Goal: Communication & Community: Answer question/provide support

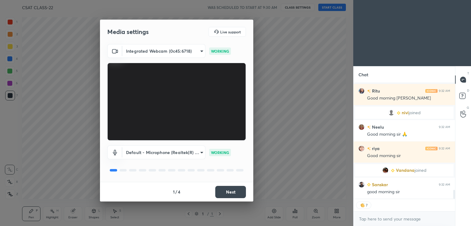
click at [234, 191] on button "Next" at bounding box center [230, 192] width 31 height 12
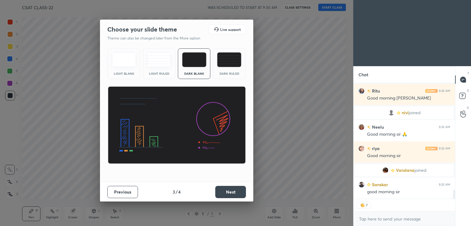
click at [235, 194] on button "Next" at bounding box center [230, 192] width 31 height 12
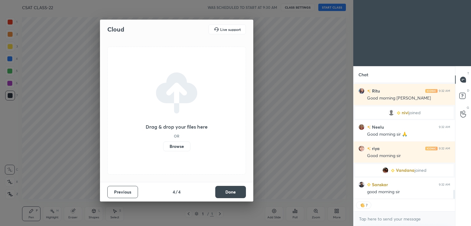
click at [235, 194] on button "Done" at bounding box center [230, 192] width 31 height 12
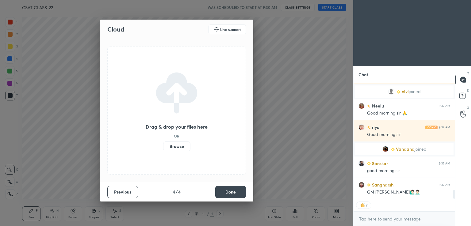
click at [235, 196] on div "Cloud Live support Drag & drop your files here OR Browse Previous 4 / 4 Done" at bounding box center [176, 113] width 353 height 226
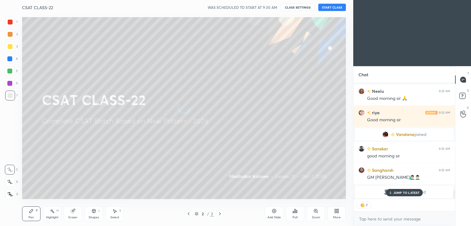
click at [335, 8] on button "START CLASS" at bounding box center [332, 7] width 28 height 7
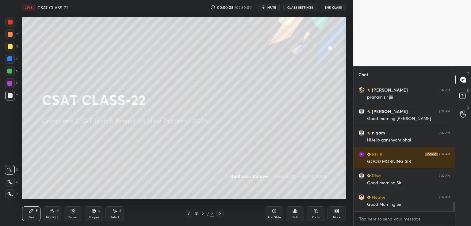
drag, startPoint x: 9, startPoint y: 43, endPoint x: 9, endPoint y: 40, distance: 3.7
click at [9, 44] on div at bounding box center [10, 47] width 10 height 10
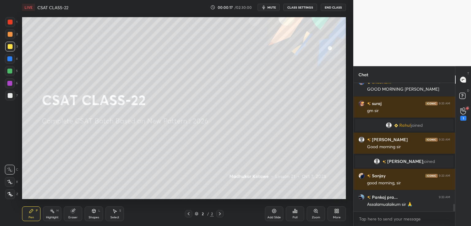
click at [274, 212] on icon at bounding box center [274, 211] width 5 height 5
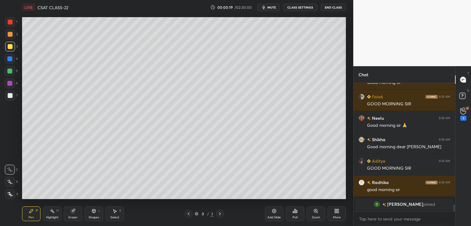
click at [10, 183] on icon at bounding box center [10, 182] width 6 height 4
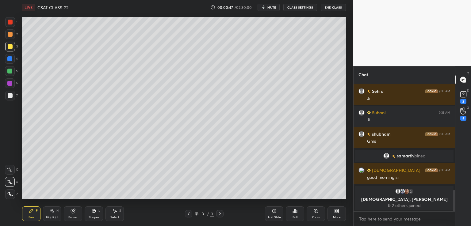
click at [454, 192] on div "Chat [PERSON_NAME] has a doubt 9:33 AM View doubt [PERSON_NAME] 9:33 AM Smj nhi…" at bounding box center [412, 146] width 118 height 160
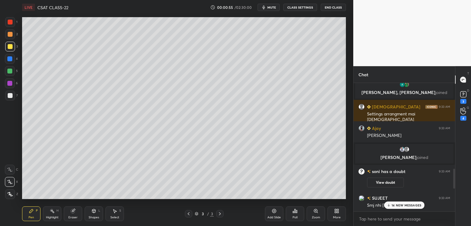
drag, startPoint x: 454, startPoint y: 197, endPoint x: 451, endPoint y: 174, distance: 22.6
click at [452, 176] on div at bounding box center [453, 147] width 4 height 128
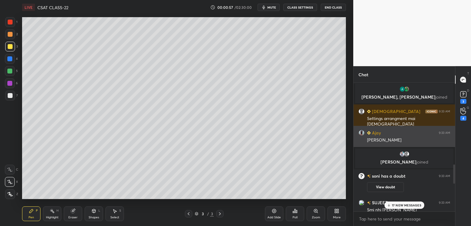
click at [362, 134] on img "grid" at bounding box center [361, 133] width 6 height 6
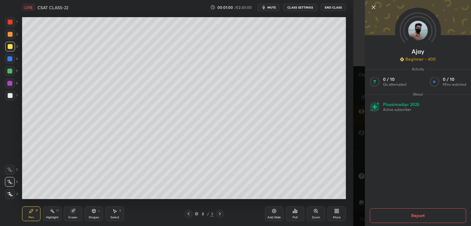
click at [414, 214] on button "Report" at bounding box center [418, 215] width 96 height 15
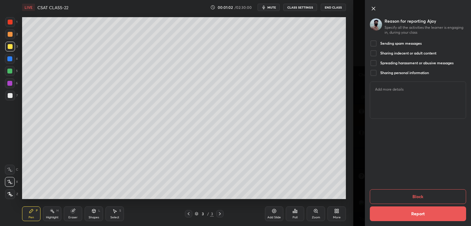
click at [376, 43] on div at bounding box center [373, 43] width 7 height 7
click at [373, 61] on div at bounding box center [373, 62] width 7 height 7
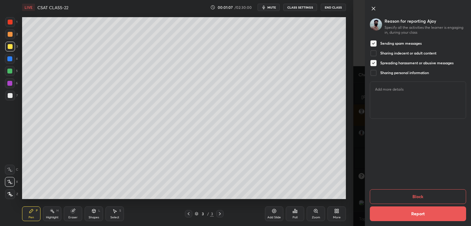
click at [411, 196] on button "Block" at bounding box center [418, 196] width 96 height 15
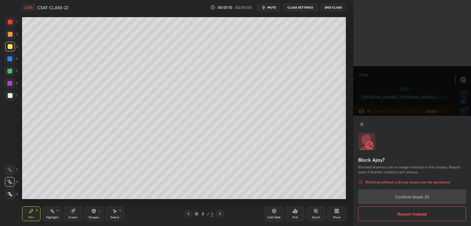
click at [406, 197] on div "Block Ajay? Blocked learners can no longer interact in live classes. Report iss…" at bounding box center [412, 171] width 118 height 110
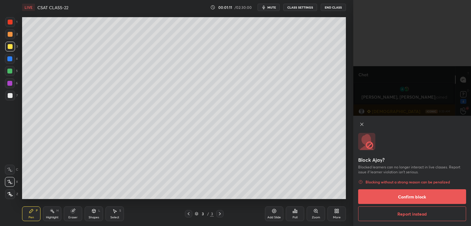
click at [407, 196] on button "Confirm block" at bounding box center [412, 196] width 108 height 15
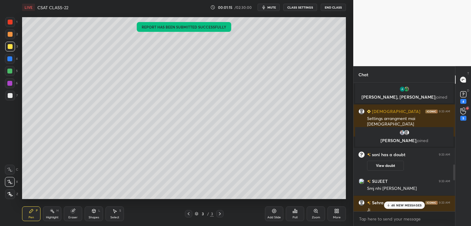
click at [399, 207] on p "46 NEW MESSAGES" at bounding box center [406, 206] width 30 height 4
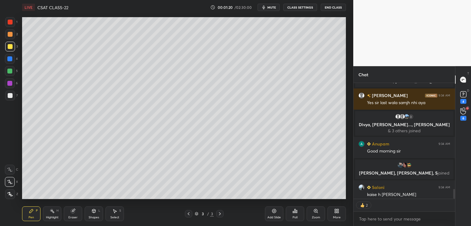
scroll to position [1239, 0]
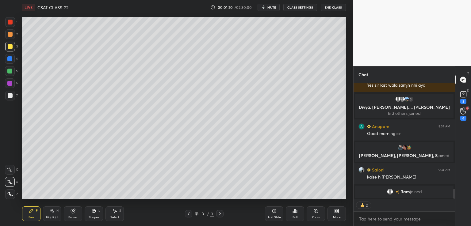
click at [12, 97] on div at bounding box center [10, 95] width 5 height 5
click at [93, 212] on icon at bounding box center [93, 211] width 3 height 4
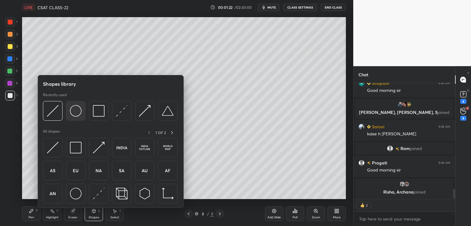
click at [74, 111] on img at bounding box center [76, 111] width 12 height 12
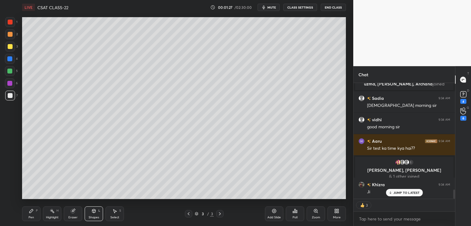
scroll to position [1342, 0]
click at [91, 209] on icon at bounding box center [93, 211] width 5 height 5
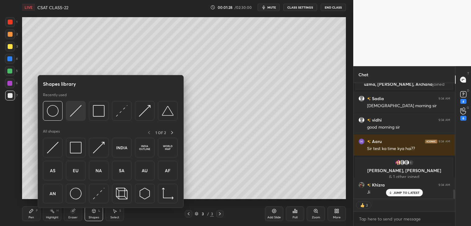
scroll to position [1379, 0]
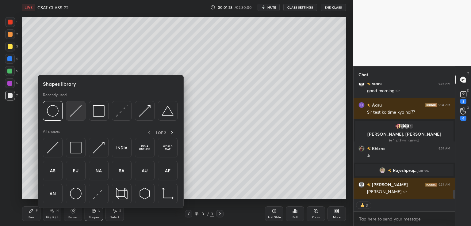
click at [75, 113] on img at bounding box center [76, 111] width 12 height 12
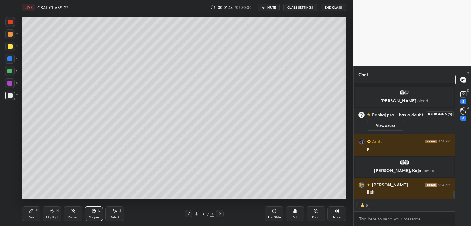
scroll to position [1593, 0]
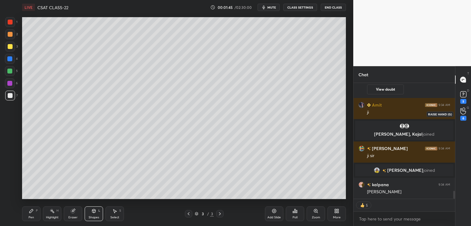
click at [462, 117] on div "6" at bounding box center [463, 118] width 6 height 5
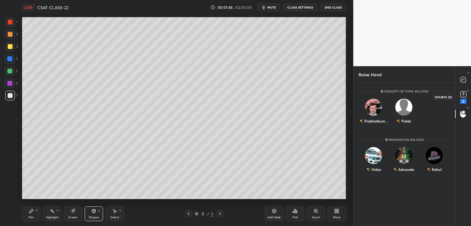
click at [463, 102] on div "5" at bounding box center [463, 101] width 6 height 5
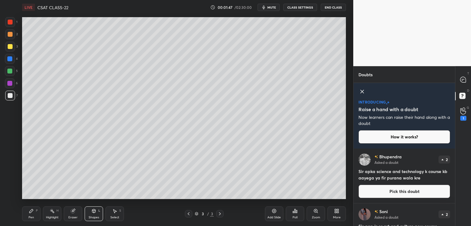
click at [362, 90] on icon at bounding box center [361, 91] width 7 height 7
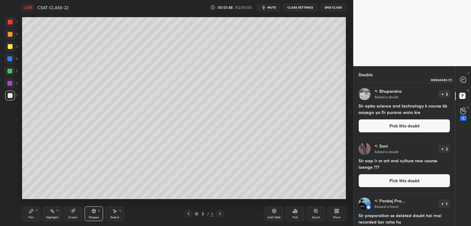
click at [463, 80] on icon at bounding box center [463, 80] width 6 height 6
type textarea "x"
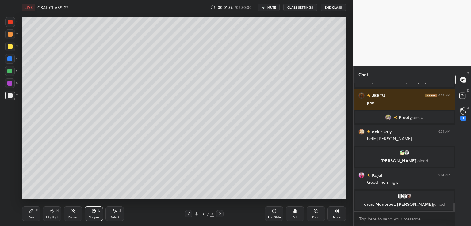
scroll to position [1809, 0]
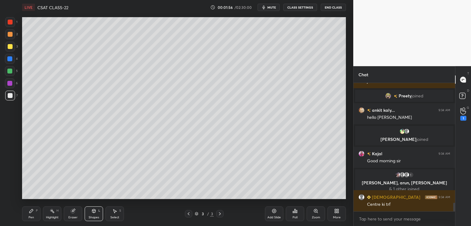
click at [271, 209] on div "Add Slide" at bounding box center [274, 214] width 18 height 15
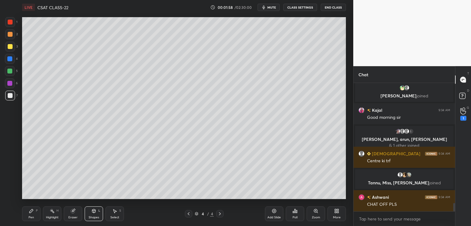
click at [29, 214] on div "Pen P" at bounding box center [31, 214] width 18 height 15
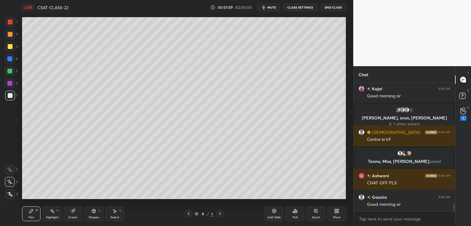
click at [8, 48] on div at bounding box center [10, 46] width 5 height 5
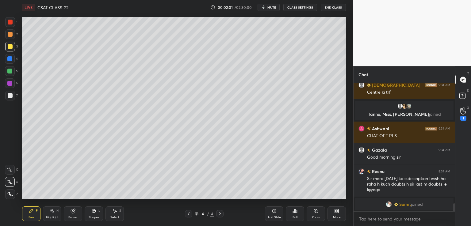
click at [305, 4] on button "CLASS SETTINGS" at bounding box center [300, 7] width 34 height 7
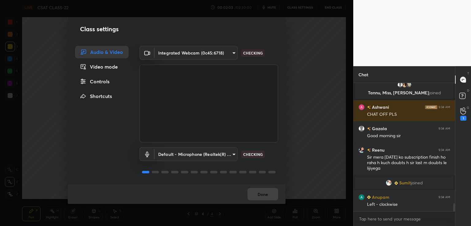
click at [95, 82] on div "Controls" at bounding box center [101, 81] width 53 height 12
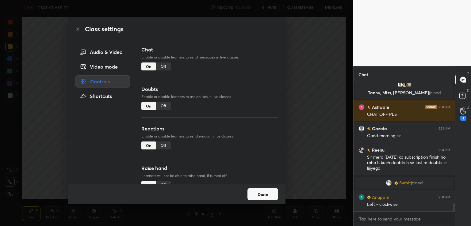
click at [162, 65] on div "Off" at bounding box center [163, 67] width 15 height 8
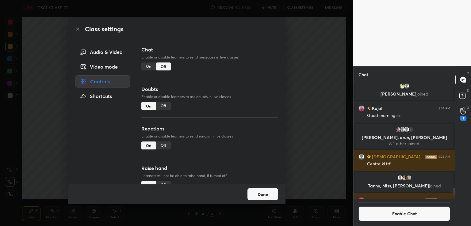
click at [161, 107] on div "Off" at bounding box center [163, 106] width 15 height 8
click at [162, 148] on div "Off" at bounding box center [163, 146] width 15 height 8
click at [266, 197] on button "Done" at bounding box center [262, 194] width 31 height 12
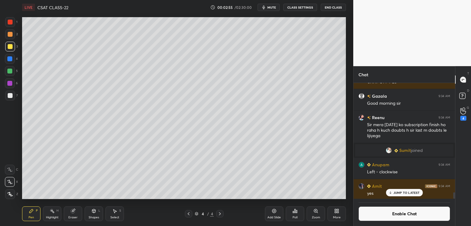
scroll to position [1957, 0]
drag, startPoint x: 455, startPoint y: 193, endPoint x: 455, endPoint y: 206, distance: 13.2
click at [455, 206] on div "Chat Tannu, Miss, [PERSON_NAME] joined [PERSON_NAME] 9:34 AM CHAT OFF PLS [GEOG…" at bounding box center [412, 146] width 118 height 160
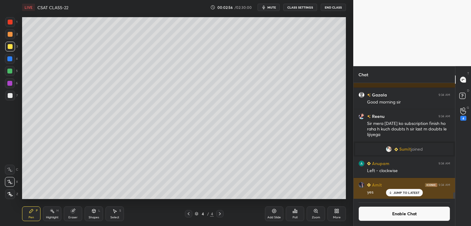
click at [395, 196] on div "JUMP TO LATEST" at bounding box center [404, 192] width 37 height 7
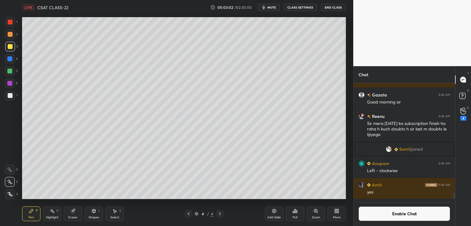
click at [337, 213] on icon at bounding box center [336, 211] width 5 height 5
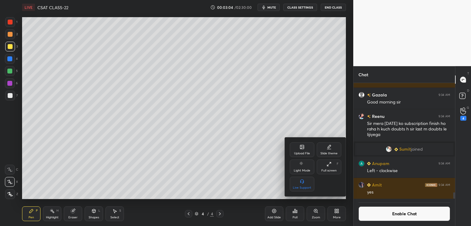
click at [305, 153] on div "Upload File" at bounding box center [302, 153] width 16 height 3
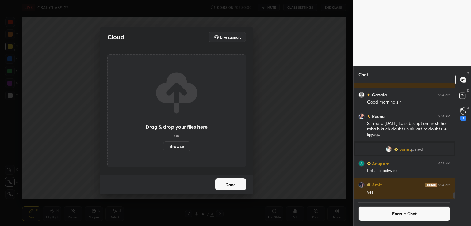
click at [178, 147] on label "Browse" at bounding box center [176, 147] width 27 height 10
click at [163, 147] on input "Browse" at bounding box center [163, 147] width 0 height 10
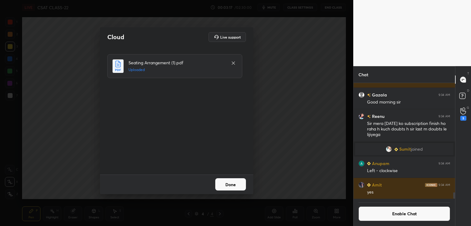
click at [234, 186] on button "Done" at bounding box center [230, 184] width 31 height 12
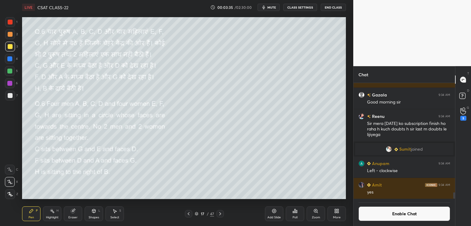
click at [220, 215] on icon at bounding box center [220, 213] width 5 height 5
click at [93, 215] on div "Shapes L" at bounding box center [94, 214] width 18 height 15
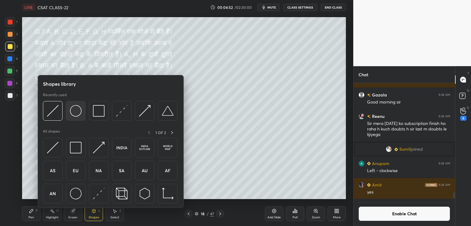
click at [76, 112] on img at bounding box center [76, 111] width 12 height 12
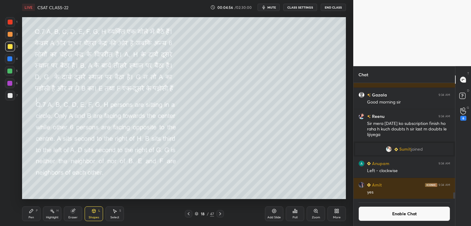
click at [32, 214] on div "Pen P" at bounding box center [31, 214] width 18 height 15
click at [269, 8] on span "mute" at bounding box center [271, 7] width 9 height 4
click at [91, 216] on div "Shapes" at bounding box center [94, 217] width 10 height 3
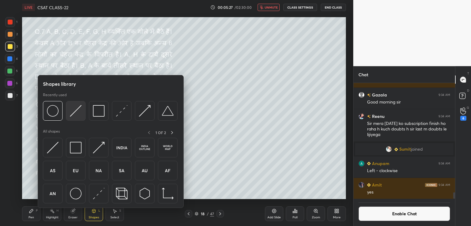
click at [76, 110] on img at bounding box center [76, 111] width 12 height 12
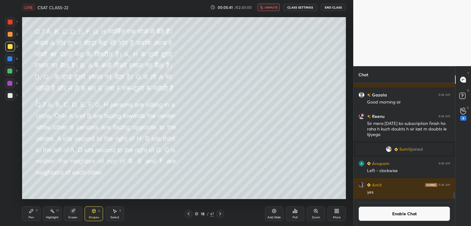
click at [269, 9] on span "unmute" at bounding box center [270, 7] width 13 height 4
click at [329, 8] on button "End Class" at bounding box center [333, 7] width 25 height 7
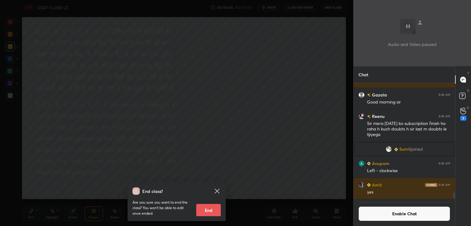
click at [314, 85] on div "End class? Are you sure you want to end the class? You won’t be able to edit on…" at bounding box center [176, 113] width 353 height 226
click at [314, 84] on div at bounding box center [176, 113] width 353 height 226
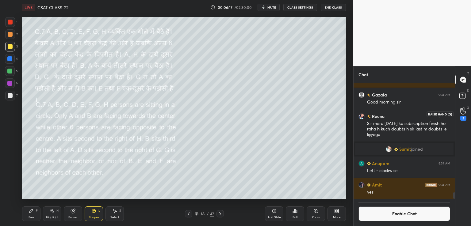
click at [462, 117] on div "5" at bounding box center [463, 118] width 6 height 5
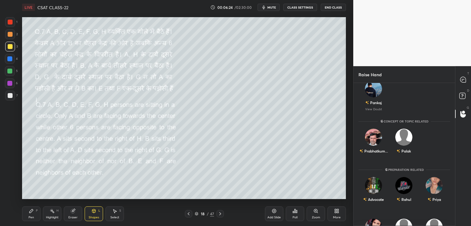
scroll to position [0, 0]
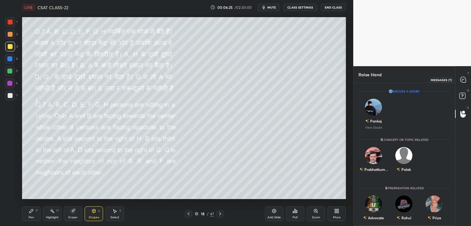
click at [462, 80] on icon at bounding box center [462, 80] width 1 height 0
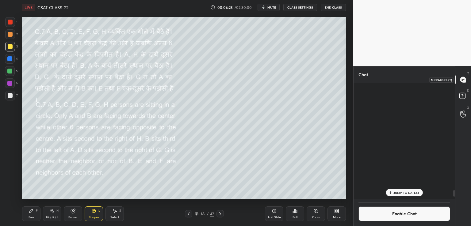
scroll to position [114, 100]
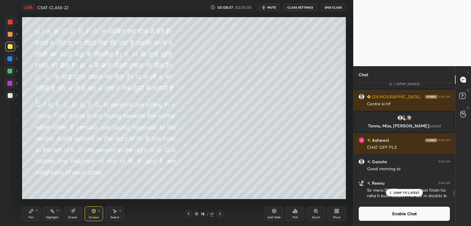
click at [407, 189] on div "JUMP TO LATEST" at bounding box center [404, 192] width 37 height 7
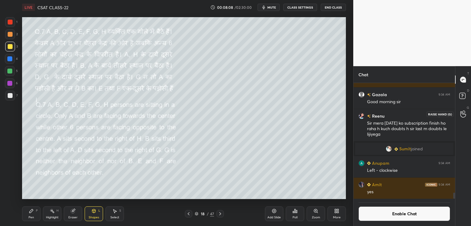
click at [460, 115] on icon at bounding box center [463, 114] width 6 height 6
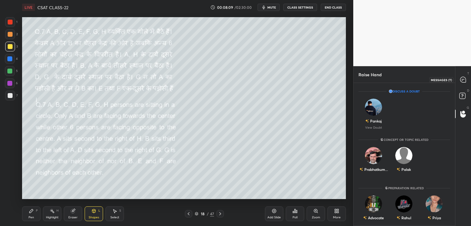
click at [461, 82] on icon at bounding box center [463, 80] width 6 height 6
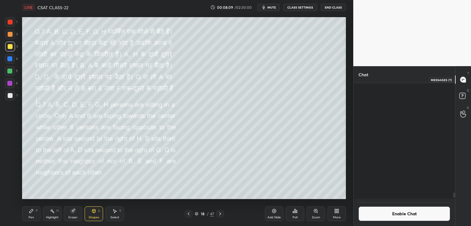
scroll to position [114, 100]
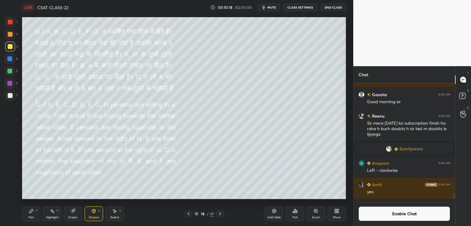
click at [395, 212] on button "Enable Chat" at bounding box center [404, 214] width 92 height 15
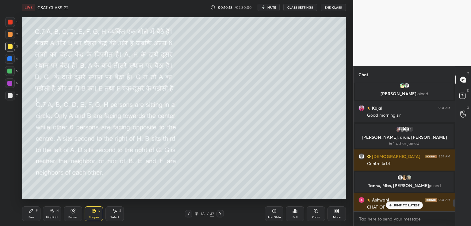
scroll to position [127, 100]
click at [396, 203] on div "JUMP TO LATEST" at bounding box center [404, 205] width 37 height 7
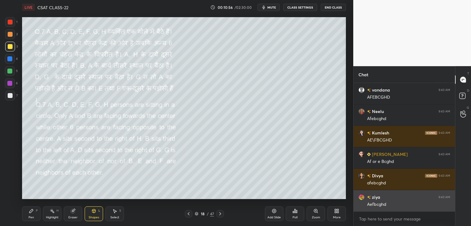
scroll to position [3333, 0]
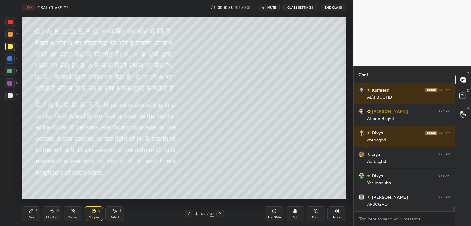
click at [9, 94] on div at bounding box center [10, 95] width 5 height 5
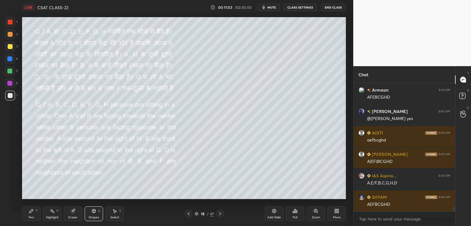
click at [293, 8] on button "CLASS SETTINGS" at bounding box center [300, 7] width 34 height 7
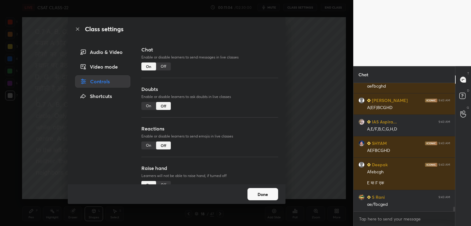
click at [163, 67] on div "Off" at bounding box center [163, 67] width 15 height 8
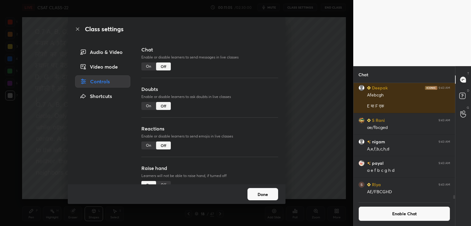
click at [318, 64] on div "Class settings Audio & Video Video mode Controls Shortcuts Chat Enable or disab…" at bounding box center [176, 113] width 353 height 226
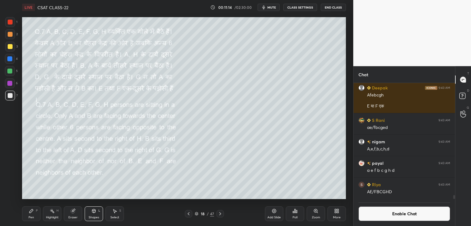
click at [29, 214] on div "Pen P" at bounding box center [31, 214] width 18 height 15
click at [382, 214] on button "Enable Chat" at bounding box center [404, 214] width 92 height 15
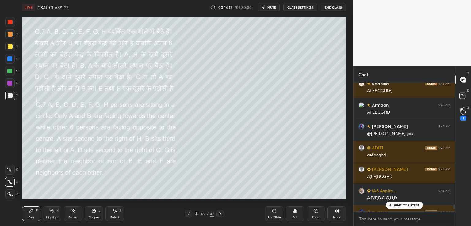
click at [395, 205] on p "JUMP TO LATEST" at bounding box center [406, 206] width 26 height 4
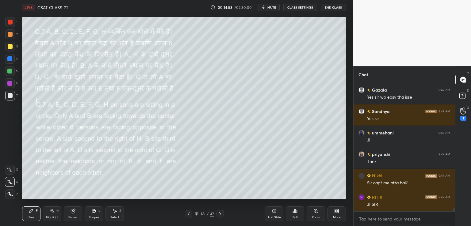
scroll to position [4988, 0]
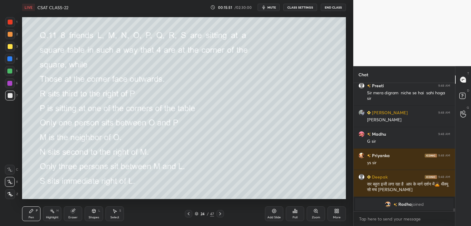
click at [301, 7] on button "CLASS SETTINGS" at bounding box center [300, 7] width 34 height 7
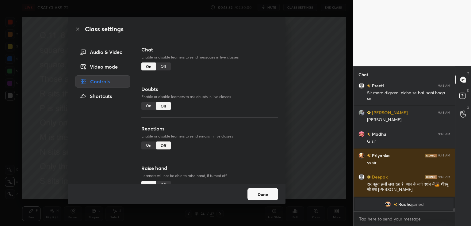
click at [149, 104] on div "On" at bounding box center [148, 106] width 15 height 8
click at [306, 64] on div "Class settings Audio & Video Video mode Controls Shortcuts Chat Enable or disab…" at bounding box center [176, 113] width 353 height 226
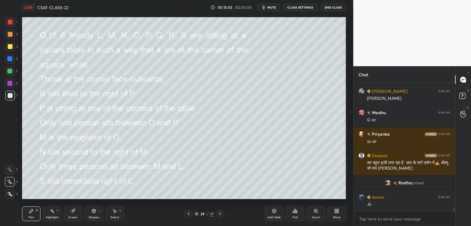
click at [188, 214] on icon at bounding box center [189, 213] width 2 height 3
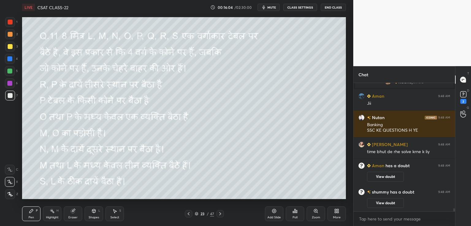
scroll to position [5434, 0]
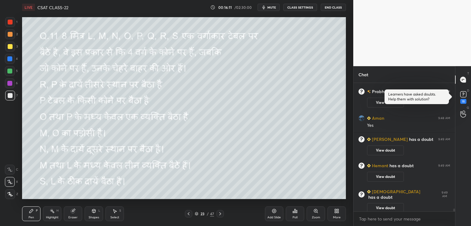
click at [219, 213] on icon at bounding box center [220, 213] width 2 height 3
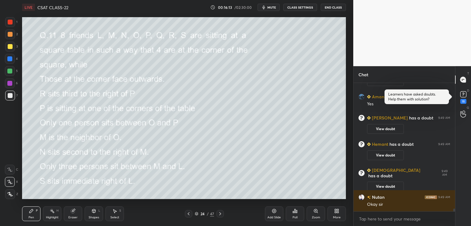
click at [302, 6] on button "CLASS SETTINGS" at bounding box center [300, 7] width 34 height 7
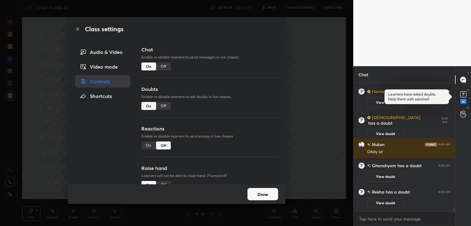
click at [161, 104] on div "Off" at bounding box center [163, 106] width 15 height 8
type textarea "x"
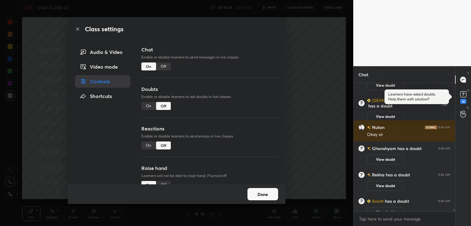
scroll to position [5692, 0]
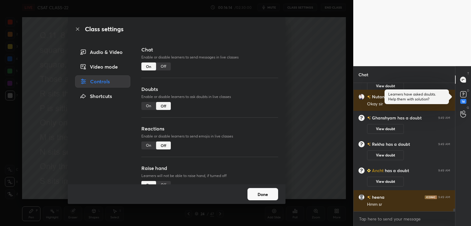
click at [163, 63] on div "Chat Enable or disable learners to send messages in live classes On Off" at bounding box center [209, 66] width 137 height 40
click at [160, 67] on div "Off" at bounding box center [163, 67] width 15 height 8
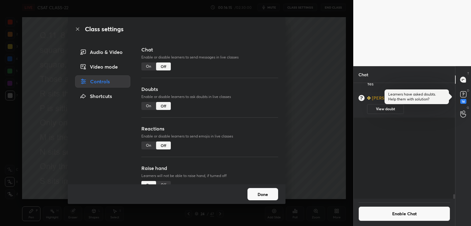
scroll to position [2, 2]
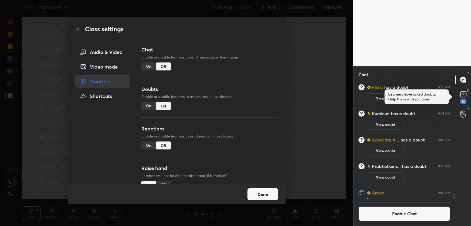
click at [305, 69] on div "Class settings Audio & Video Video mode Controls Shortcuts Chat Enable or disab…" at bounding box center [176, 113] width 353 height 226
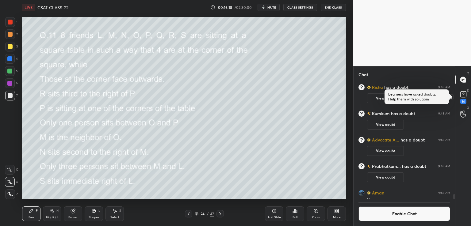
click at [464, 96] on rect at bounding box center [463, 95] width 6 height 6
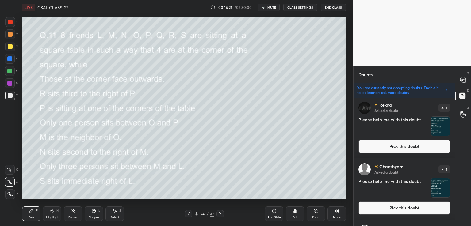
scroll to position [217, 0]
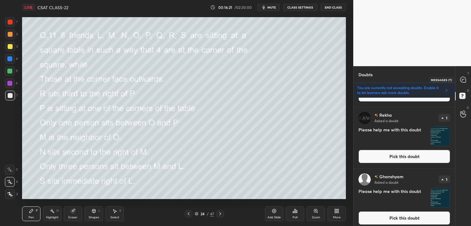
click at [463, 78] on icon at bounding box center [463, 80] width 6 height 6
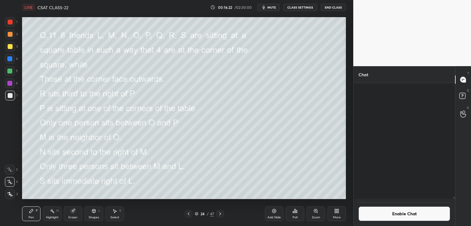
scroll to position [114, 100]
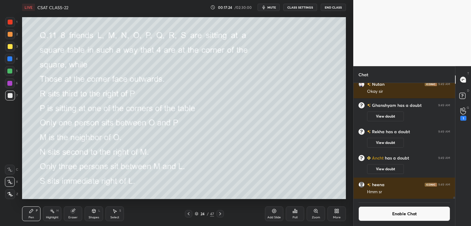
click at [71, 216] on div "Eraser" at bounding box center [72, 217] width 9 height 3
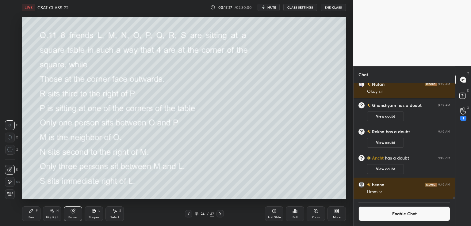
click at [8, 150] on icon at bounding box center [10, 150] width 6 height 6
click at [32, 215] on div "Pen P" at bounding box center [31, 214] width 18 height 15
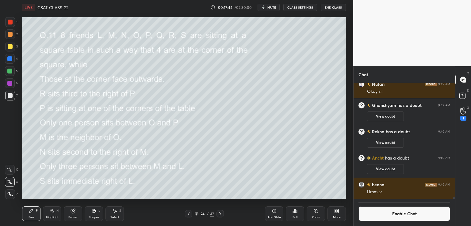
click at [188, 214] on icon at bounding box center [188, 213] width 5 height 5
click at [8, 44] on div at bounding box center [10, 46] width 5 height 5
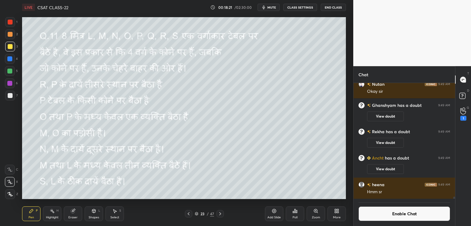
click at [94, 214] on div "Shapes L" at bounding box center [94, 214] width 18 height 15
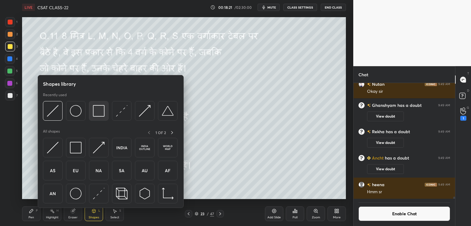
click at [96, 112] on img at bounding box center [99, 111] width 12 height 12
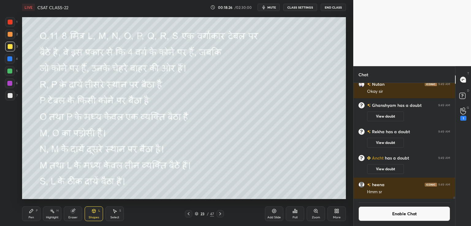
click at [89, 215] on div "Shapes L" at bounding box center [94, 214] width 18 height 15
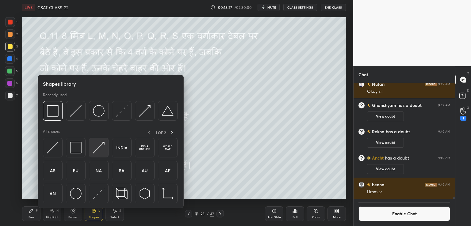
click at [97, 149] on img at bounding box center [99, 148] width 12 height 12
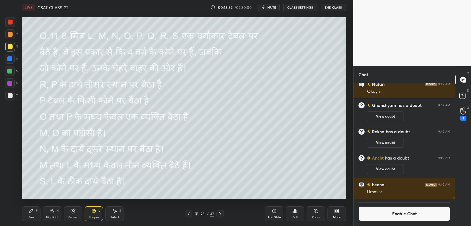
click at [30, 215] on div "Pen P" at bounding box center [31, 214] width 18 height 15
click at [221, 215] on icon at bounding box center [220, 213] width 5 height 5
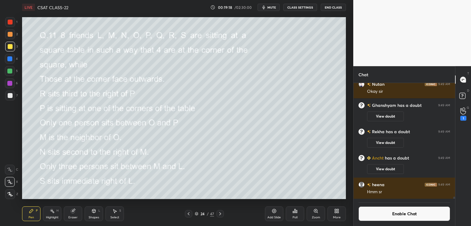
click at [188, 215] on icon at bounding box center [188, 213] width 5 height 5
click at [9, 97] on div at bounding box center [10, 95] width 5 height 5
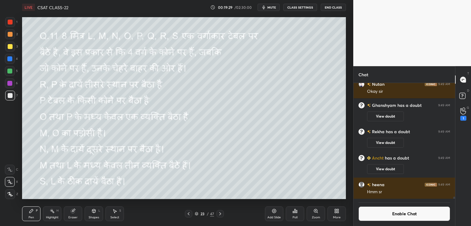
click at [10, 192] on div at bounding box center [10, 194] width 10 height 10
click at [76, 215] on div "Eraser" at bounding box center [73, 214] width 18 height 15
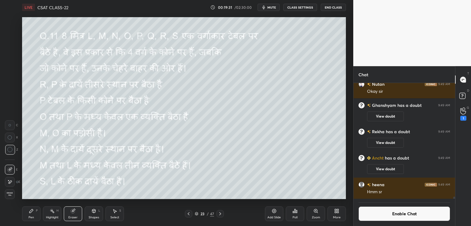
click at [30, 214] on div "Pen P" at bounding box center [31, 214] width 18 height 15
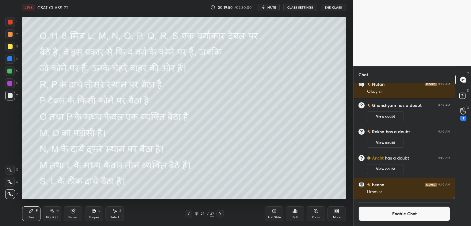
click at [221, 215] on icon at bounding box center [220, 213] width 5 height 5
click at [10, 48] on div at bounding box center [10, 46] width 5 height 5
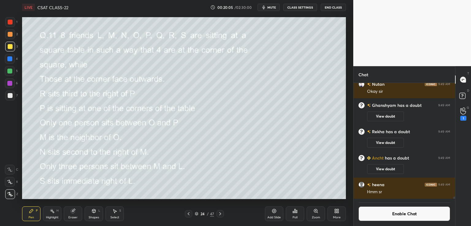
click at [116, 215] on div "Select S" at bounding box center [114, 214] width 18 height 15
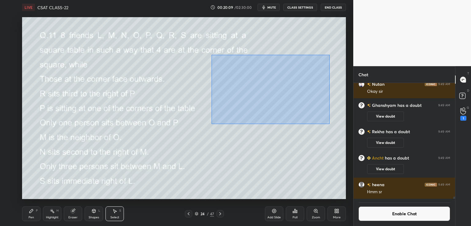
drag, startPoint x: 211, startPoint y: 55, endPoint x: 330, endPoint y: 123, distance: 137.4
click at [330, 124] on div "0 ° Undo Copy Duplicate Duplicate to new slide Delete" at bounding box center [184, 108] width 324 height 182
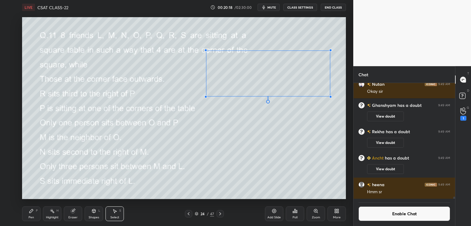
drag, startPoint x: 215, startPoint y: 126, endPoint x: 205, endPoint y: 97, distance: 30.8
click at [207, 97] on div at bounding box center [205, 97] width 2 height 2
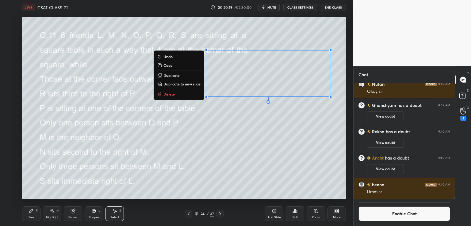
click at [206, 116] on div "0 ° Undo Copy Duplicate Duplicate to new slide Delete" at bounding box center [184, 108] width 324 height 182
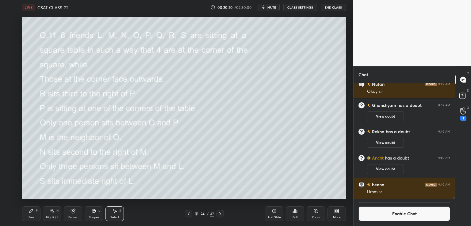
click at [92, 213] on icon at bounding box center [93, 211] width 5 height 5
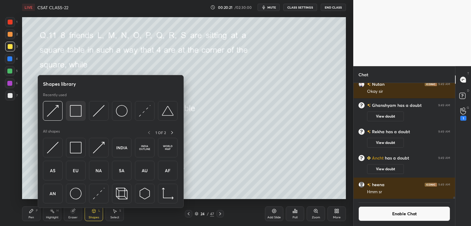
click at [77, 115] on img at bounding box center [76, 111] width 12 height 12
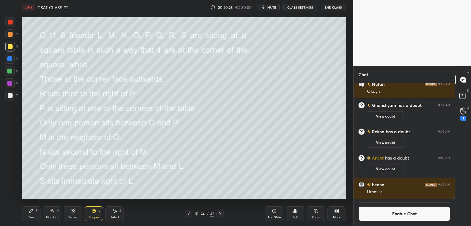
click at [99, 216] on div "Shapes" at bounding box center [94, 217] width 10 height 3
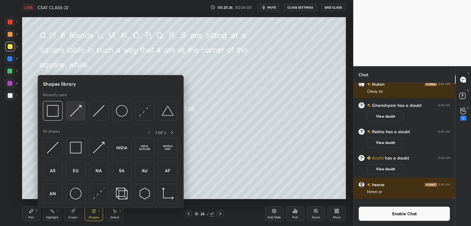
click at [74, 113] on img at bounding box center [76, 111] width 12 height 12
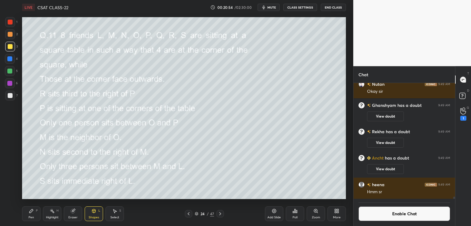
click at [73, 214] on div "Eraser" at bounding box center [73, 214] width 18 height 15
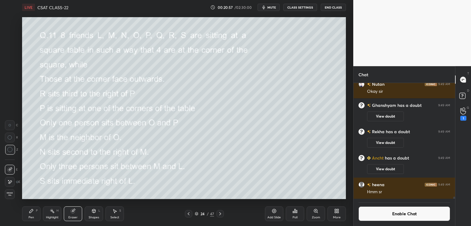
click at [31, 212] on icon at bounding box center [31, 211] width 4 height 4
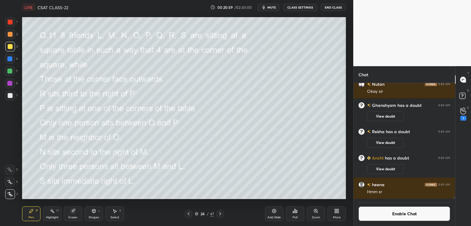
click at [275, 10] on button "mute" at bounding box center [268, 7] width 22 height 7
click at [330, 8] on button "End Class" at bounding box center [333, 7] width 25 height 7
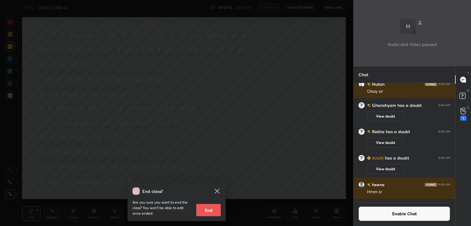
drag, startPoint x: 332, startPoint y: 45, endPoint x: 330, endPoint y: 48, distance: 3.6
click at [332, 48] on div "End class? Are you sure you want to end the class? You won’t be able to edit on…" at bounding box center [176, 113] width 353 height 226
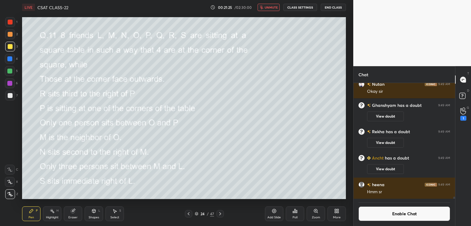
click at [272, 7] on span "unmute" at bounding box center [270, 7] width 13 height 4
click at [462, 114] on div "2" at bounding box center [463, 114] width 6 height 13
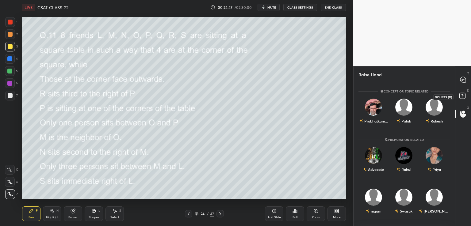
click at [461, 98] on rect at bounding box center [462, 96] width 6 height 6
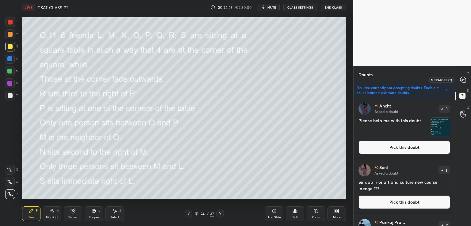
click at [462, 82] on icon at bounding box center [463, 80] width 6 height 6
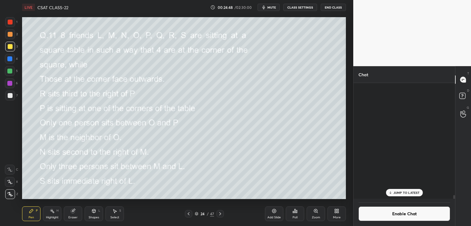
scroll to position [114, 100]
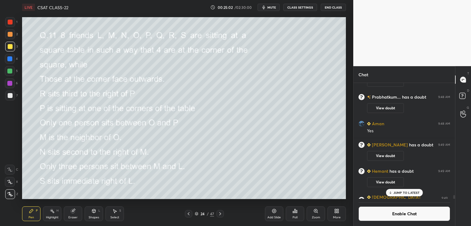
click at [399, 194] on p "JUMP TO LATEST" at bounding box center [406, 193] width 26 height 4
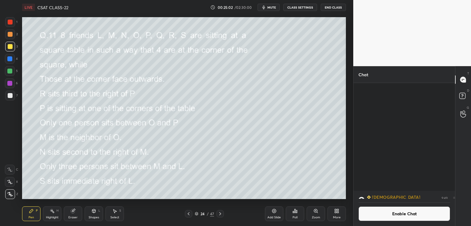
scroll to position [5812, 0]
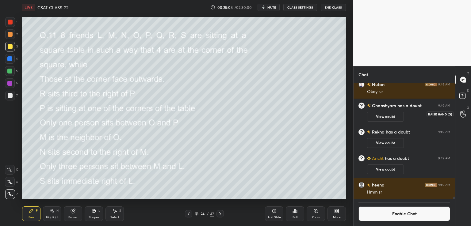
click at [465, 113] on icon at bounding box center [463, 114] width 6 height 7
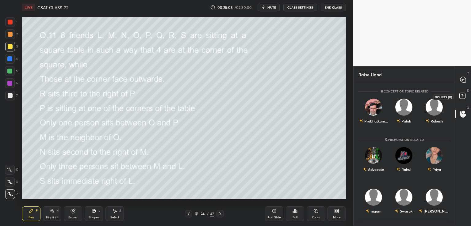
click at [461, 96] on rect at bounding box center [462, 96] width 6 height 6
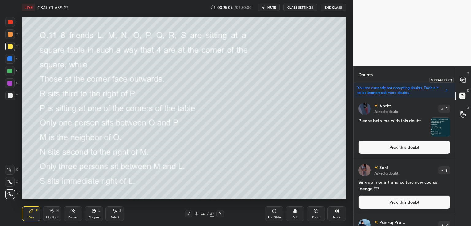
click at [462, 83] on div at bounding box center [463, 79] width 12 height 11
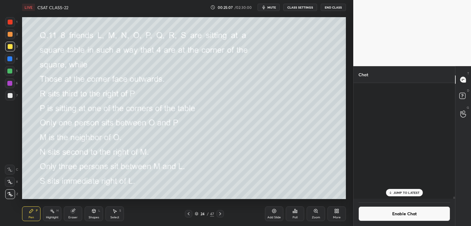
scroll to position [114, 100]
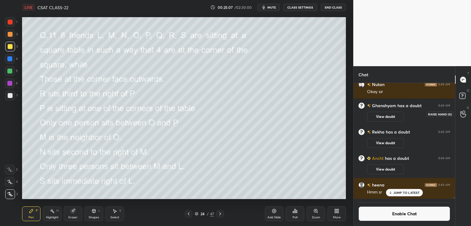
click at [462, 116] on icon at bounding box center [463, 114] width 6 height 7
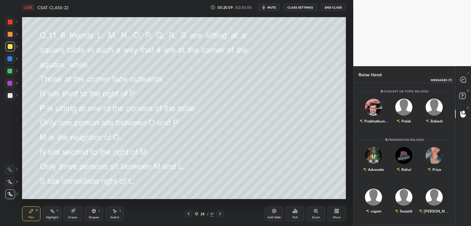
click at [462, 76] on div at bounding box center [463, 79] width 12 height 11
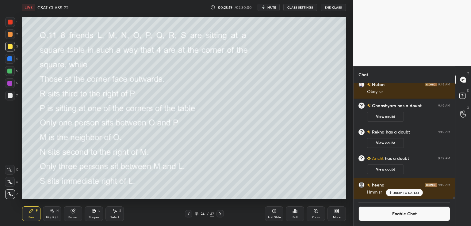
click at [329, 6] on button "End Class" at bounding box center [333, 7] width 25 height 7
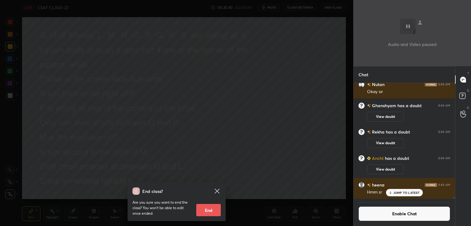
click at [317, 70] on div "End class? Are you sure you want to end the class? You won’t be able to edit on…" at bounding box center [176, 113] width 353 height 226
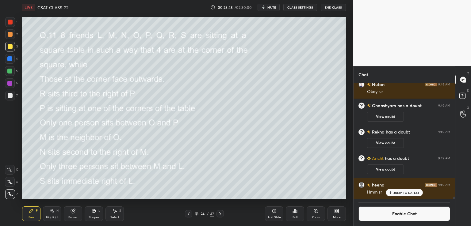
click at [10, 96] on div at bounding box center [10, 95] width 5 height 5
click at [406, 192] on p "JUMP TO LATEST" at bounding box center [406, 193] width 26 height 4
click at [395, 215] on button "Enable Chat" at bounding box center [404, 214] width 92 height 15
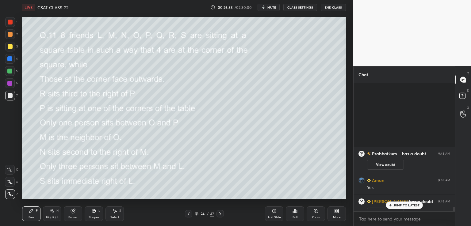
scroll to position [5678, 0]
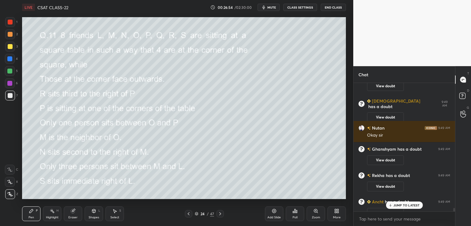
click at [453, 212] on div "[PERSON_NAME] has a doubt 9:49 AM View doubt [PERSON_NAME] has a doubt 9:49 AM …" at bounding box center [403, 154] width 101 height 143
click at [403, 206] on p "1 NEW MESSAGE" at bounding box center [406, 206] width 26 height 4
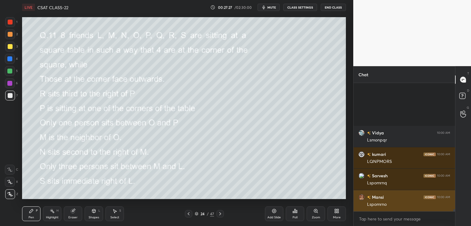
scroll to position [7854, 0]
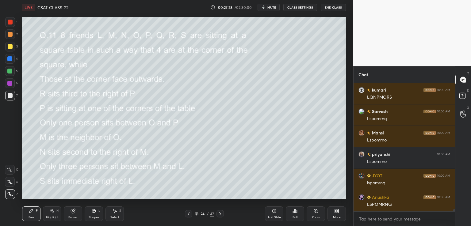
click at [305, 8] on button "CLASS SETTINGS" at bounding box center [300, 7] width 34 height 7
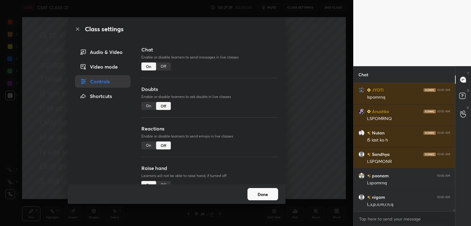
click at [161, 67] on div "Off" at bounding box center [163, 67] width 15 height 8
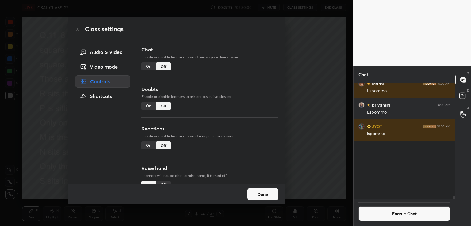
scroll to position [2, 2]
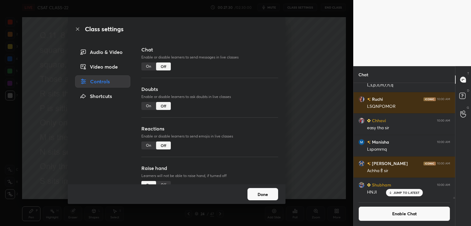
click at [301, 86] on div "Class settings Audio & Video Video mode Controls Shortcuts Chat Enable or disab…" at bounding box center [176, 113] width 353 height 226
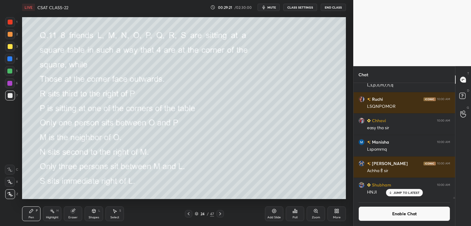
drag, startPoint x: 73, startPoint y: 214, endPoint x: 76, endPoint y: 214, distance: 3.1
click at [74, 214] on div "Eraser" at bounding box center [73, 214] width 18 height 15
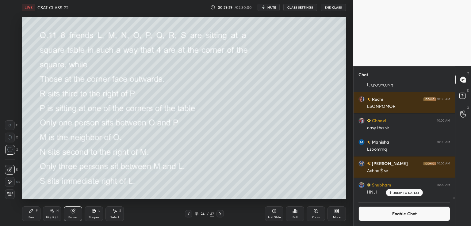
click at [31, 214] on div "Pen P" at bounding box center [31, 214] width 18 height 15
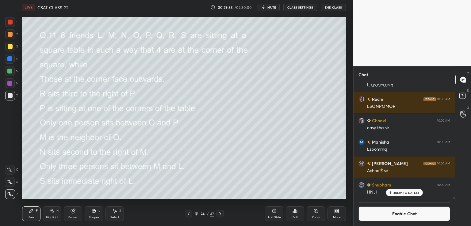
click at [75, 216] on div "Eraser" at bounding box center [72, 217] width 9 height 3
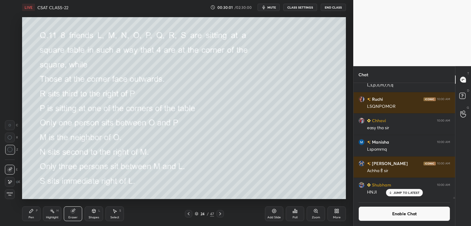
click at [28, 213] on div "Pen P" at bounding box center [31, 214] width 18 height 15
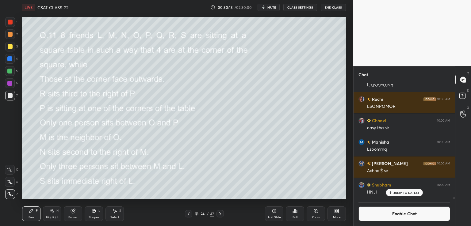
click at [74, 214] on div "Eraser" at bounding box center [73, 214] width 18 height 15
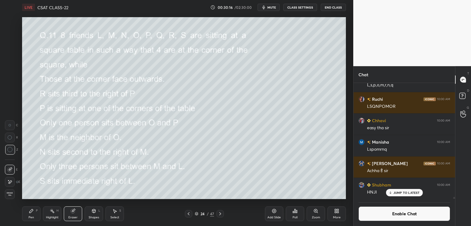
click at [31, 215] on div "Pen P" at bounding box center [31, 214] width 18 height 15
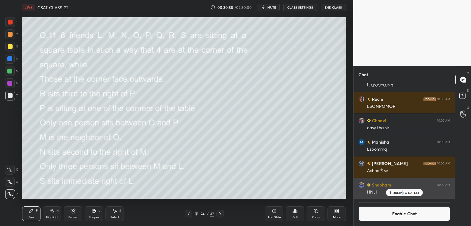
click at [402, 192] on p "JUMP TO LATEST" at bounding box center [406, 193] width 26 height 4
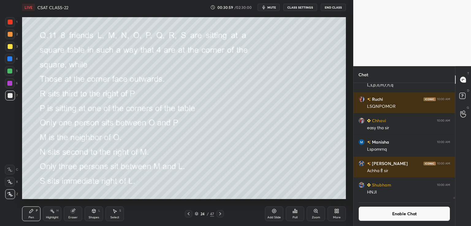
click at [391, 213] on button "Enable Chat" at bounding box center [404, 214] width 92 height 15
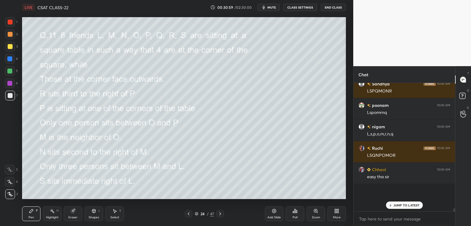
scroll to position [127, 100]
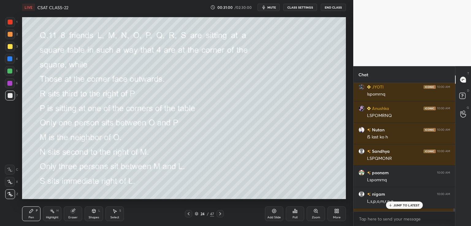
click at [400, 206] on p "JUMP TO LATEST" at bounding box center [406, 206] width 26 height 4
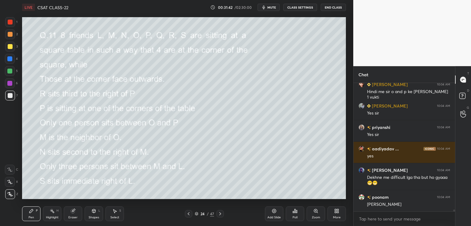
scroll to position [8930, 0]
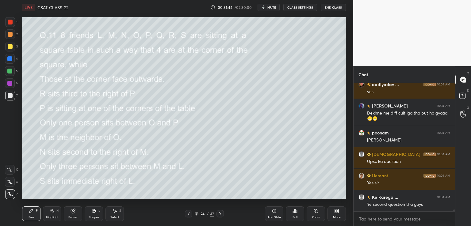
click at [219, 213] on icon at bounding box center [220, 213] width 5 height 5
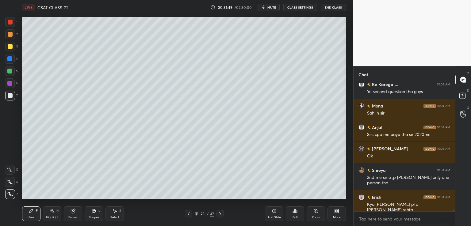
click at [220, 214] on icon at bounding box center [220, 213] width 5 height 5
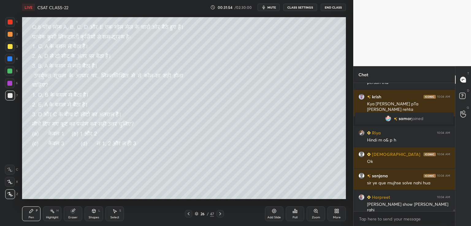
click at [298, 8] on button "CLASS SETTINGS" at bounding box center [300, 7] width 34 height 7
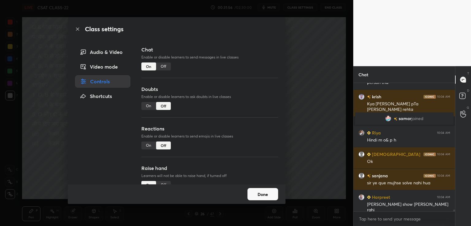
drag, startPoint x: 148, startPoint y: 104, endPoint x: 149, endPoint y: 100, distance: 4.6
click at [148, 105] on div "On" at bounding box center [148, 106] width 15 height 8
type textarea "x"
click at [161, 63] on div "Off" at bounding box center [163, 67] width 15 height 8
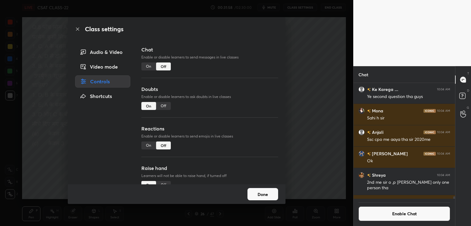
click at [324, 48] on div "Class settings Audio & Video Video mode Controls Shortcuts Chat Enable or disab…" at bounding box center [176, 113] width 353 height 226
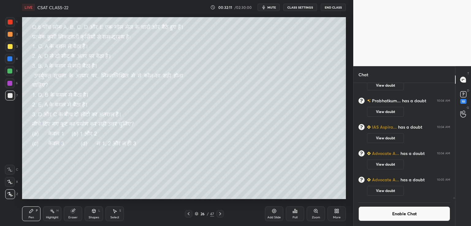
click at [296, 8] on button "CLASS SETTINGS" at bounding box center [300, 7] width 34 height 7
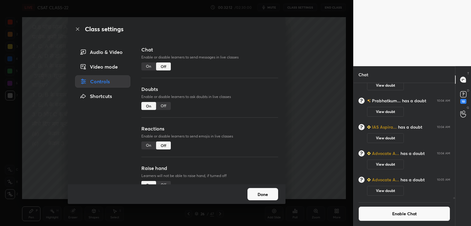
click at [145, 67] on div "On" at bounding box center [148, 67] width 15 height 8
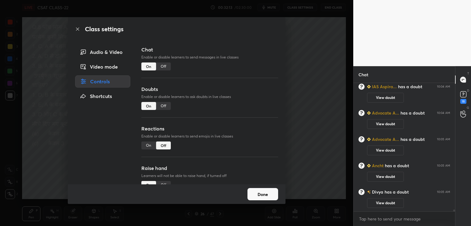
click at [161, 67] on div "Off" at bounding box center [163, 67] width 15 height 8
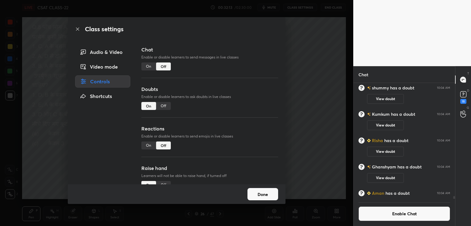
click at [165, 109] on div "Off" at bounding box center [163, 106] width 15 height 8
click at [317, 88] on div "Class settings Audio & Video Video mode Controls Shortcuts Chat Enable or disab…" at bounding box center [176, 113] width 353 height 226
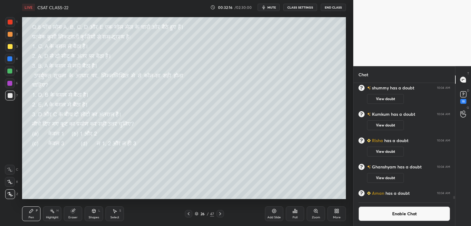
click at [219, 217] on div at bounding box center [219, 213] width 7 height 7
drag, startPoint x: 315, startPoint y: 211, endPoint x: 315, endPoint y: 207, distance: 4.0
click at [315, 211] on icon at bounding box center [315, 211] width 5 height 5
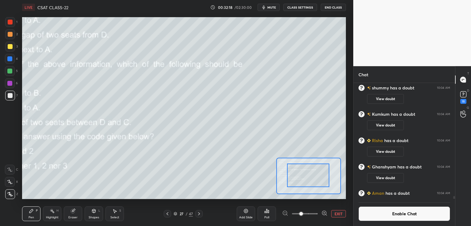
drag, startPoint x: 316, startPoint y: 181, endPoint x: 310, endPoint y: 178, distance: 7.0
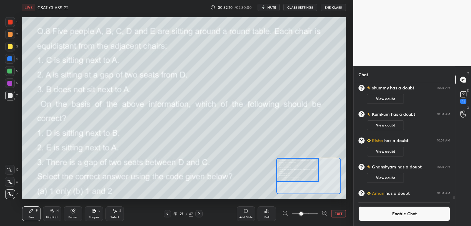
drag, startPoint x: 309, startPoint y: 176, endPoint x: 301, endPoint y: 172, distance: 9.3
click at [301, 172] on div at bounding box center [297, 170] width 42 height 24
click at [9, 47] on div at bounding box center [10, 46] width 5 height 5
click at [9, 183] on icon at bounding box center [9, 182] width 5 height 4
click at [292, 214] on span at bounding box center [305, 213] width 26 height 1
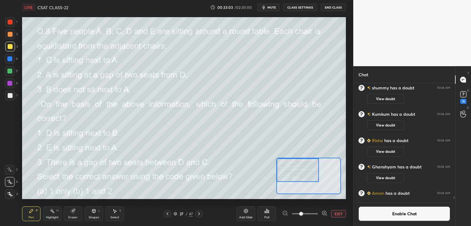
click at [340, 214] on button "EXIT" at bounding box center [338, 213] width 15 height 7
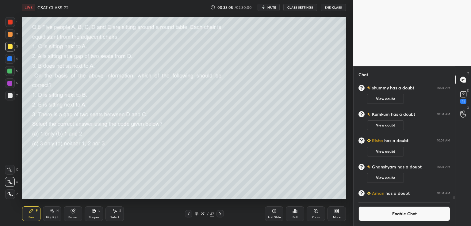
click at [188, 215] on icon at bounding box center [189, 213] width 2 height 3
click at [220, 213] on icon at bounding box center [220, 213] width 5 height 5
click at [462, 99] on div "11" at bounding box center [463, 101] width 6 height 5
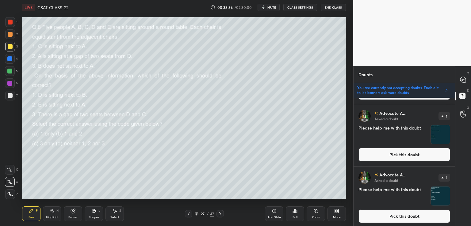
scroll to position [346, 0]
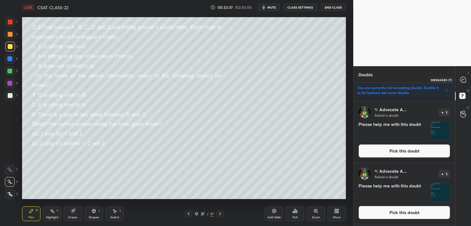
click at [461, 82] on icon at bounding box center [463, 80] width 6 height 6
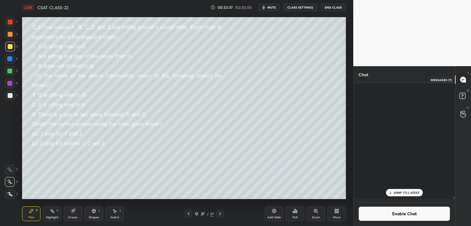
scroll to position [114, 100]
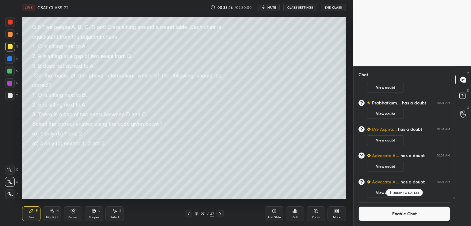
click at [333, 8] on button "End Class" at bounding box center [333, 7] width 25 height 7
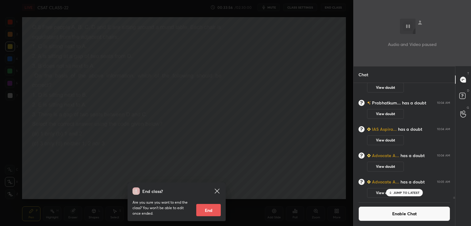
click at [300, 78] on div "End class? Are you sure you want to end the class? You won’t be able to edit on…" at bounding box center [176, 113] width 353 height 226
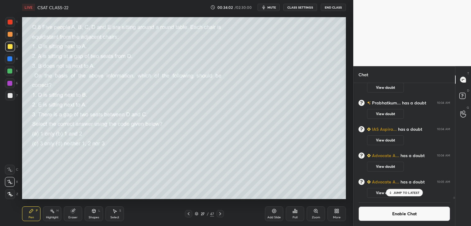
drag, startPoint x: 93, startPoint y: 213, endPoint x: 91, endPoint y: 209, distance: 4.8
click at [94, 212] on icon at bounding box center [94, 212] width 0 height 2
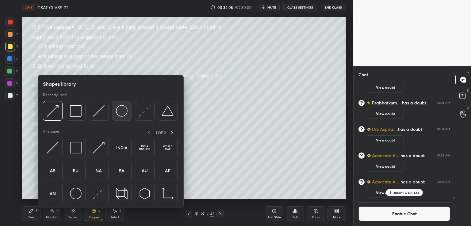
click at [123, 111] on img at bounding box center [122, 111] width 12 height 12
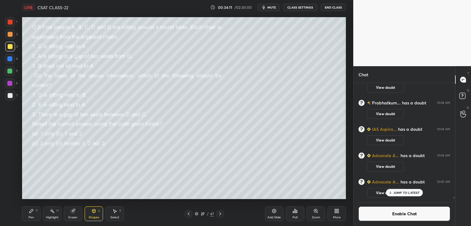
click at [34, 213] on div "Pen P" at bounding box center [31, 214] width 18 height 15
click at [92, 211] on icon at bounding box center [93, 211] width 3 height 4
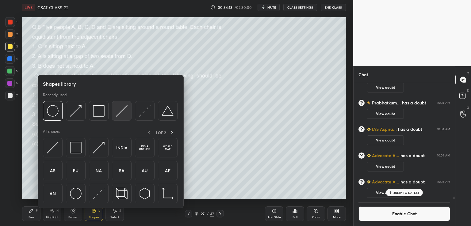
click at [120, 112] on img at bounding box center [122, 111] width 12 height 12
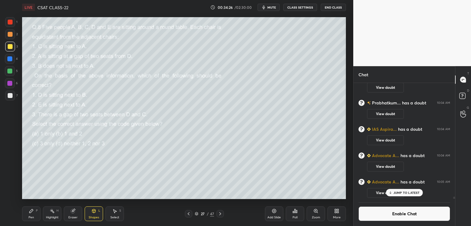
click at [30, 214] on icon at bounding box center [31, 211] width 5 height 5
click at [268, 7] on button "mute" at bounding box center [268, 7] width 22 height 7
click at [188, 215] on icon at bounding box center [189, 213] width 2 height 3
click at [295, 217] on div "Poll" at bounding box center [294, 217] width 5 height 3
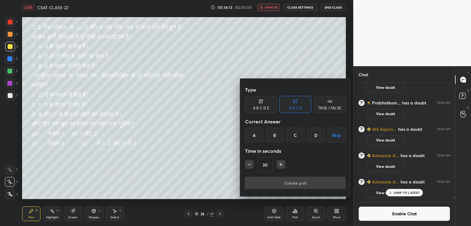
click at [280, 164] on icon "button" at bounding box center [281, 165] width 6 height 6
type input "45"
click at [335, 133] on button "Skip" at bounding box center [336, 135] width 18 height 15
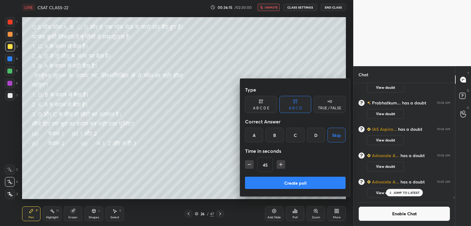
click at [303, 182] on button "Create poll" at bounding box center [295, 183] width 101 height 12
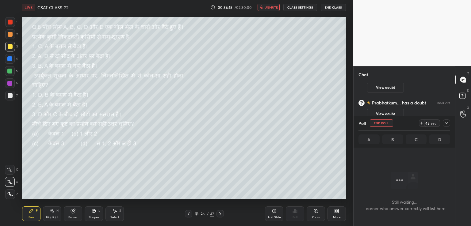
scroll to position [109, 100]
click at [220, 215] on icon at bounding box center [220, 213] width 2 height 3
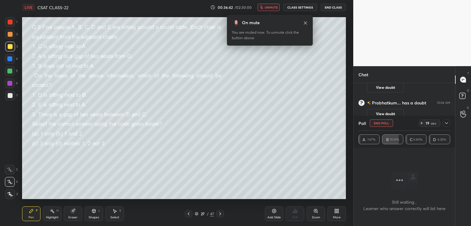
click at [271, 6] on span "unmute" at bounding box center [270, 7] width 13 height 4
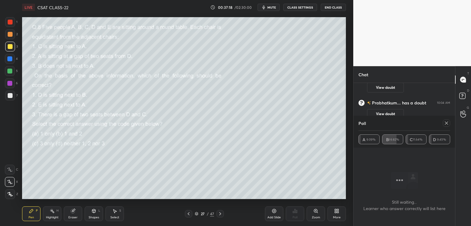
click at [92, 212] on icon at bounding box center [93, 211] width 5 height 5
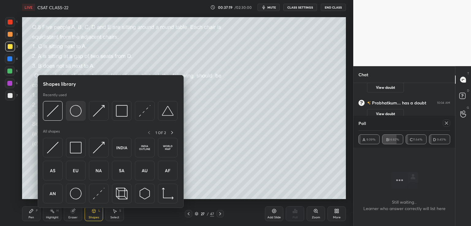
click at [77, 115] on img at bounding box center [76, 111] width 12 height 12
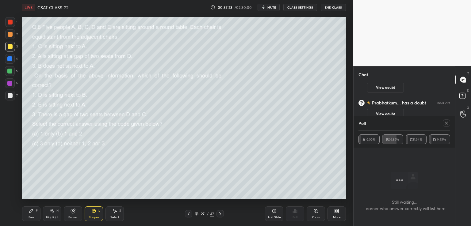
click at [96, 210] on div "Shapes L" at bounding box center [94, 214] width 18 height 15
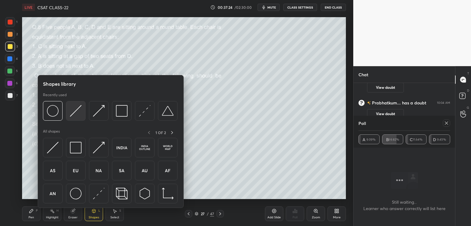
click at [75, 108] on img at bounding box center [76, 111] width 12 height 12
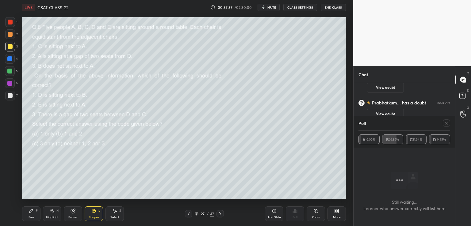
click at [30, 210] on icon at bounding box center [31, 211] width 5 height 5
click at [96, 215] on div "Shapes L" at bounding box center [94, 214] width 18 height 15
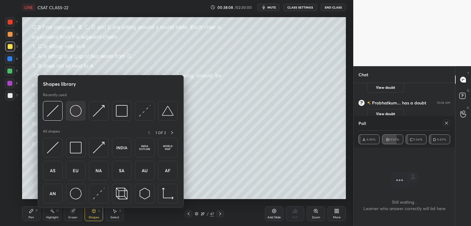
click at [77, 118] on div at bounding box center [76, 111] width 20 height 20
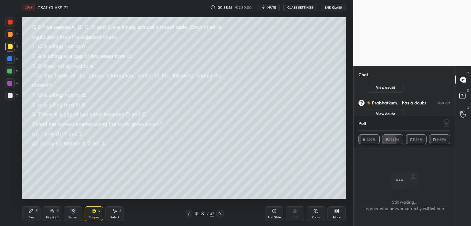
click at [94, 213] on icon at bounding box center [94, 212] width 0 height 2
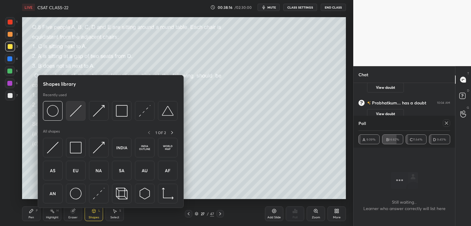
click at [74, 109] on img at bounding box center [76, 111] width 12 height 12
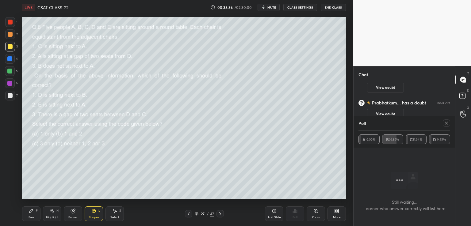
click at [32, 213] on icon at bounding box center [31, 211] width 5 height 5
click at [447, 125] on icon at bounding box center [446, 123] width 5 height 5
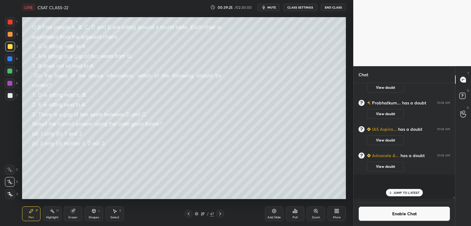
scroll to position [2, 2]
click at [49, 96] on div "Setting up your live class Poll for secs No correct answer Start poll" at bounding box center [184, 108] width 329 height 187
click at [412, 194] on p "JUMP TO LATEST" at bounding box center [406, 193] width 26 height 4
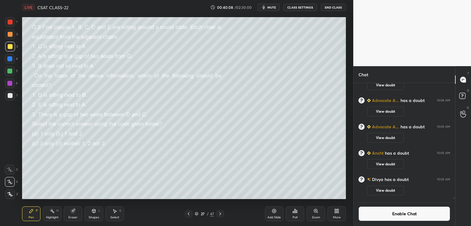
click at [409, 215] on button "Enable Chat" at bounding box center [404, 214] width 92 height 15
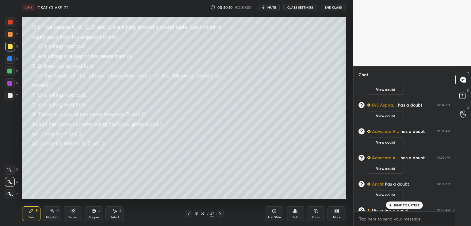
click at [408, 204] on p "JUMP TO LATEST" at bounding box center [406, 206] width 26 height 4
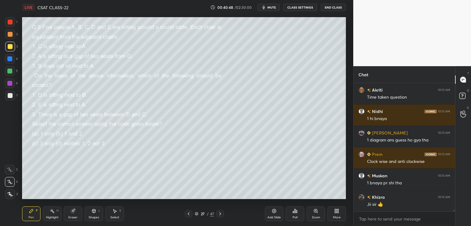
scroll to position [10277, 0]
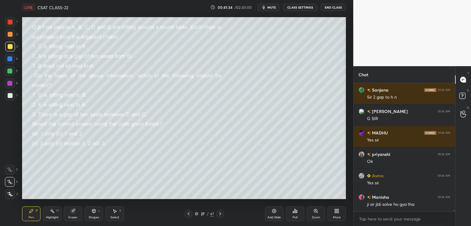
click at [275, 212] on icon at bounding box center [274, 211] width 4 height 4
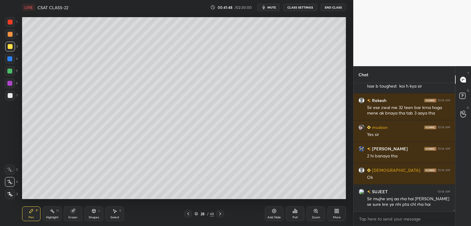
scroll to position [11044, 0]
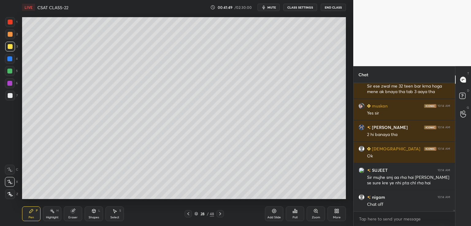
click at [301, 5] on button "CLASS SETTINGS" at bounding box center [300, 7] width 34 height 7
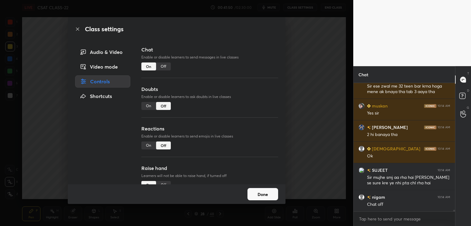
click at [160, 67] on div "Off" at bounding box center [163, 67] width 15 height 8
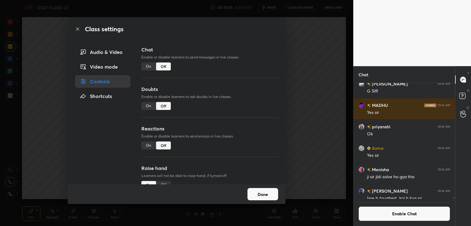
scroll to position [114, 100]
click at [298, 65] on div "Class settings Audio & Video Video mode Controls Shortcuts Chat Enable or disab…" at bounding box center [176, 113] width 353 height 226
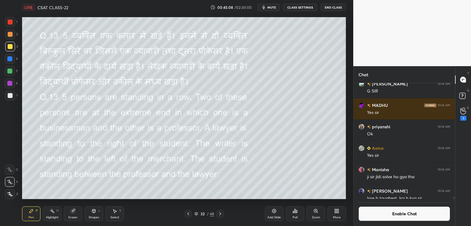
click at [329, 4] on button "End Class" at bounding box center [333, 7] width 25 height 7
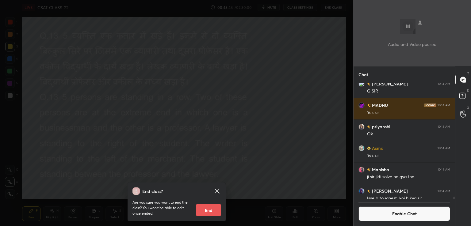
click at [310, 75] on div "End class? Are you sure you want to end the class? You won’t be able to edit on…" at bounding box center [176, 113] width 353 height 226
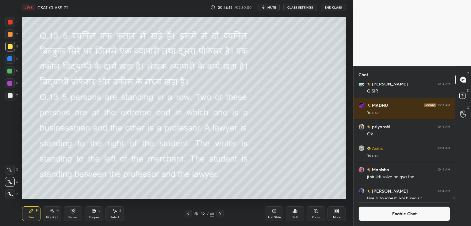
scroll to position [10685, 0]
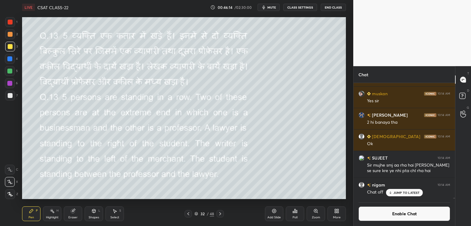
drag, startPoint x: 454, startPoint y: 198, endPoint x: 454, endPoint y: 201, distance: 3.7
click at [454, 201] on div "[PERSON_NAME] 10:14 AM Isse b toughest koi h kya [PERSON_NAME] 10:14 AM Sir ese…" at bounding box center [403, 154] width 101 height 143
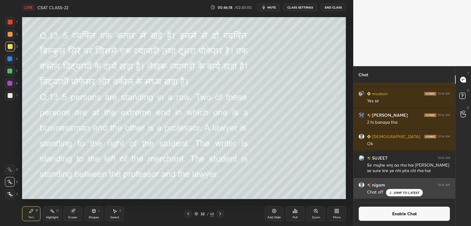
click at [392, 194] on icon at bounding box center [390, 193] width 4 height 4
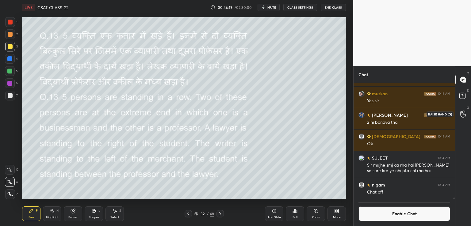
click at [463, 114] on icon at bounding box center [463, 114] width 6 height 7
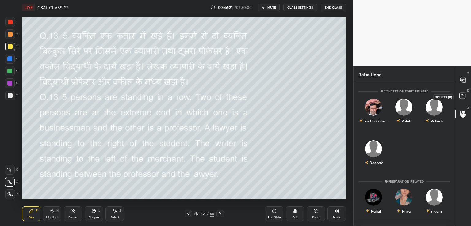
click at [462, 93] on rect at bounding box center [462, 96] width 6 height 6
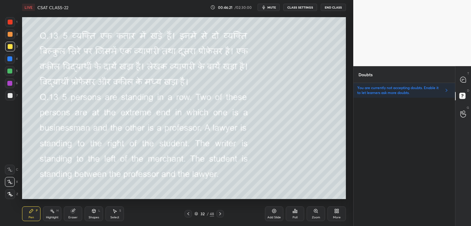
scroll to position [127, 100]
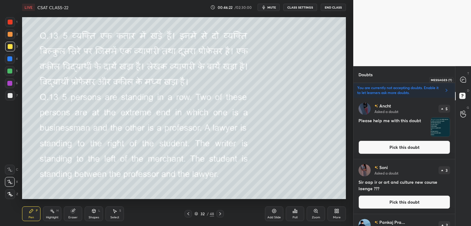
click at [461, 78] on icon at bounding box center [463, 80] width 6 height 6
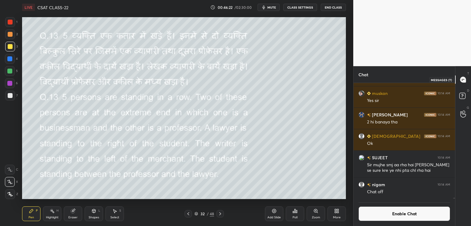
scroll to position [114, 100]
click at [464, 116] on icon at bounding box center [463, 114] width 6 height 7
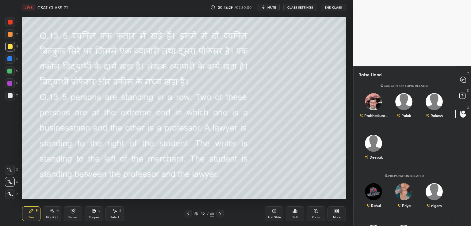
scroll to position [0, 0]
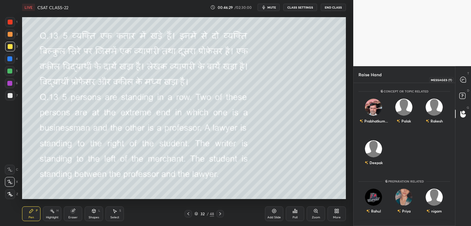
click at [463, 78] on icon at bounding box center [463, 80] width 6 height 6
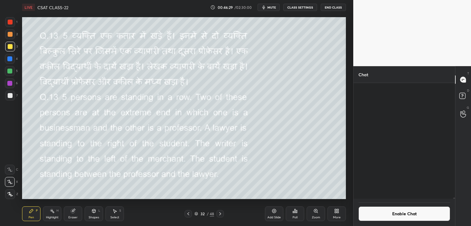
scroll to position [114, 100]
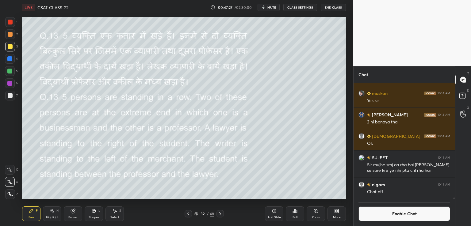
click at [297, 215] on div "Poll" at bounding box center [295, 214] width 18 height 15
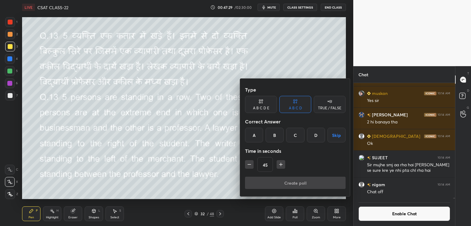
click at [289, 135] on div "C" at bounding box center [295, 135] width 18 height 15
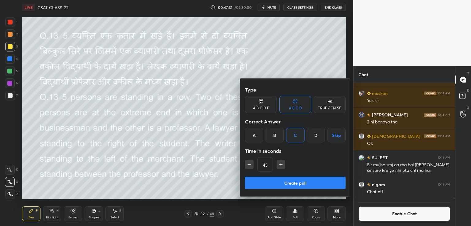
click at [265, 182] on button "Create poll" at bounding box center [295, 183] width 101 height 12
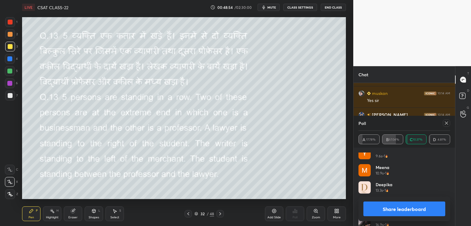
scroll to position [215, 0]
click at [10, 96] on div at bounding box center [10, 95] width 5 height 5
click at [9, 192] on div at bounding box center [10, 194] width 10 height 10
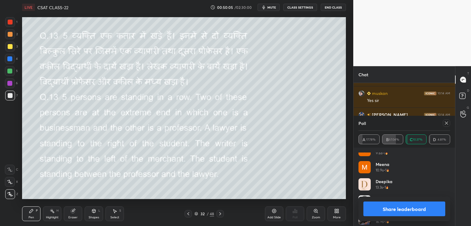
click at [71, 215] on div "Eraser" at bounding box center [73, 214] width 18 height 15
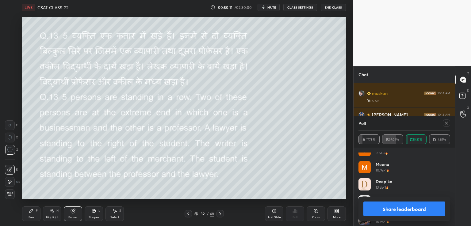
click at [29, 209] on icon at bounding box center [31, 211] width 5 height 5
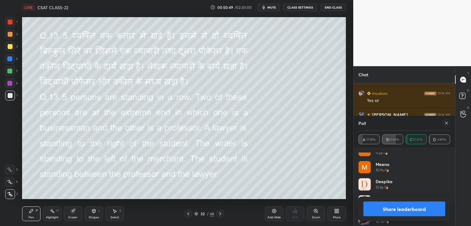
click at [447, 123] on icon at bounding box center [446, 123] width 5 height 5
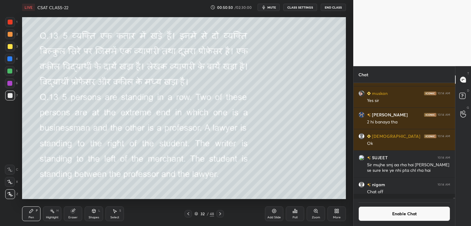
scroll to position [2, 2]
click at [398, 214] on button "Enable Chat" at bounding box center [404, 214] width 92 height 15
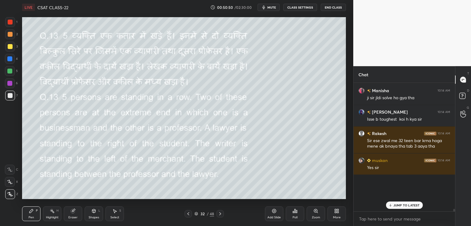
scroll to position [10534, 0]
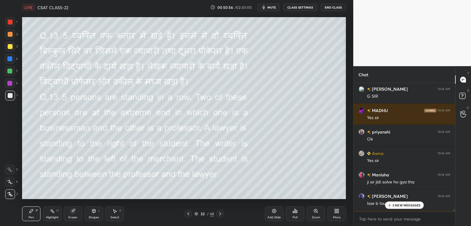
click at [390, 206] on icon at bounding box center [389, 206] width 4 height 4
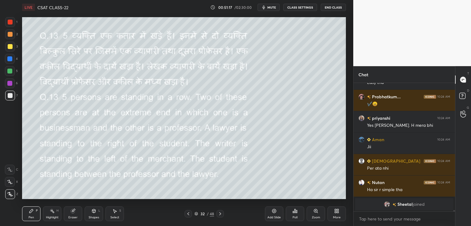
scroll to position [11593, 0]
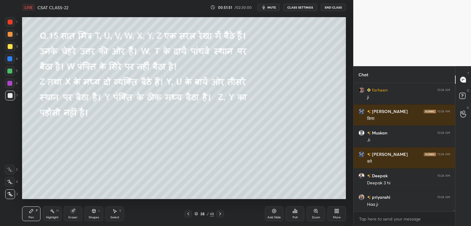
click at [303, 9] on button "CLASS SETTINGS" at bounding box center [300, 7] width 34 height 7
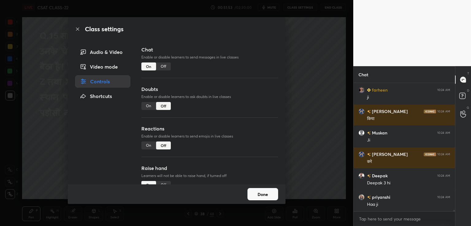
click at [150, 107] on div "On" at bounding box center [148, 106] width 15 height 8
type textarea "x"
click at [168, 67] on div "Off" at bounding box center [163, 67] width 15 height 8
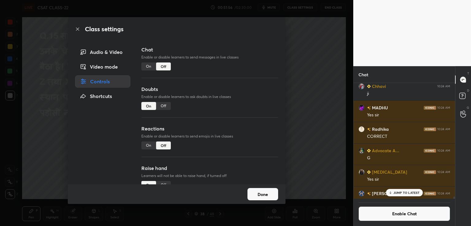
click at [300, 43] on div "Class settings Audio & Video Video mode Controls Shortcuts Chat Enable or disab…" at bounding box center [176, 113] width 353 height 226
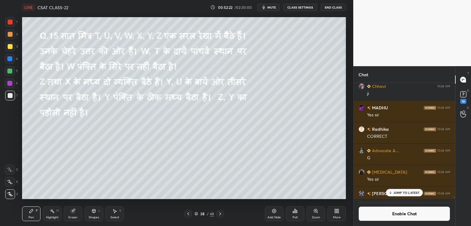
click at [220, 214] on icon at bounding box center [220, 213] width 5 height 5
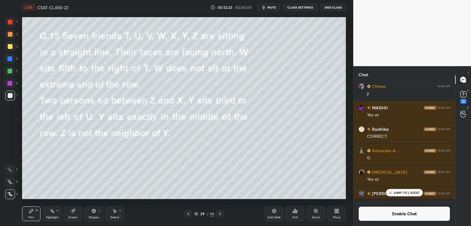
click at [402, 193] on p "JUMP TO LATEST" at bounding box center [406, 193] width 26 height 4
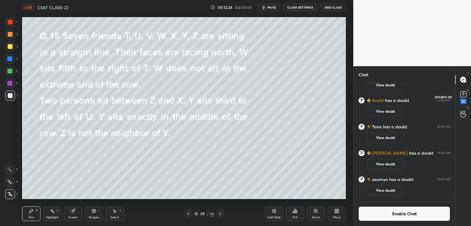
click at [461, 100] on div "10" at bounding box center [463, 101] width 6 height 5
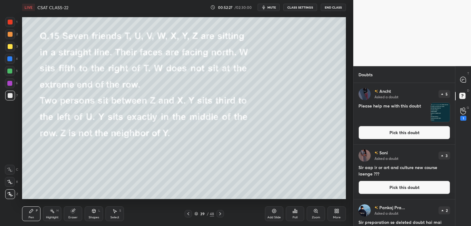
click at [11, 47] on div at bounding box center [10, 46] width 5 height 5
click at [464, 80] on icon at bounding box center [463, 80] width 6 height 6
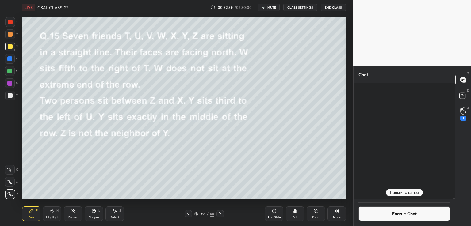
scroll to position [114, 100]
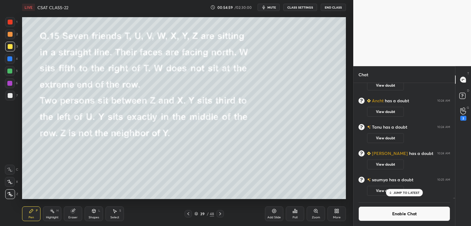
click at [328, 8] on button "End Class" at bounding box center [333, 7] width 25 height 7
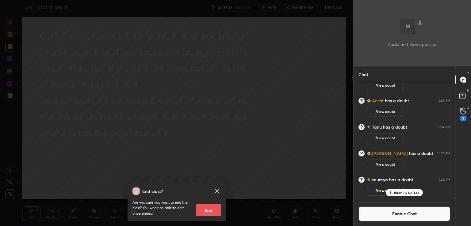
click at [290, 74] on div "End class? Are you sure you want to end the class? You won’t be able to edit on…" at bounding box center [176, 113] width 353 height 226
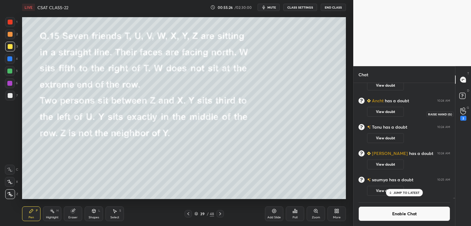
click at [464, 120] on div "2" at bounding box center [463, 118] width 6 height 5
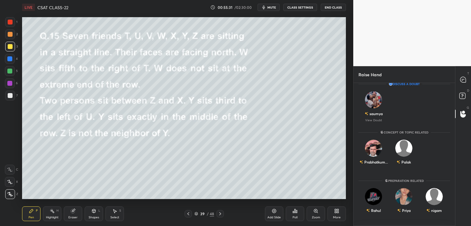
scroll to position [0, 0]
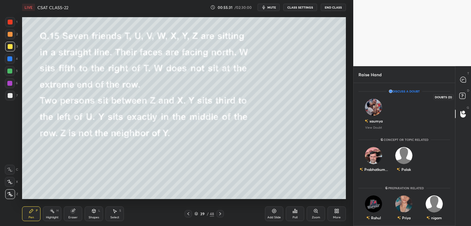
click at [460, 93] on rect at bounding box center [462, 96] width 6 height 6
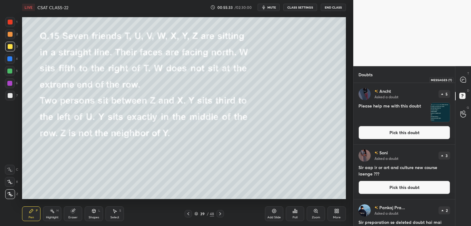
click at [460, 79] on icon at bounding box center [463, 80] width 6 height 6
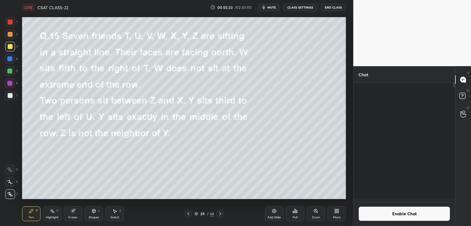
scroll to position [114, 100]
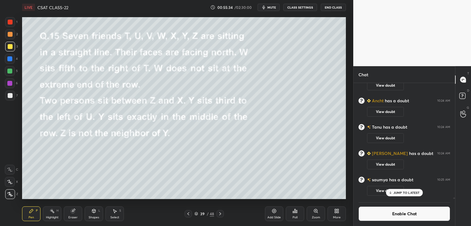
click at [399, 195] on div "JUMP TO LATEST" at bounding box center [404, 192] width 37 height 7
click at [325, 6] on button "End Class" at bounding box center [333, 7] width 25 height 7
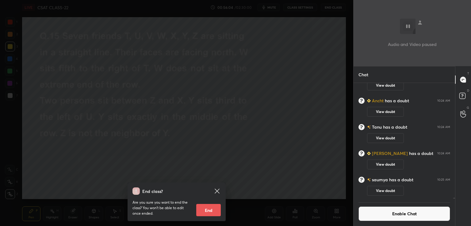
click at [304, 59] on div "End class? Are you sure you want to end the class? You won’t be able to edit on…" at bounding box center [176, 113] width 353 height 226
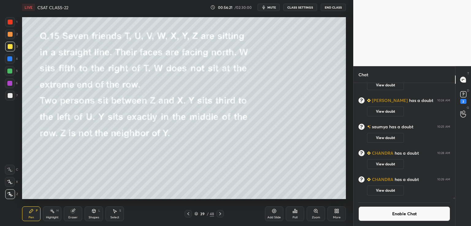
scroll to position [12195, 0]
click at [462, 99] on div "2" at bounding box center [463, 101] width 6 height 5
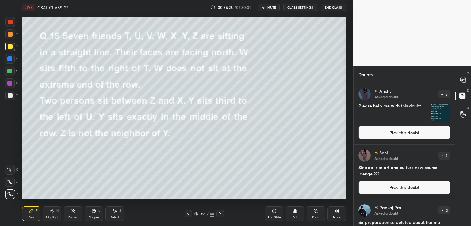
click at [305, 8] on button "CLASS SETTINGS" at bounding box center [300, 7] width 34 height 7
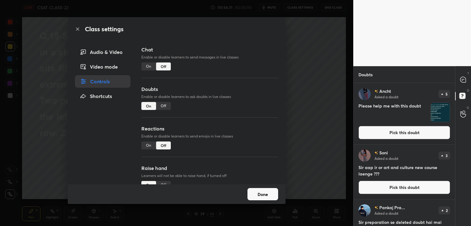
click at [164, 107] on div "Off" at bounding box center [163, 106] width 15 height 8
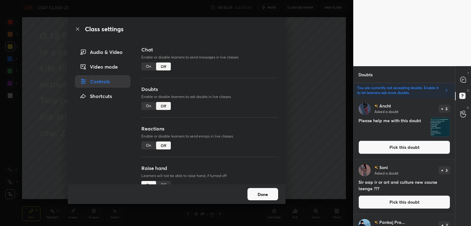
scroll to position [127, 100]
click at [315, 88] on div "Class settings Audio & Video Video mode Controls Shortcuts Chat Enable or disab…" at bounding box center [176, 113] width 353 height 226
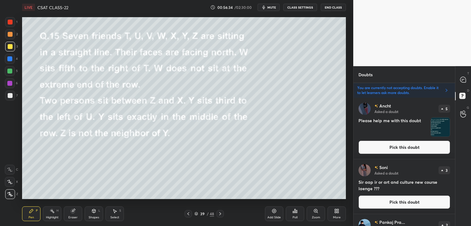
drag, startPoint x: 455, startPoint y: 116, endPoint x: 455, endPoint y: 121, distance: 5.2
click at [455, 121] on div "T Messages (T) D Doubts (D) G Raise Hand (G)" at bounding box center [463, 146] width 16 height 160
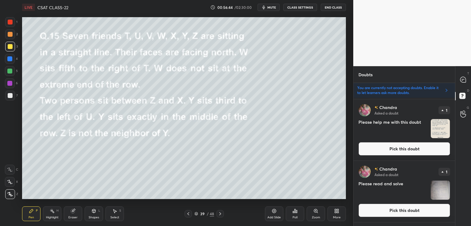
scroll to position [227, 0]
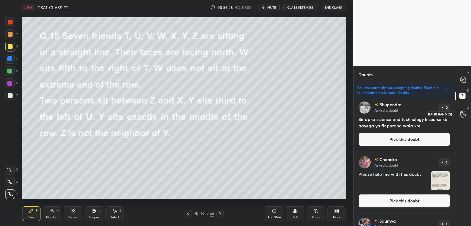
click at [462, 117] on icon at bounding box center [463, 114] width 6 height 6
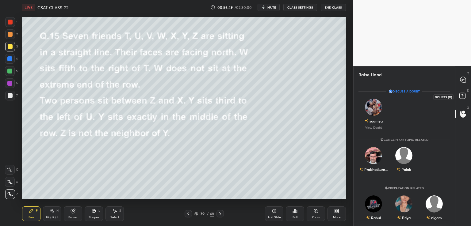
click at [462, 102] on icon at bounding box center [463, 96] width 11 height 11
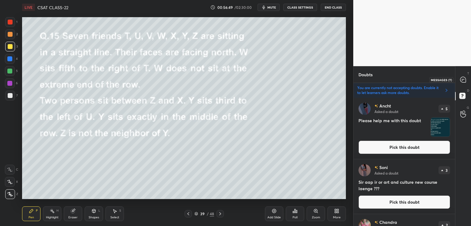
click at [464, 78] on icon at bounding box center [463, 80] width 6 height 6
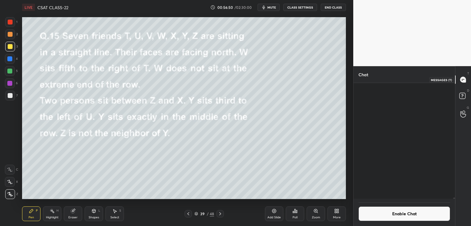
scroll to position [114, 100]
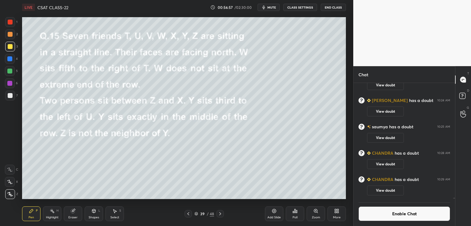
click at [189, 213] on icon at bounding box center [188, 213] width 5 height 5
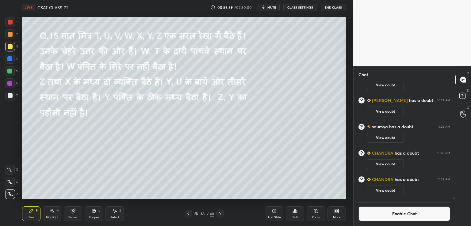
click at [220, 213] on icon at bounding box center [220, 213] width 5 height 5
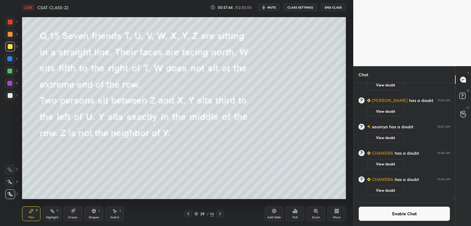
click at [296, 216] on div "Poll" at bounding box center [294, 217] width 5 height 3
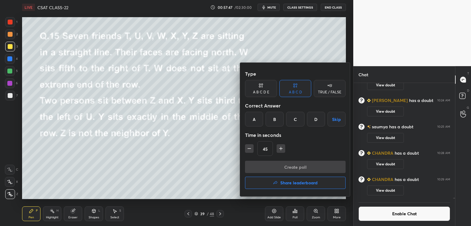
click at [257, 119] on div "A" at bounding box center [254, 119] width 18 height 15
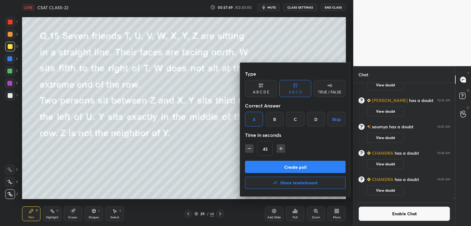
click at [249, 149] on icon "button" at bounding box center [249, 149] width 6 height 6
type input "30"
click at [282, 167] on button "Create poll" at bounding box center [295, 167] width 101 height 12
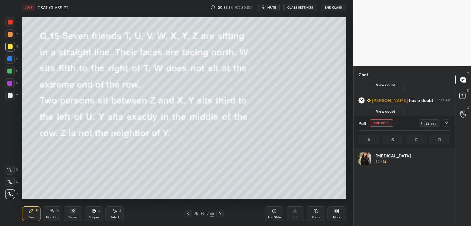
scroll to position [72, 90]
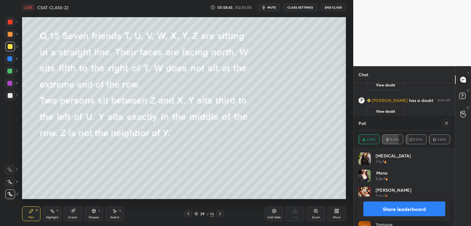
drag, startPoint x: 450, startPoint y: 158, endPoint x: 450, endPoint y: 168, distance: 10.7
click at [450, 168] on div "[MEDICAL_DATA] 1.7s • 1 [PERSON_NAME] 5.6s • 1 [PERSON_NAME] 5.6s • 1 [PERSON_N…" at bounding box center [403, 187] width 101 height 78
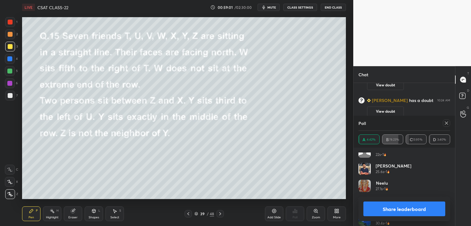
scroll to position [150, 0]
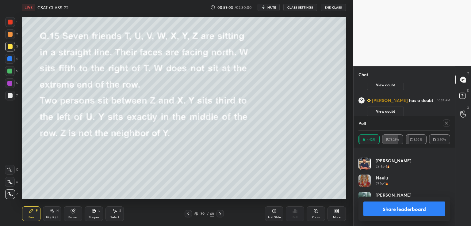
click at [446, 124] on icon at bounding box center [446, 123] width 5 height 5
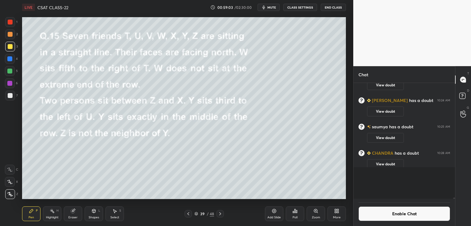
scroll to position [112, 100]
click at [10, 95] on div at bounding box center [10, 95] width 5 height 5
click at [414, 215] on button "Enable Chat" at bounding box center [404, 214] width 92 height 15
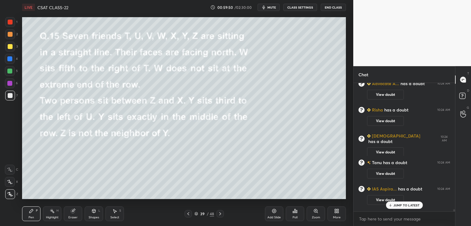
click at [407, 204] on p "JUMP TO LATEST" at bounding box center [406, 206] width 26 height 4
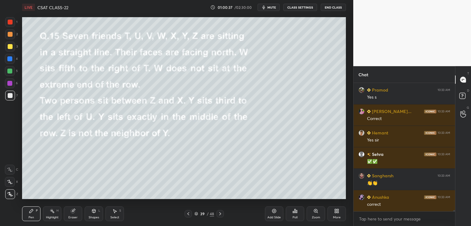
scroll to position [13898, 0]
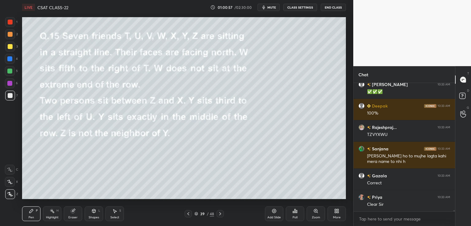
drag, startPoint x: 455, startPoint y: 211, endPoint x: 454, endPoint y: 221, distance: 10.1
click at [455, 221] on div "Chat Nutan 10:33 AM Easy b hai [PERSON_NAME] 10:33 AM ✅✅✅ Deepak 10:33 AM 100% …" at bounding box center [412, 146] width 118 height 160
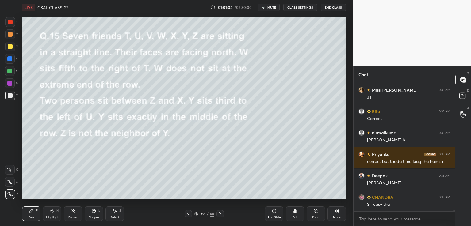
scroll to position [14956, 0]
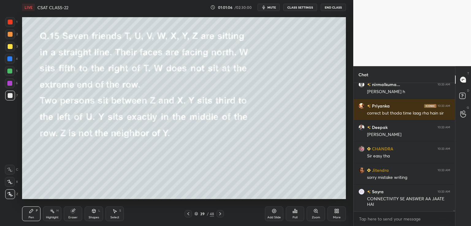
drag, startPoint x: 454, startPoint y: 212, endPoint x: 454, endPoint y: 207, distance: 4.3
click at [454, 205] on div "Ritu 10:33 AM Correct nirmalkuma... 10:33 AM [PERSON_NAME] h [PERSON_NAME] 10:3…" at bounding box center [403, 154] width 101 height 143
click at [454, 208] on div at bounding box center [453, 147] width 4 height 128
click at [453, 211] on div at bounding box center [453, 147] width 4 height 128
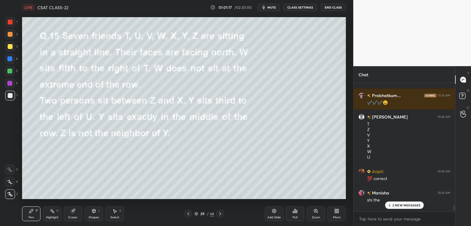
click at [408, 205] on p "2 NEW MESSAGES" at bounding box center [406, 206] width 28 height 4
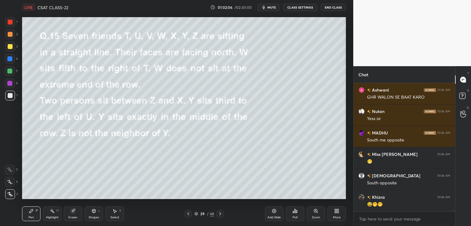
scroll to position [16238, 0]
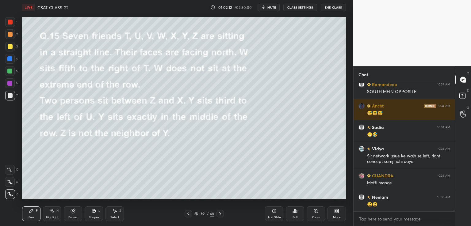
click at [221, 212] on icon at bounding box center [220, 213] width 5 height 5
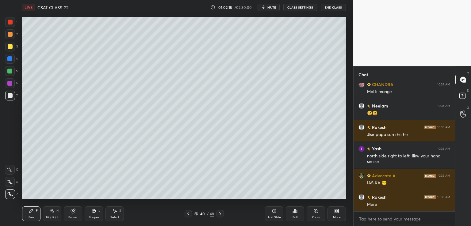
click at [188, 212] on icon at bounding box center [188, 213] width 5 height 5
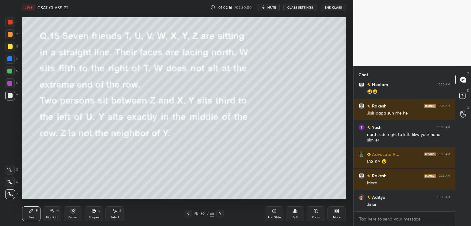
click at [188, 215] on icon at bounding box center [188, 213] width 5 height 5
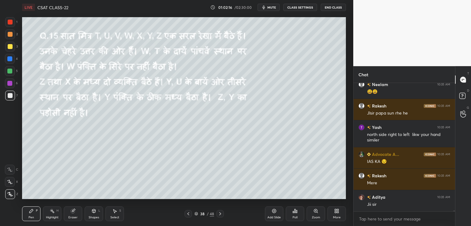
click at [188, 215] on icon at bounding box center [188, 213] width 5 height 5
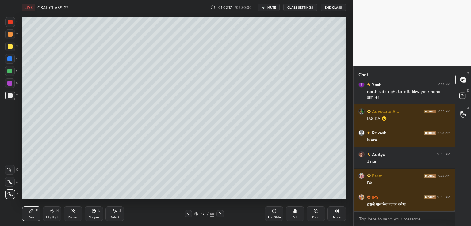
click at [191, 215] on div at bounding box center [187, 213] width 7 height 7
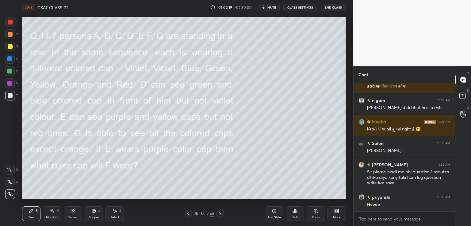
click at [188, 213] on icon at bounding box center [188, 213] width 5 height 5
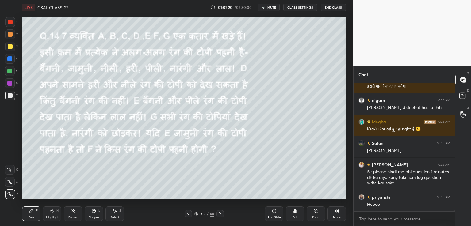
click at [298, 6] on button "CLASS SETTINGS" at bounding box center [300, 7] width 34 height 7
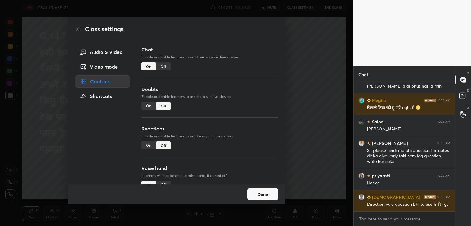
click at [162, 66] on div "Off" at bounding box center [163, 67] width 15 height 8
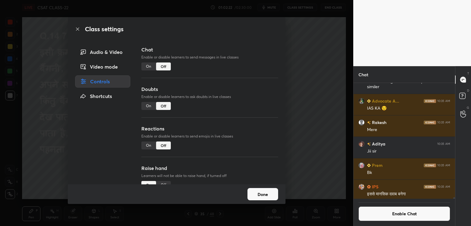
click at [316, 58] on div "Class settings Audio & Video Video mode Controls Shortcuts Chat Enable or disab…" at bounding box center [176, 113] width 353 height 226
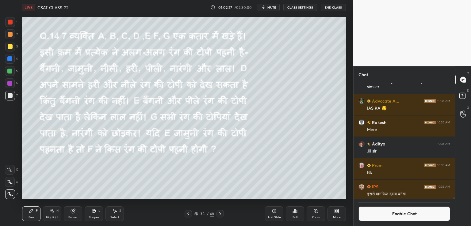
click at [295, 6] on button "CLASS SETTINGS" at bounding box center [300, 7] width 34 height 7
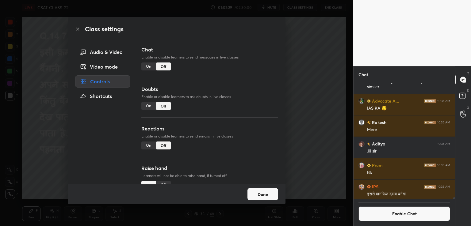
click at [151, 106] on div "On" at bounding box center [148, 106] width 15 height 8
click at [150, 107] on div "On" at bounding box center [148, 106] width 15 height 8
click at [297, 65] on div "Class settings Audio & Video Video mode Controls Shortcuts Chat Enable or disab…" at bounding box center [176, 113] width 353 height 226
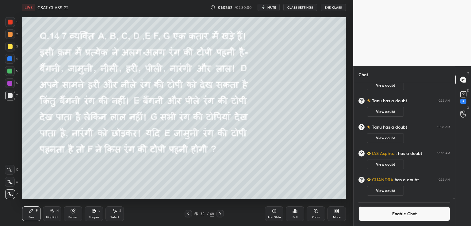
scroll to position [15433, 0]
click at [303, 6] on button "CLASS SETTINGS" at bounding box center [300, 7] width 34 height 7
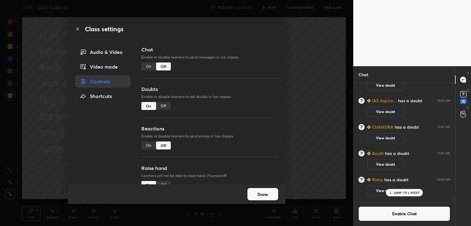
click at [162, 105] on div "Off" at bounding box center [163, 106] width 15 height 8
drag, startPoint x: 352, startPoint y: 83, endPoint x: 349, endPoint y: 82, distance: 3.3
click at [349, 82] on div "Class settings Audio & Video Video mode Controls Shortcuts Chat Enable or disab…" at bounding box center [176, 113] width 353 height 226
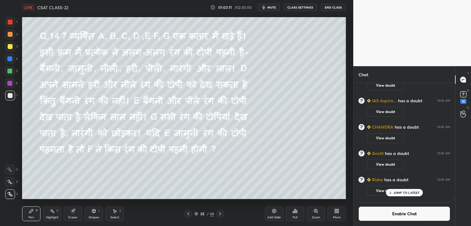
click at [219, 217] on div at bounding box center [219, 213] width 7 height 7
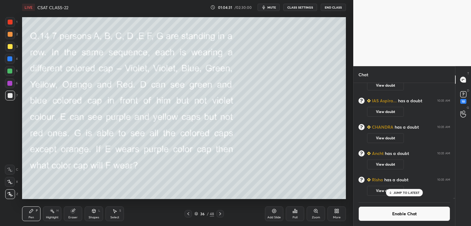
click at [333, 7] on button "End Class" at bounding box center [333, 7] width 25 height 7
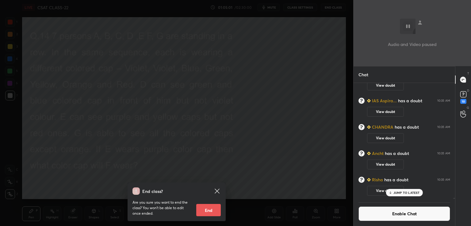
click at [258, 104] on div "End class? Are you sure you want to end the class? You won’t be able to edit on…" at bounding box center [176, 113] width 353 height 226
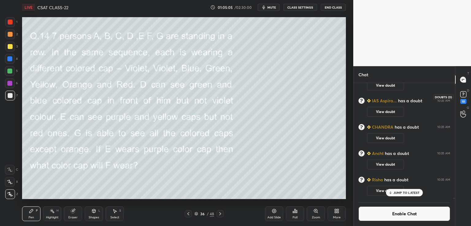
click at [460, 100] on div "10" at bounding box center [463, 101] width 6 height 5
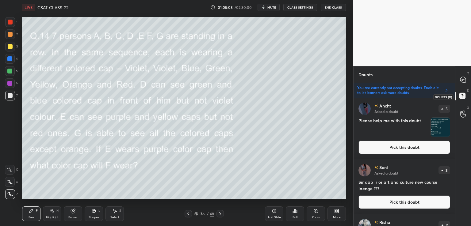
scroll to position [127, 100]
click at [462, 80] on icon at bounding box center [463, 80] width 6 height 6
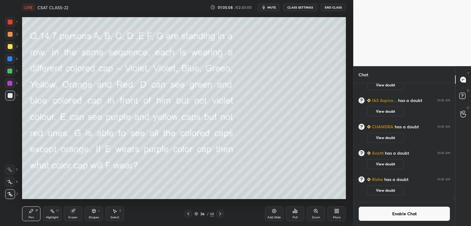
scroll to position [114, 100]
click at [10, 47] on div at bounding box center [10, 46] width 5 height 5
click at [189, 212] on icon at bounding box center [188, 213] width 5 height 5
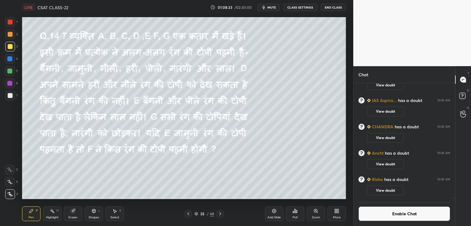
click at [220, 212] on icon at bounding box center [220, 213] width 5 height 5
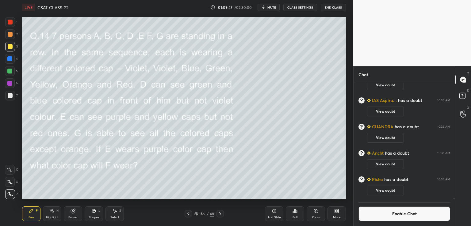
click at [296, 217] on div "Poll" at bounding box center [294, 217] width 5 height 3
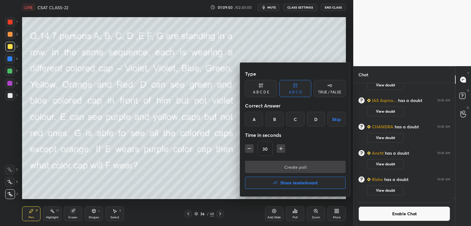
click at [335, 118] on button "Skip" at bounding box center [336, 119] width 18 height 15
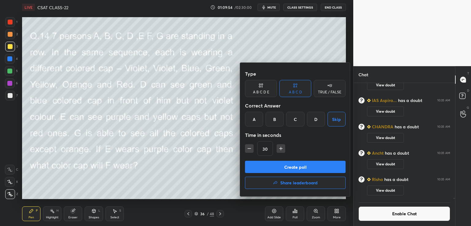
drag, startPoint x: 295, startPoint y: 118, endPoint x: 294, endPoint y: 122, distance: 4.0
click at [295, 119] on div "C" at bounding box center [295, 119] width 18 height 15
click at [280, 147] on icon "button" at bounding box center [281, 149] width 6 height 6
type input "45"
click at [281, 163] on button "Create poll" at bounding box center [295, 167] width 101 height 12
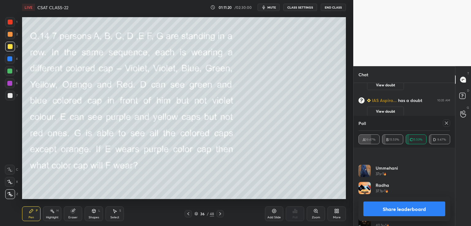
scroll to position [630, 0]
click at [444, 125] on icon at bounding box center [446, 123] width 5 height 5
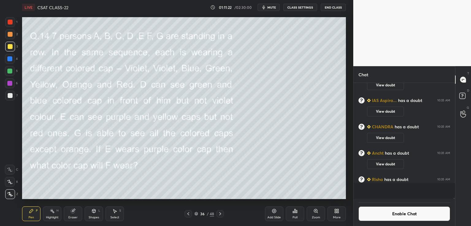
scroll to position [2, 2]
click at [92, 213] on icon at bounding box center [93, 211] width 5 height 5
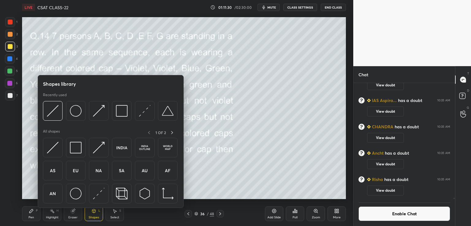
click at [72, 215] on div "Eraser" at bounding box center [73, 214] width 18 height 15
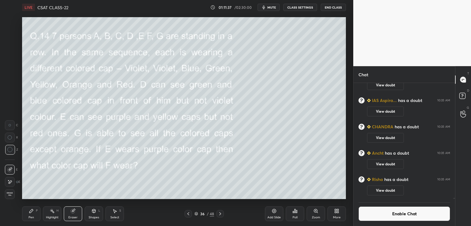
click at [31, 216] on div "Pen" at bounding box center [32, 217] width 6 height 3
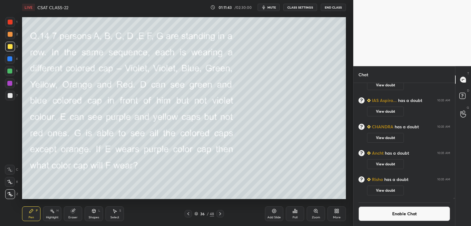
click at [72, 214] on div "Eraser" at bounding box center [73, 214] width 18 height 15
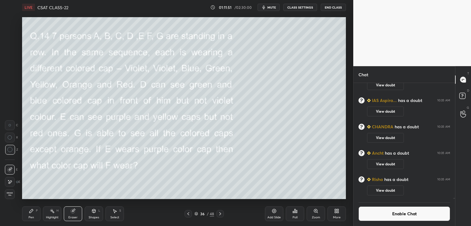
click at [23, 216] on div "Pen P" at bounding box center [31, 214] width 18 height 15
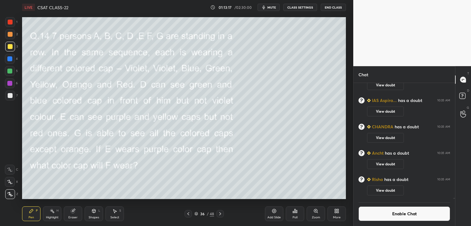
drag, startPoint x: 67, startPoint y: 214, endPoint x: 71, endPoint y: 210, distance: 5.9
click at [67, 214] on div "Eraser" at bounding box center [73, 214] width 18 height 15
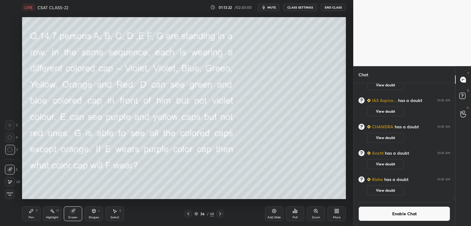
drag, startPoint x: 33, startPoint y: 214, endPoint x: 38, endPoint y: 212, distance: 5.4
click at [34, 214] on div "Pen P" at bounding box center [31, 214] width 18 height 15
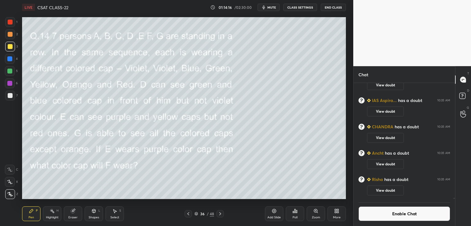
click at [414, 215] on button "Enable Chat" at bounding box center [404, 214] width 92 height 15
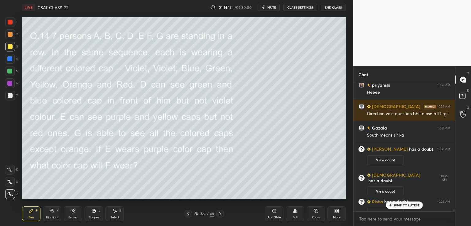
click at [401, 209] on div "JUMP TO LATEST" at bounding box center [404, 205] width 37 height 7
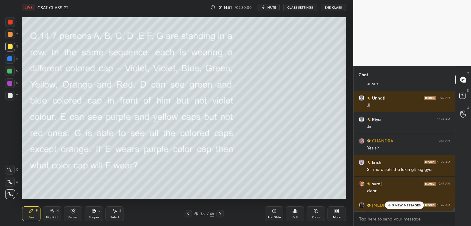
scroll to position [16295, 0]
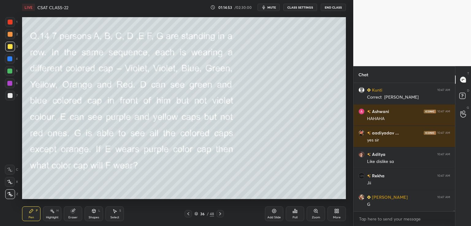
drag, startPoint x: 453, startPoint y: 211, endPoint x: 453, endPoint y: 215, distance: 4.0
click at [453, 215] on div "[PERSON_NAME] 10:47 AM 😅😅topi phnane wale Kunti 10:47 AM Correct [PERSON_NAME] …" at bounding box center [403, 154] width 101 height 143
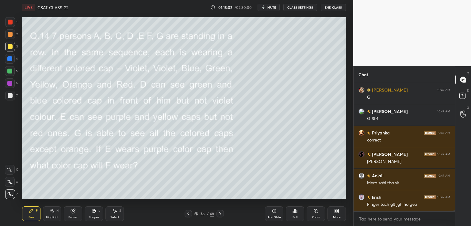
scroll to position [16714, 0]
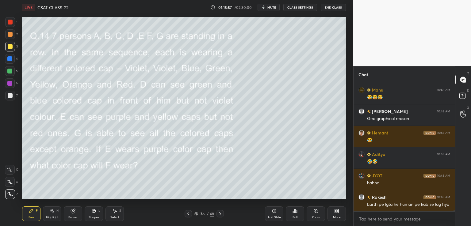
click at [221, 212] on icon at bounding box center [220, 213] width 5 height 5
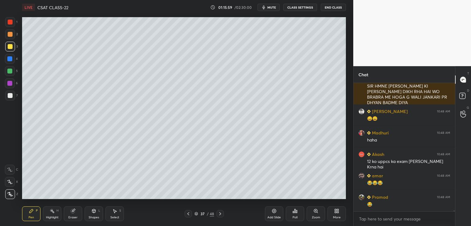
click at [220, 213] on icon at bounding box center [220, 213] width 2 height 3
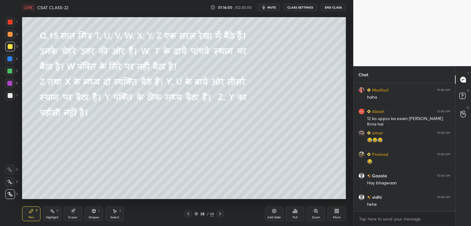
click at [221, 215] on icon at bounding box center [220, 213] width 5 height 5
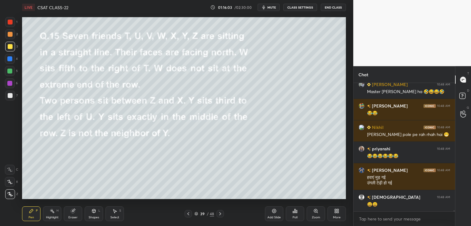
click at [221, 214] on icon at bounding box center [220, 213] width 5 height 5
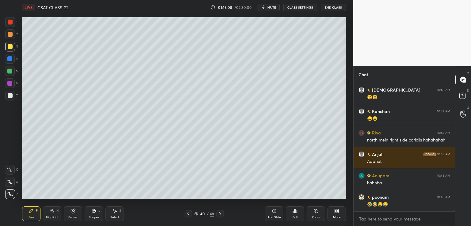
click at [298, 8] on button "CLASS SETTINGS" at bounding box center [300, 7] width 34 height 7
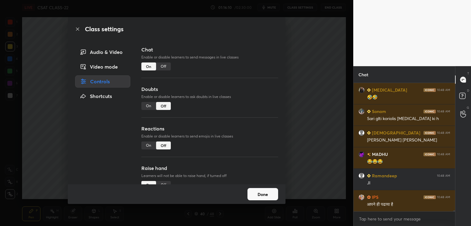
click at [162, 66] on div "Off" at bounding box center [163, 67] width 15 height 8
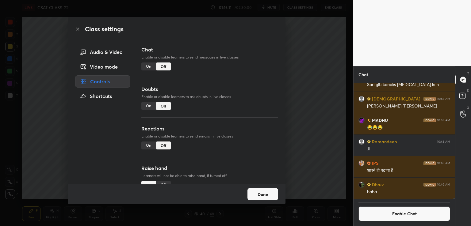
click at [314, 60] on div "Class settings Audio & Video Video mode Controls Shortcuts Chat Enable or disab…" at bounding box center [176, 113] width 353 height 226
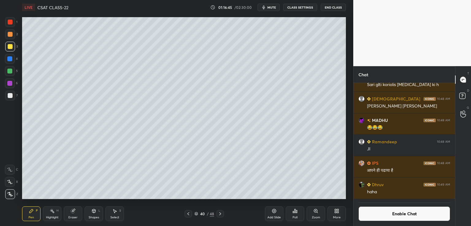
click at [220, 214] on icon at bounding box center [220, 213] width 5 height 5
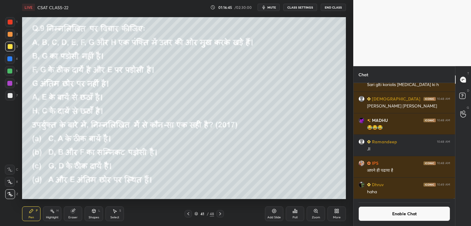
click at [220, 214] on icon at bounding box center [220, 213] width 2 height 3
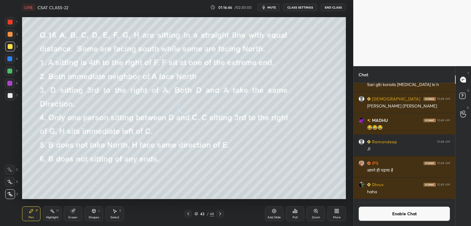
click at [220, 214] on icon at bounding box center [220, 213] width 2 height 3
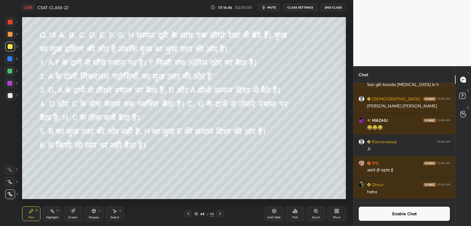
click at [221, 214] on icon at bounding box center [220, 213] width 5 height 5
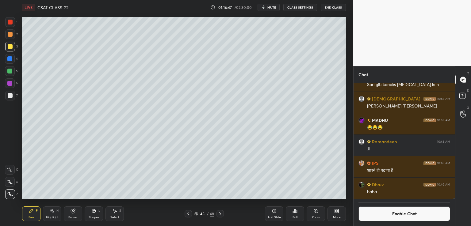
click at [220, 213] on icon at bounding box center [220, 213] width 5 height 5
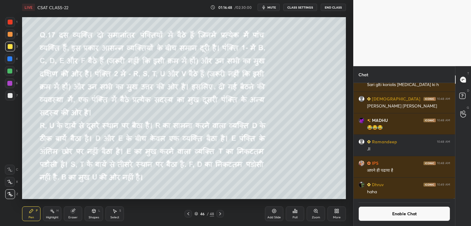
click at [220, 212] on icon at bounding box center [220, 213] width 5 height 5
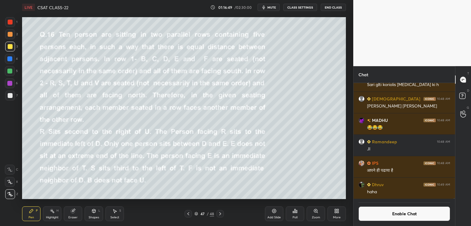
click at [219, 213] on icon at bounding box center [220, 213] width 5 height 5
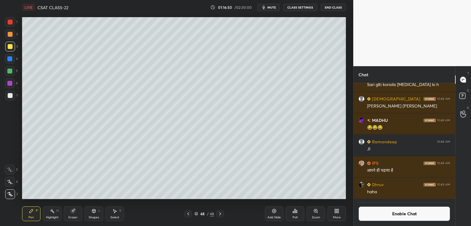
click at [221, 214] on icon at bounding box center [220, 213] width 2 height 3
click at [274, 211] on icon at bounding box center [274, 211] width 2 height 2
click at [276, 212] on div "Add Slide" at bounding box center [274, 214] width 18 height 15
click at [12, 93] on div at bounding box center [10, 95] width 5 height 5
click at [73, 212] on icon at bounding box center [73, 211] width 4 height 4
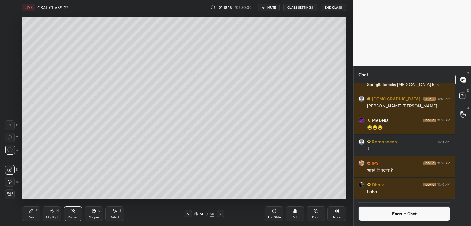
click at [35, 212] on div "Pen P" at bounding box center [31, 214] width 18 height 15
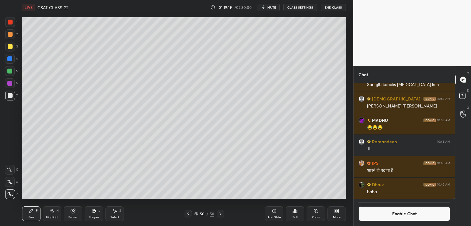
click at [8, 45] on div at bounding box center [10, 46] width 5 height 5
click at [347, 98] on div "Setting up your live class Poll for secs No correct answer Start poll" at bounding box center [184, 108] width 329 height 187
click at [74, 214] on div "Eraser" at bounding box center [73, 214] width 18 height 15
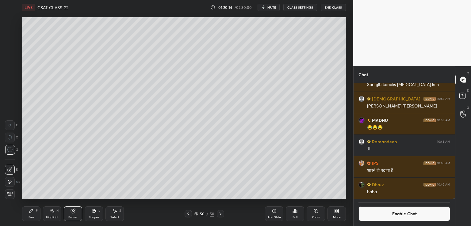
drag, startPoint x: 31, startPoint y: 210, endPoint x: 39, endPoint y: 208, distance: 7.6
click at [32, 210] on icon at bounding box center [31, 211] width 4 height 4
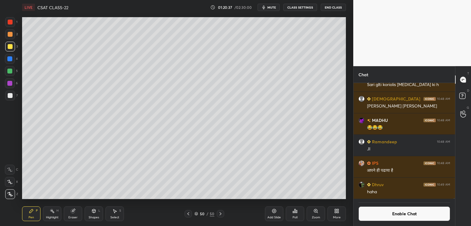
click at [11, 95] on div at bounding box center [10, 95] width 5 height 5
click at [10, 46] on div at bounding box center [10, 46] width 5 height 5
click at [53, 202] on div "LIVE CSAT CLASS-22 01:22:01 / 02:30:00 mute CLASS SETTINGS End Class Setting up…" at bounding box center [184, 113] width 329 height 226
click at [220, 215] on icon at bounding box center [220, 213] width 5 height 5
drag, startPoint x: 274, startPoint y: 212, endPoint x: 264, endPoint y: 213, distance: 9.5
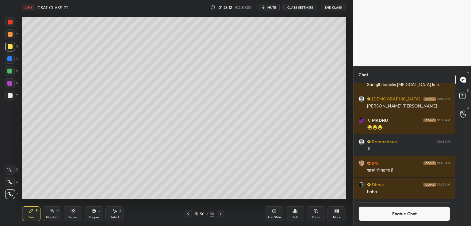
click at [275, 212] on icon at bounding box center [274, 211] width 5 height 5
click at [188, 214] on icon at bounding box center [188, 213] width 5 height 5
click at [219, 215] on icon at bounding box center [219, 213] width 5 height 5
click at [219, 214] on icon at bounding box center [219, 213] width 5 height 5
click at [189, 214] on icon at bounding box center [188, 213] width 5 height 5
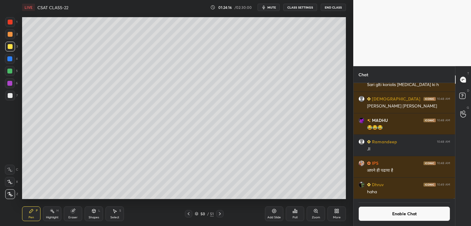
click at [394, 215] on button "Enable Chat" at bounding box center [404, 214] width 92 height 15
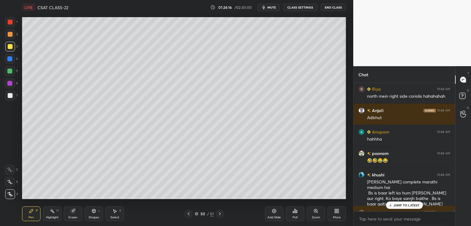
click at [395, 204] on p "JUMP TO LATEST" at bounding box center [406, 206] width 26 height 4
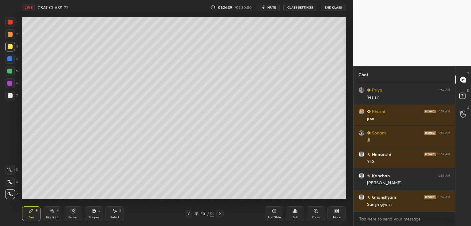
scroll to position [19094, 0]
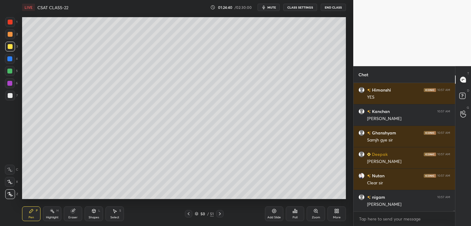
click at [221, 213] on icon at bounding box center [219, 213] width 5 height 5
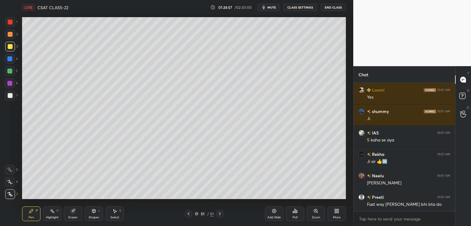
scroll to position [19352, 0]
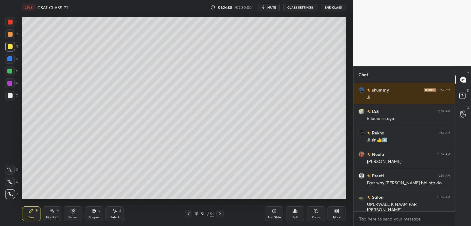
drag, startPoint x: 73, startPoint y: 213, endPoint x: 76, endPoint y: 211, distance: 3.5
click at [73, 212] on icon at bounding box center [73, 211] width 4 height 4
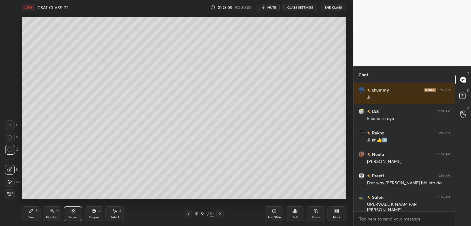
click at [33, 213] on icon at bounding box center [31, 211] width 5 height 5
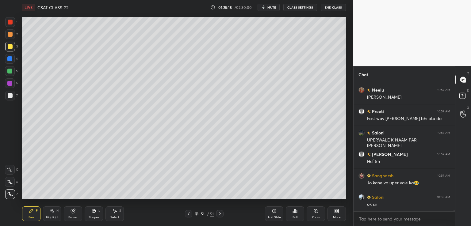
scroll to position [19437, 0]
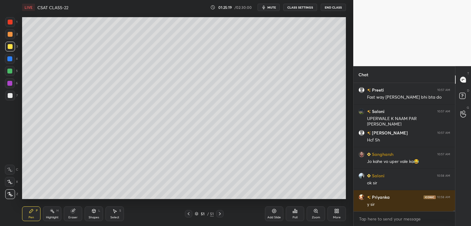
click at [188, 215] on icon at bounding box center [188, 213] width 5 height 5
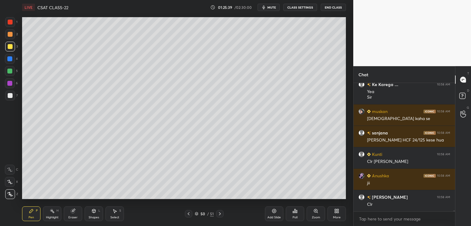
scroll to position [19593, 0]
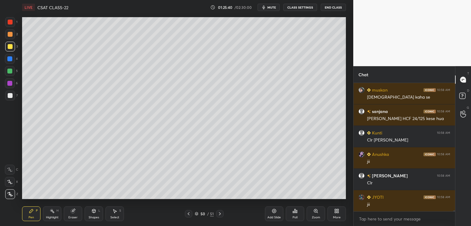
click at [10, 96] on div at bounding box center [10, 95] width 5 height 5
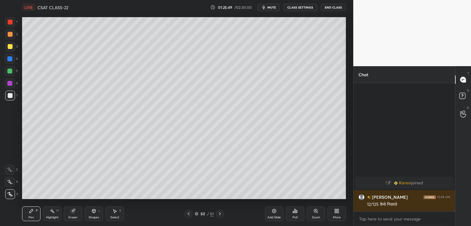
scroll to position [19393, 0]
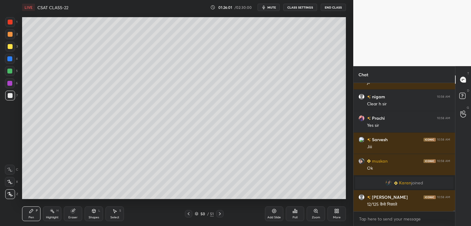
click at [220, 214] on icon at bounding box center [219, 213] width 5 height 5
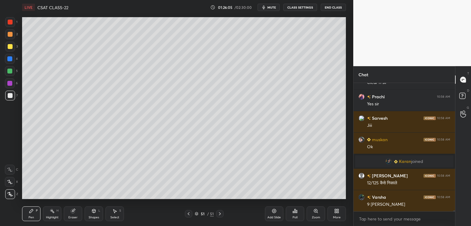
click at [188, 213] on icon at bounding box center [188, 213] width 5 height 5
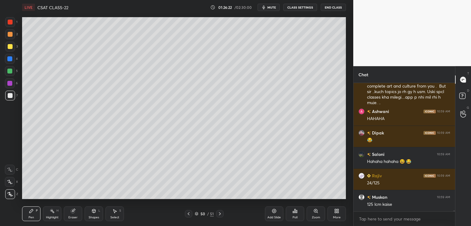
scroll to position [19624, 0]
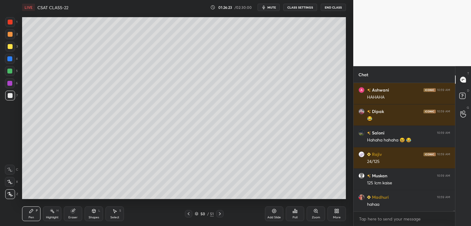
click at [274, 212] on icon at bounding box center [274, 211] width 5 height 5
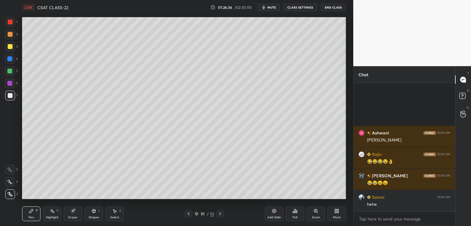
scroll to position [19809, 0]
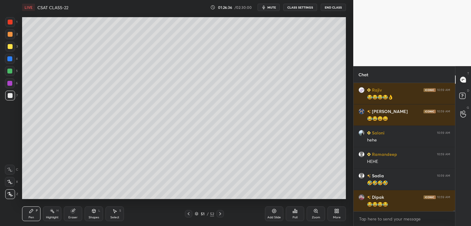
click at [10, 47] on div at bounding box center [10, 46] width 5 height 5
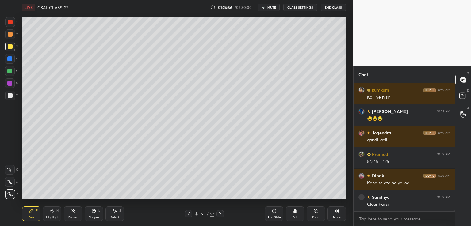
scroll to position [20581, 0]
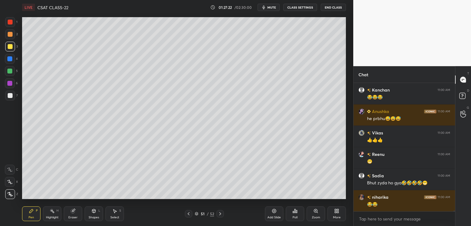
click at [220, 216] on icon at bounding box center [220, 213] width 5 height 5
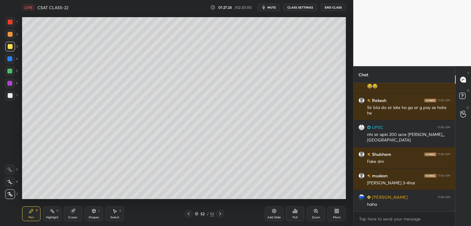
click at [274, 211] on icon at bounding box center [274, 211] width 2 height 2
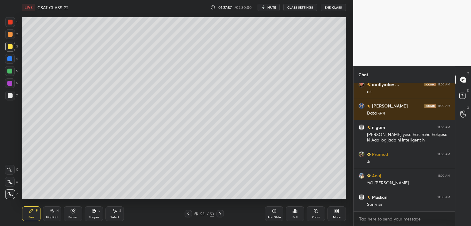
scroll to position [21971, 0]
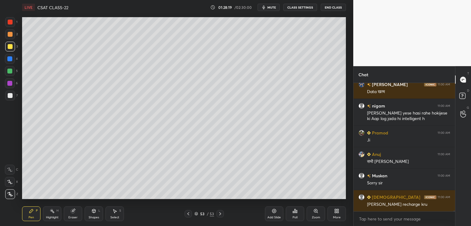
click at [304, 8] on button "CLASS SETTINGS" at bounding box center [300, 7] width 34 height 7
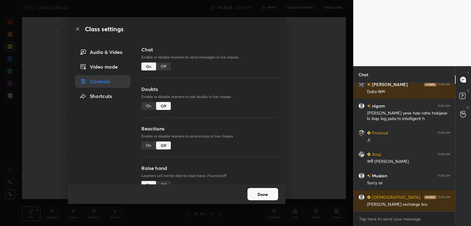
click at [163, 66] on div "Off" at bounding box center [163, 67] width 15 height 8
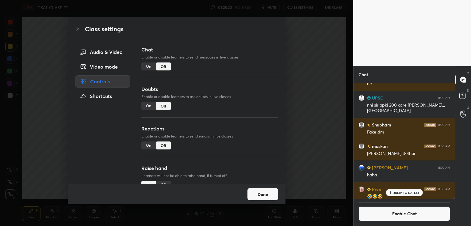
scroll to position [2, 2]
click at [312, 59] on div "Class settings Audio & Video Video mode Controls Shortcuts Chat Enable or disab…" at bounding box center [176, 113] width 353 height 226
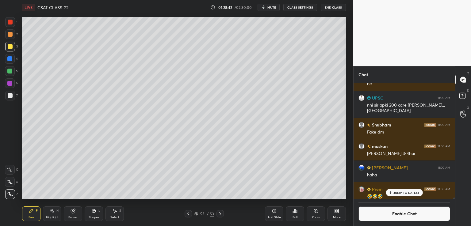
click at [394, 193] on p "JUMP TO LATEST" at bounding box center [406, 193] width 26 height 4
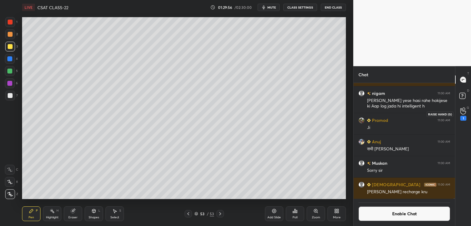
click at [462, 118] on div "1" at bounding box center [463, 118] width 6 height 5
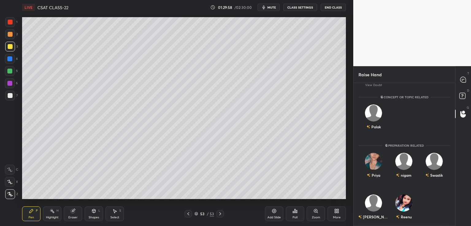
scroll to position [48, 0]
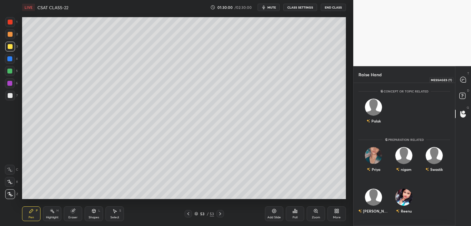
click at [465, 80] on icon at bounding box center [463, 80] width 6 height 6
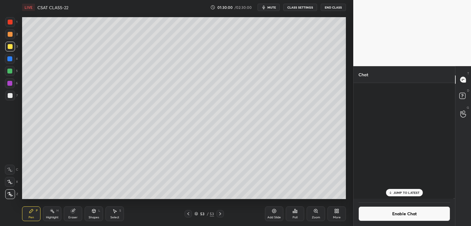
scroll to position [114, 100]
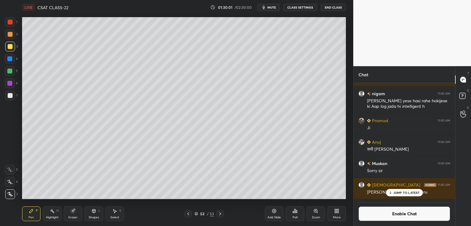
click at [407, 192] on p "JUMP TO LATEST" at bounding box center [406, 193] width 26 height 4
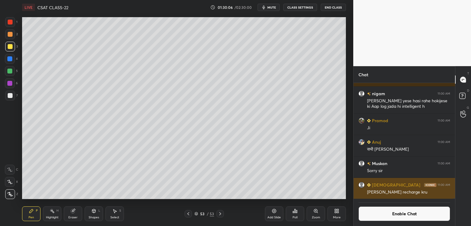
click at [450, 197] on div "[DEMOGRAPHIC_DATA] 11:00 AM [PERSON_NAME] recharge kru" at bounding box center [403, 188] width 101 height 21
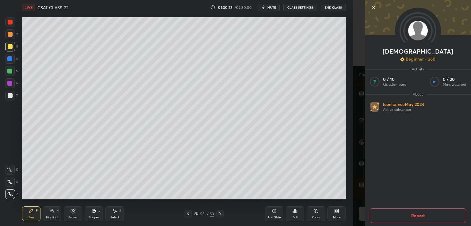
click at [416, 215] on button "Report" at bounding box center [418, 215] width 96 height 15
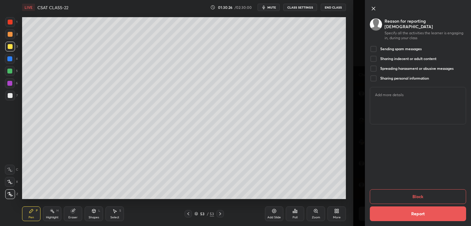
click at [375, 75] on div at bounding box center [373, 78] width 7 height 7
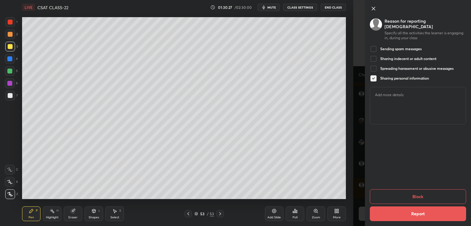
click at [415, 195] on button "Block" at bounding box center [418, 196] width 96 height 15
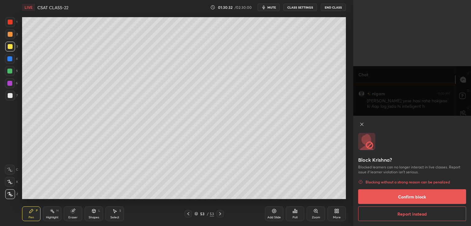
click at [413, 196] on button "Confirm block" at bounding box center [412, 196] width 108 height 15
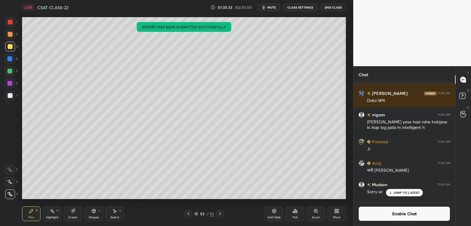
scroll to position [20820, 0]
click at [391, 193] on icon at bounding box center [390, 193] width 4 height 4
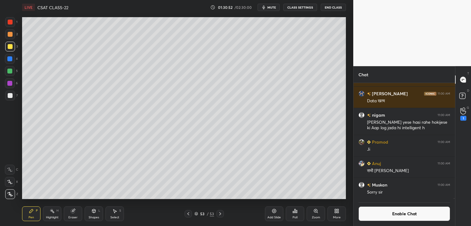
click at [6, 185] on div at bounding box center [10, 182] width 10 height 10
click at [399, 215] on button "Enable Chat" at bounding box center [404, 214] width 92 height 15
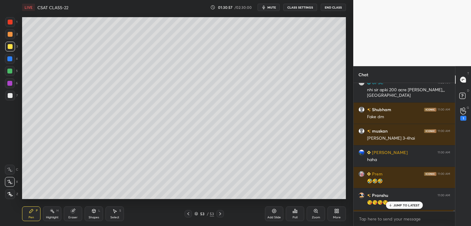
click at [401, 207] on div "JUMP TO LATEST" at bounding box center [404, 205] width 37 height 7
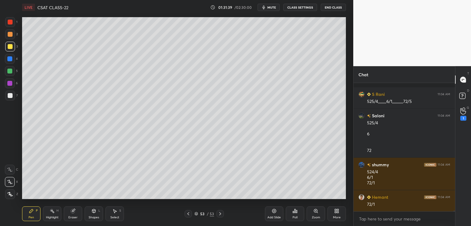
scroll to position [22459, 0]
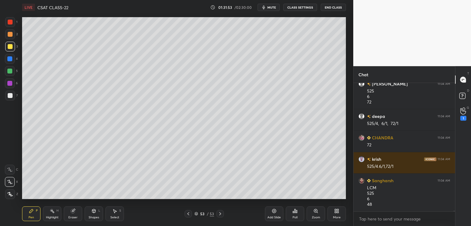
click at [9, 96] on div at bounding box center [10, 95] width 5 height 5
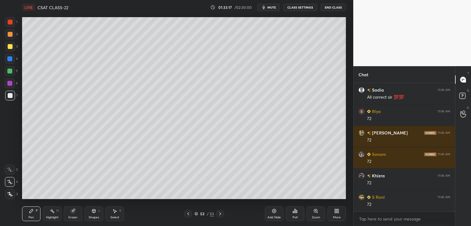
click at [242, 200] on div "Setting up your live class Poll for secs No correct answer Start poll" at bounding box center [184, 108] width 329 height 187
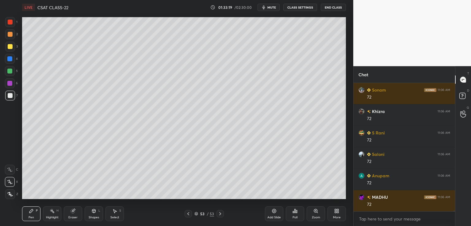
click at [245, 203] on div "LIVE CSAT CLASS-22 01:33:19 / 02:30:00 mute CLASS SETTINGS End Class Setting up…" at bounding box center [184, 113] width 329 height 226
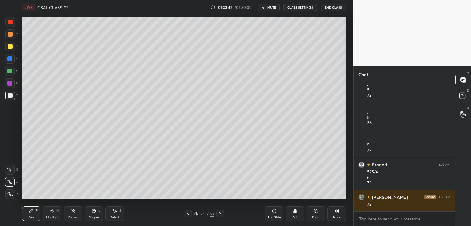
click at [264, 200] on div "Setting up your live class Poll for secs No correct answer Start poll" at bounding box center [184, 108] width 329 height 187
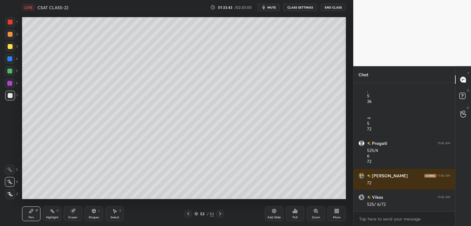
click at [278, 199] on div "Add Slide Poll Zoom More" at bounding box center [305, 214] width 81 height 34
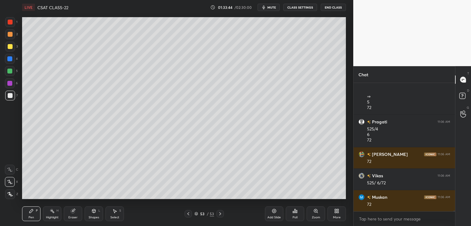
click at [291, 199] on div "LIVE CSAT CLASS-22 01:33:44 / 02:30:00 mute CLASS SETTINGS End Class Setting up…" at bounding box center [184, 113] width 329 height 226
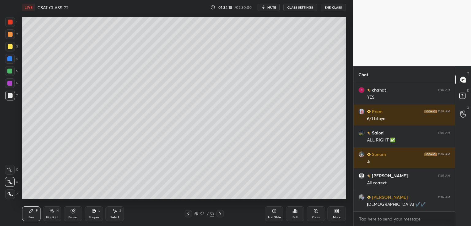
click at [220, 214] on icon at bounding box center [220, 213] width 5 height 5
click at [275, 213] on icon at bounding box center [274, 211] width 5 height 5
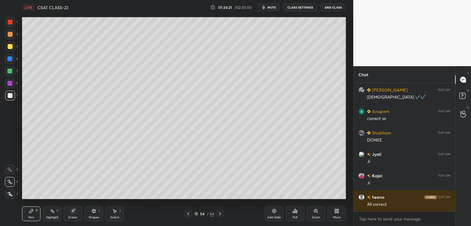
click at [11, 45] on div at bounding box center [10, 46] width 5 height 5
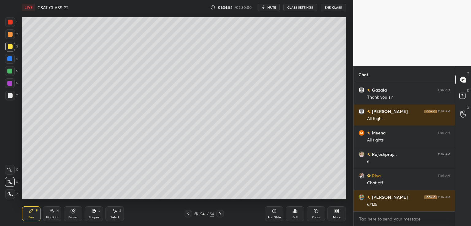
scroll to position [27668, 0]
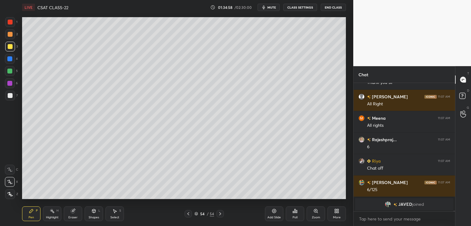
click at [297, 8] on button "CLASS SETTINGS" at bounding box center [300, 7] width 34 height 7
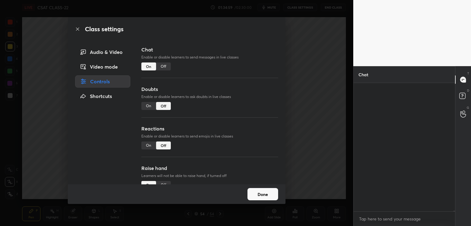
click at [165, 64] on div "Off" at bounding box center [163, 67] width 15 height 8
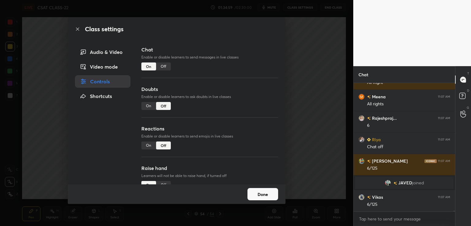
scroll to position [2, 2]
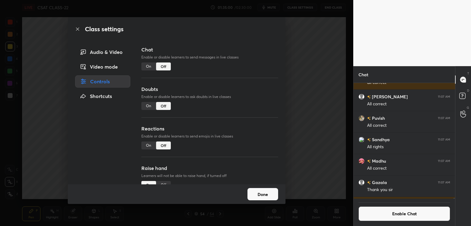
click at [321, 46] on div "Class settings Audio & Video Video mode Controls Shortcuts Chat Enable or disab…" at bounding box center [176, 113] width 353 height 226
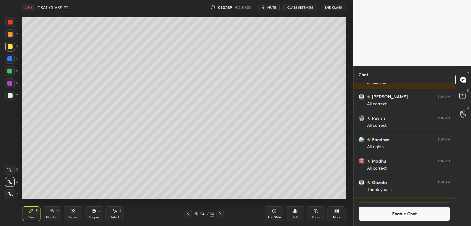
click at [381, 212] on button "Enable Chat" at bounding box center [404, 214] width 92 height 15
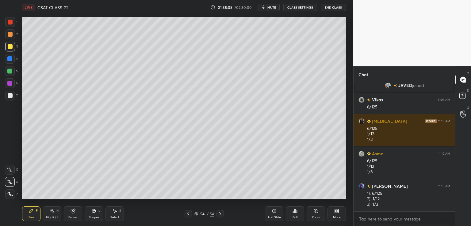
scroll to position [26221, 0]
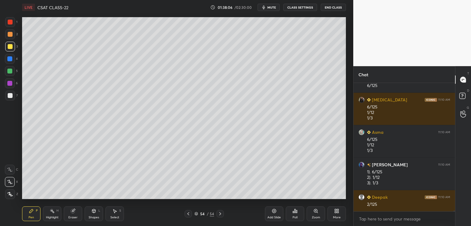
click at [11, 96] on div at bounding box center [10, 95] width 5 height 5
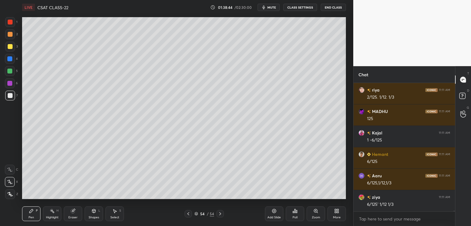
scroll to position [28971, 0]
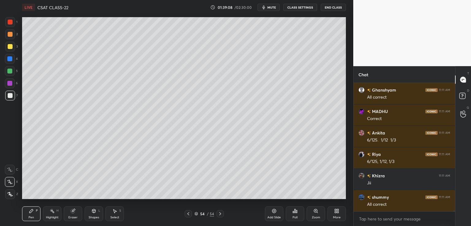
click at [75, 215] on div "Eraser" at bounding box center [73, 214] width 18 height 15
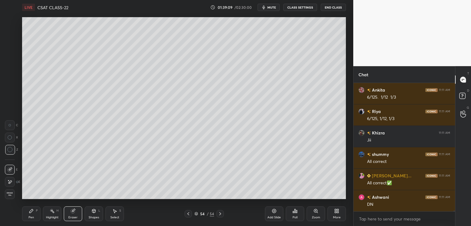
click at [9, 182] on icon at bounding box center [10, 182] width 3 height 3
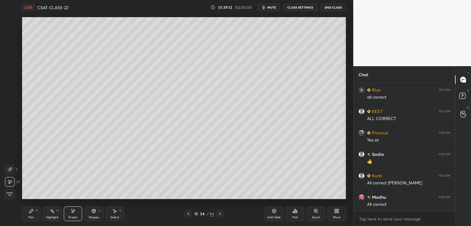
click at [31, 216] on div "Pen" at bounding box center [32, 217] width 6 height 3
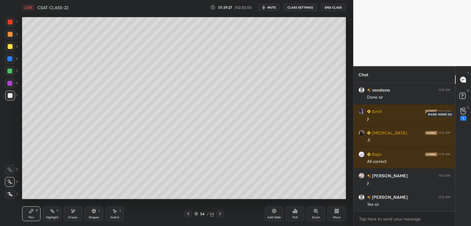
click at [463, 120] on div "1" at bounding box center [463, 118] width 6 height 5
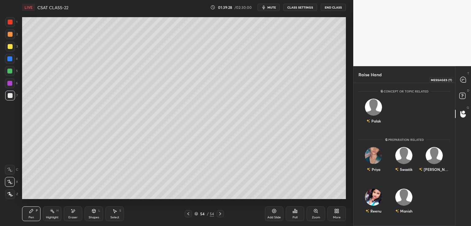
click at [462, 81] on icon at bounding box center [463, 80] width 6 height 6
type textarea "x"
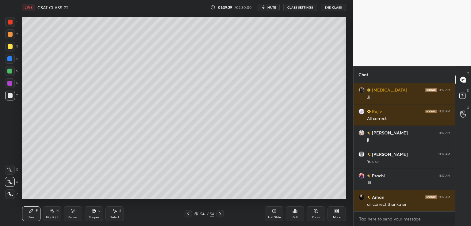
click at [220, 215] on icon at bounding box center [220, 213] width 5 height 5
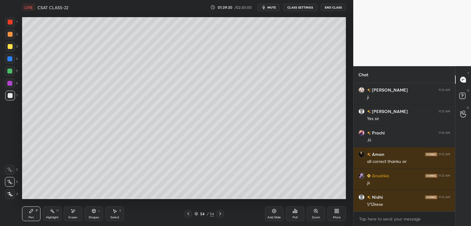
click at [273, 214] on div "Add Slide" at bounding box center [274, 214] width 18 height 15
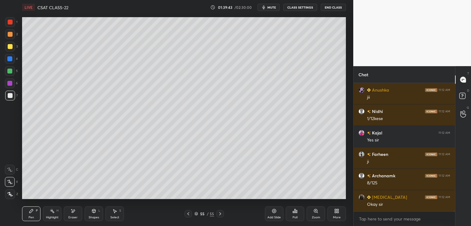
click at [9, 47] on div at bounding box center [10, 46] width 5 height 5
click at [300, 8] on button "CLASS SETTINGS" at bounding box center [300, 7] width 34 height 7
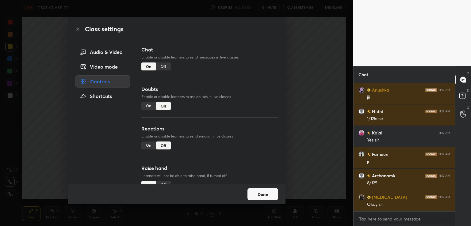
click at [163, 65] on div "Off" at bounding box center [163, 67] width 15 height 8
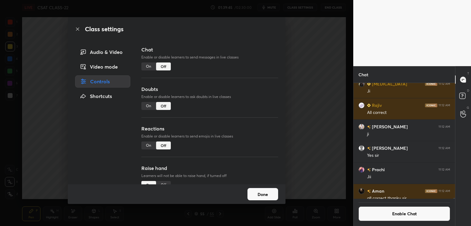
click at [308, 43] on div "Class settings Audio & Video Video mode Controls Shortcuts Chat Enable or disab…" at bounding box center [176, 113] width 353 height 226
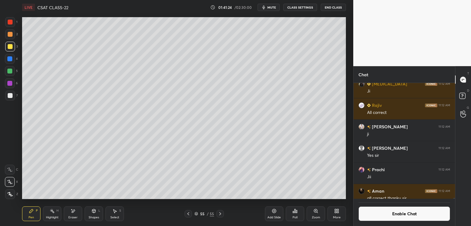
click at [9, 95] on div at bounding box center [10, 95] width 5 height 5
click at [71, 212] on icon at bounding box center [72, 211] width 5 height 5
drag, startPoint x: 34, startPoint y: 211, endPoint x: 37, endPoint y: 210, distance: 3.2
click at [34, 212] on div "Pen P" at bounding box center [31, 214] width 18 height 15
click at [274, 212] on icon at bounding box center [274, 211] width 5 height 5
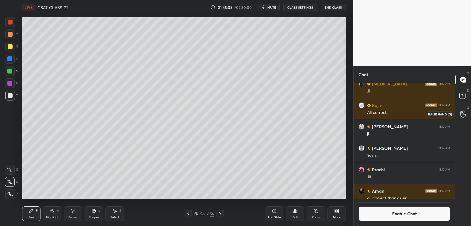
click at [462, 114] on icon at bounding box center [463, 114] width 6 height 6
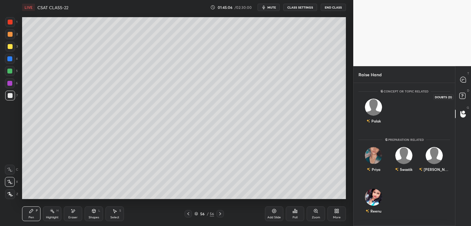
click at [464, 95] on rect at bounding box center [462, 96] width 6 height 6
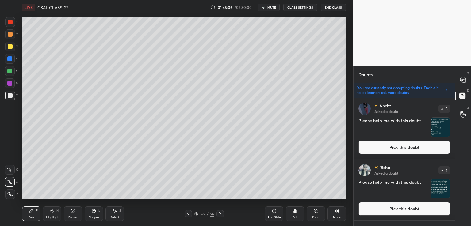
scroll to position [127, 100]
click at [465, 80] on icon at bounding box center [463, 80] width 6 height 6
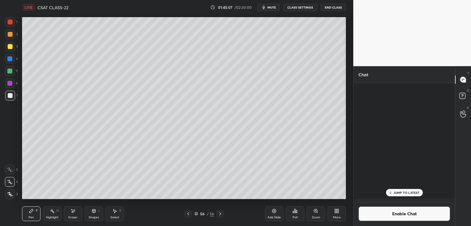
scroll to position [114, 100]
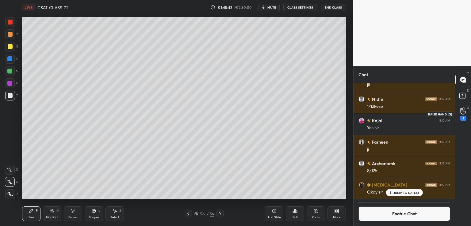
click at [459, 116] on div "1" at bounding box center [463, 113] width 12 height 11
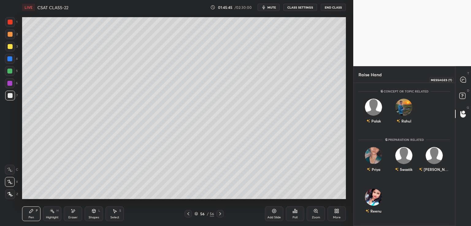
click at [461, 77] on icon at bounding box center [463, 80] width 6 height 6
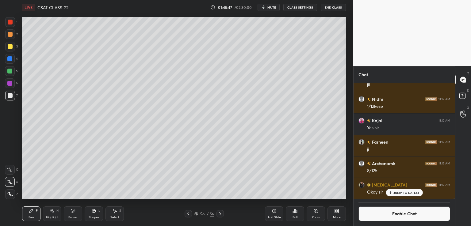
click at [329, 8] on button "End Class" at bounding box center [333, 7] width 25 height 7
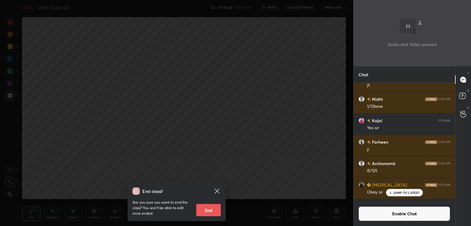
click at [300, 104] on div "End class? Are you sure you want to end the class? You won’t be able to edit on…" at bounding box center [176, 113] width 353 height 226
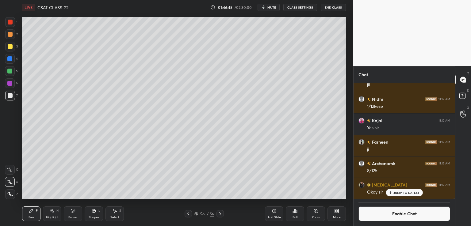
click at [402, 215] on button "Enable Chat" at bounding box center [404, 214] width 92 height 15
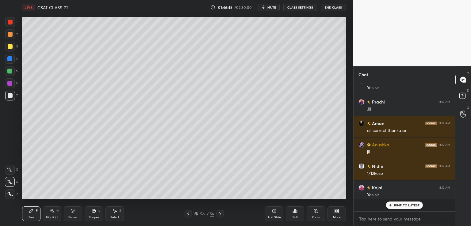
scroll to position [127, 100]
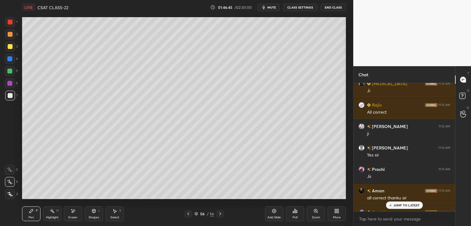
click at [403, 206] on p "JUMP TO LATEST" at bounding box center [406, 206] width 26 height 4
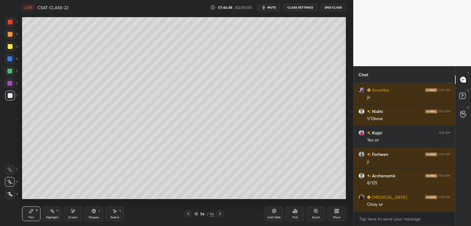
scroll to position [29930, 0]
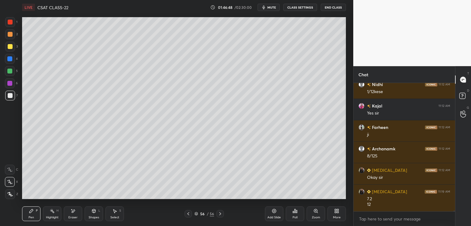
click at [10, 47] on div at bounding box center [10, 46] width 5 height 5
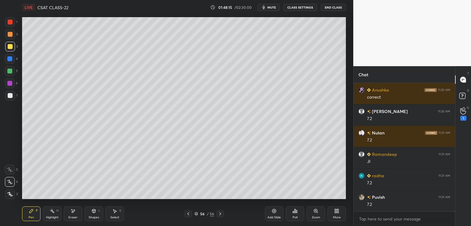
scroll to position [31431, 0]
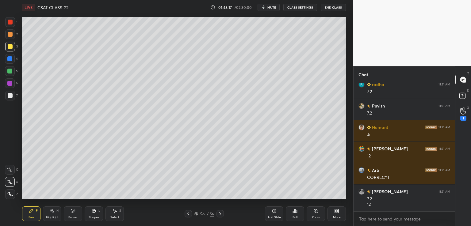
click at [221, 215] on icon at bounding box center [220, 213] width 5 height 5
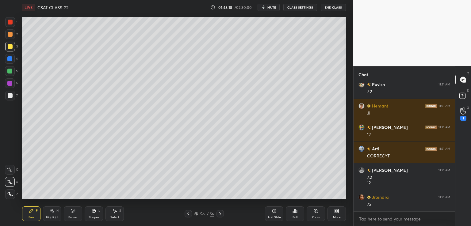
click at [273, 212] on icon at bounding box center [274, 211] width 5 height 5
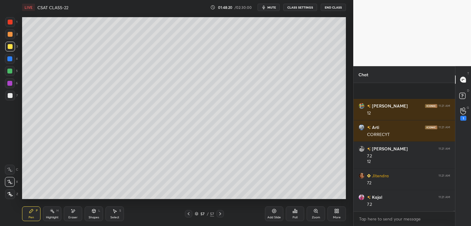
scroll to position [31517, 0]
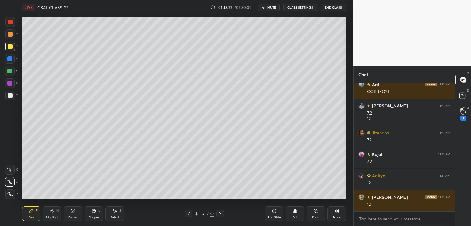
click at [188, 212] on icon at bounding box center [188, 213] width 5 height 5
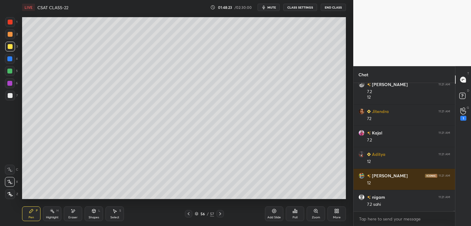
click at [219, 214] on icon at bounding box center [220, 213] width 5 height 5
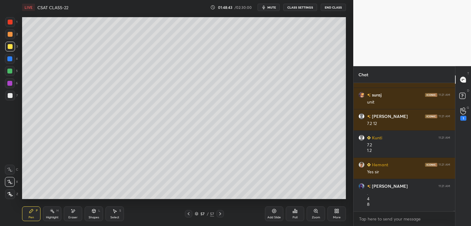
scroll to position [31791, 0]
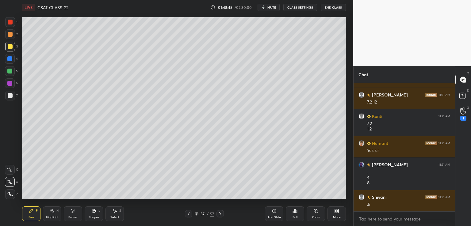
drag, startPoint x: 8, startPoint y: 96, endPoint x: 20, endPoint y: 93, distance: 12.9
click at [9, 96] on div at bounding box center [10, 95] width 5 height 5
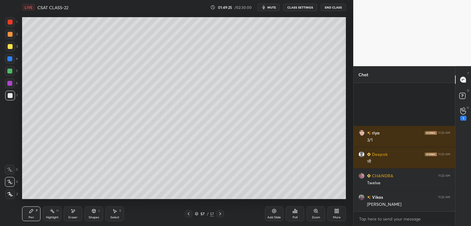
scroll to position [32221, 0]
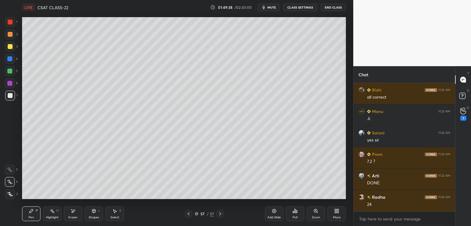
click at [188, 212] on icon at bounding box center [188, 213] width 5 height 5
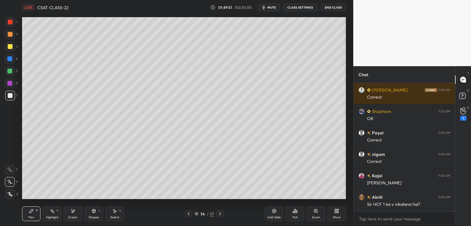
scroll to position [32907, 0]
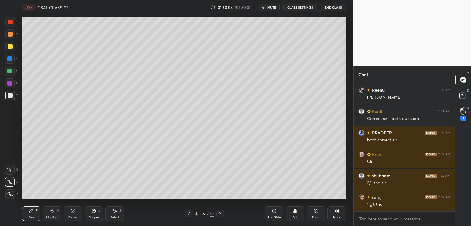
click at [219, 215] on icon at bounding box center [220, 213] width 5 height 5
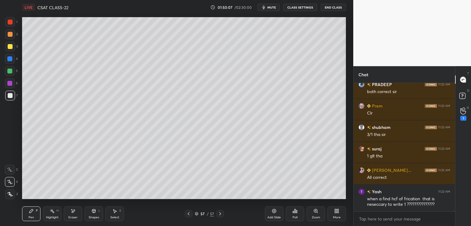
scroll to position [33197, 0]
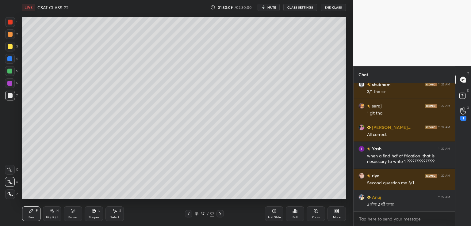
click at [221, 213] on icon at bounding box center [220, 213] width 5 height 5
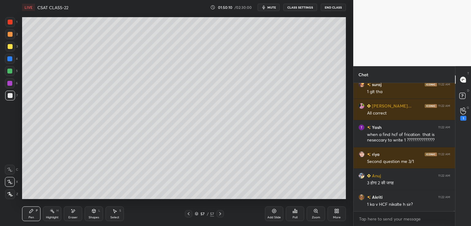
click at [219, 213] on icon at bounding box center [220, 213] width 5 height 5
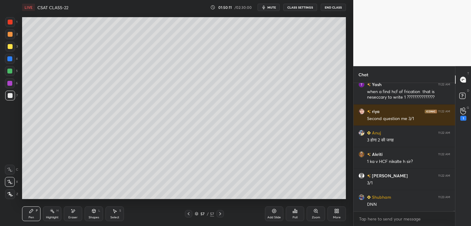
click at [221, 212] on icon at bounding box center [220, 213] width 5 height 5
click at [267, 211] on div "Add Slide" at bounding box center [274, 214] width 18 height 15
drag, startPoint x: 10, startPoint y: 46, endPoint x: 14, endPoint y: 46, distance: 3.7
click at [10, 46] on div at bounding box center [10, 46] width 5 height 5
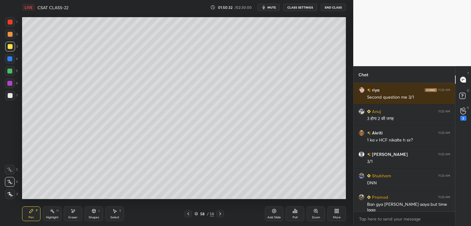
scroll to position [33304, 0]
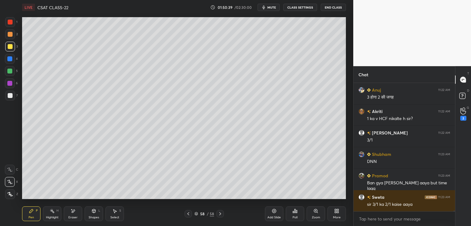
click at [189, 214] on icon at bounding box center [188, 213] width 5 height 5
click at [219, 215] on icon at bounding box center [220, 213] width 5 height 5
click at [302, 8] on button "CLASS SETTINGS" at bounding box center [300, 7] width 34 height 7
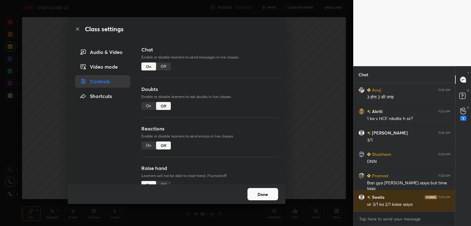
click at [165, 67] on div "Off" at bounding box center [163, 67] width 15 height 8
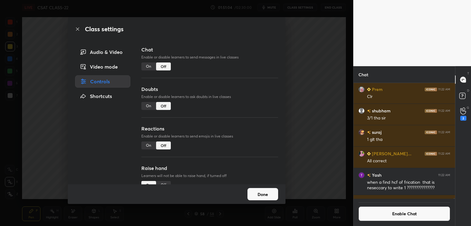
click at [318, 69] on div "Class settings Audio & Video Video mode Controls Shortcuts Chat Enable or disab…" at bounding box center [176, 113] width 353 height 226
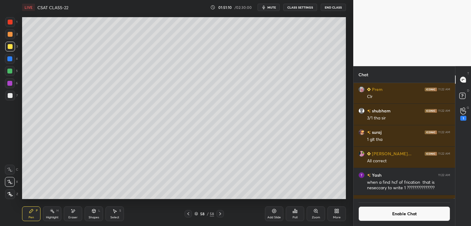
click at [274, 7] on span "mute" at bounding box center [271, 7] width 9 height 4
click at [330, 7] on button "End Class" at bounding box center [333, 7] width 25 height 7
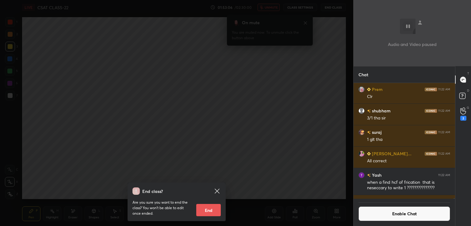
click at [280, 121] on div "End class? Are you sure you want to end the class? You won’t be able to edit on…" at bounding box center [176, 113] width 353 height 226
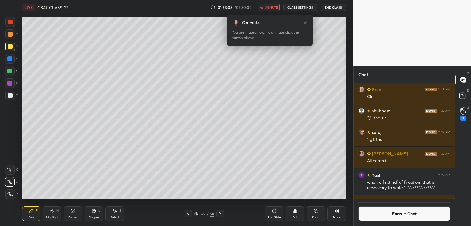
click at [273, 5] on button "unmute" at bounding box center [268, 7] width 22 height 7
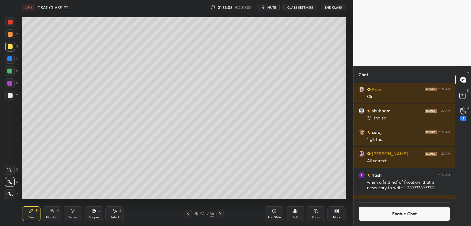
click at [395, 215] on button "Enable Chat" at bounding box center [404, 214] width 92 height 15
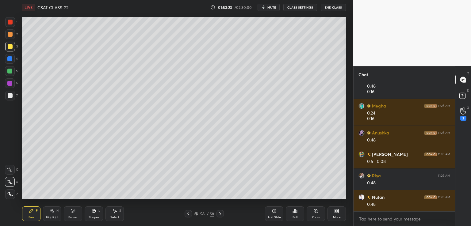
scroll to position [33099, 0]
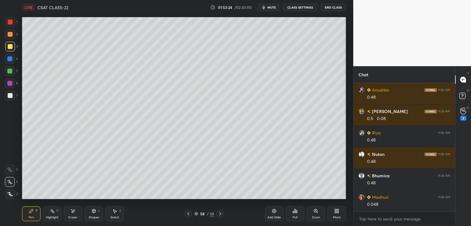
click at [8, 96] on div at bounding box center [10, 95] width 5 height 5
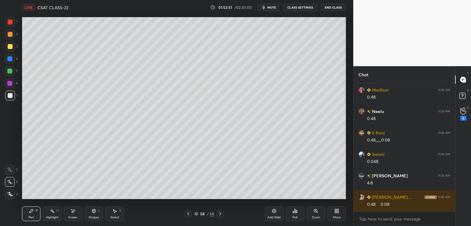
scroll to position [34204, 0]
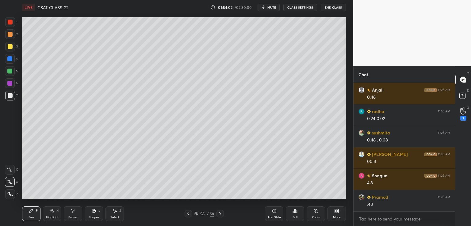
click at [73, 215] on div "Eraser" at bounding box center [73, 214] width 18 height 15
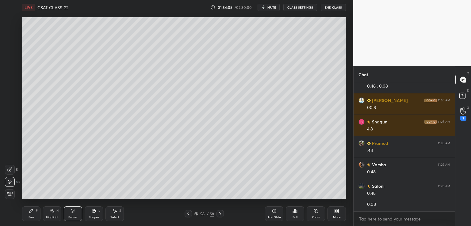
click at [33, 214] on div "Pen P" at bounding box center [31, 214] width 18 height 15
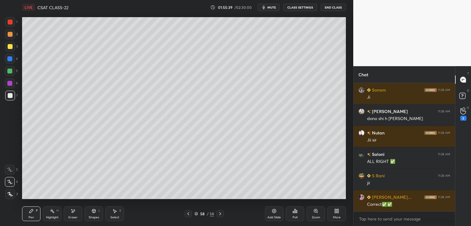
scroll to position [36115, 0]
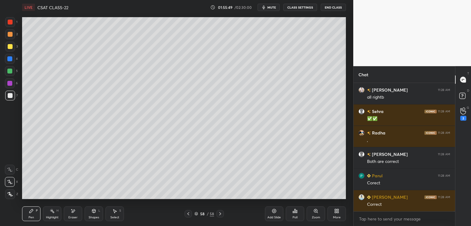
click at [221, 214] on icon at bounding box center [220, 213] width 5 height 5
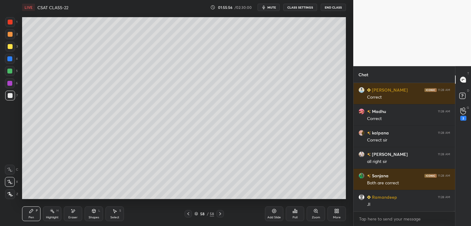
click at [273, 212] on icon at bounding box center [274, 211] width 5 height 5
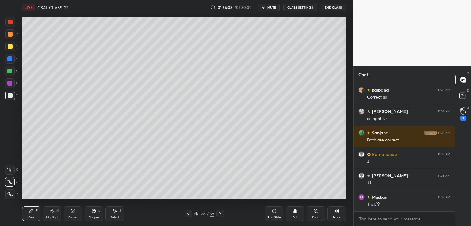
drag, startPoint x: 74, startPoint y: 214, endPoint x: 74, endPoint y: 206, distance: 7.7
click at [74, 213] on icon at bounding box center [72, 211] width 5 height 5
click at [35, 212] on div "Pen P" at bounding box center [31, 214] width 18 height 15
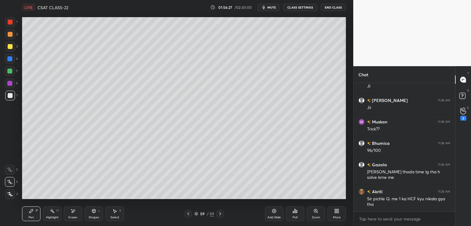
scroll to position [36620, 0]
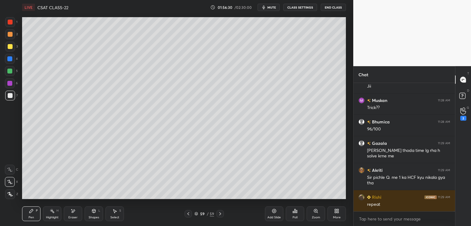
click at [188, 215] on icon at bounding box center [188, 213] width 5 height 5
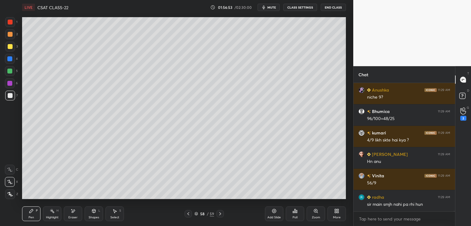
scroll to position [36770, 0]
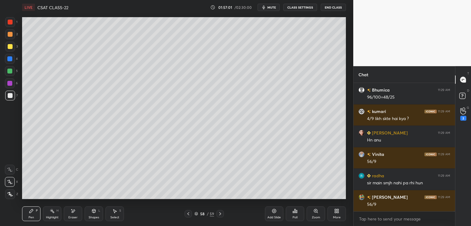
click at [221, 214] on icon at bounding box center [220, 213] width 5 height 5
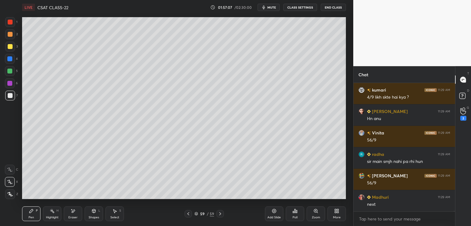
scroll to position [36813, 0]
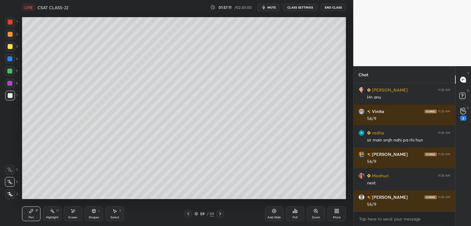
click at [304, 9] on button "CLASS SETTINGS" at bounding box center [300, 7] width 34 height 7
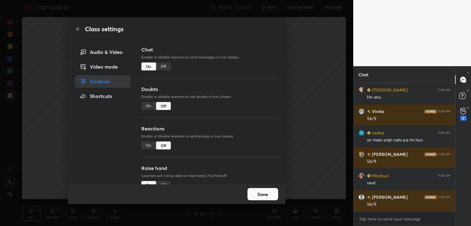
scroll to position [36834, 0]
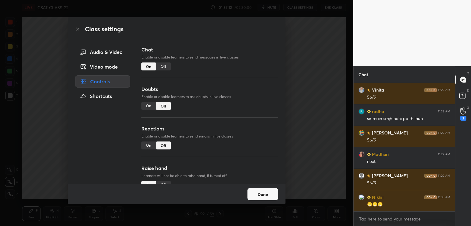
click at [167, 66] on div "Off" at bounding box center [163, 67] width 15 height 8
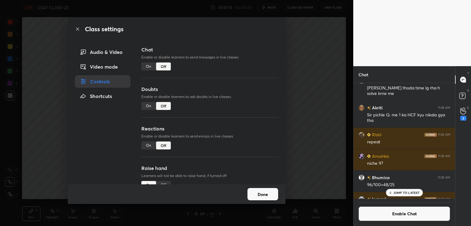
scroll to position [2, 2]
click at [313, 48] on div "Class settings Audio & Video Video mode Controls Shortcuts Chat Enable or disab…" at bounding box center [176, 113] width 353 height 226
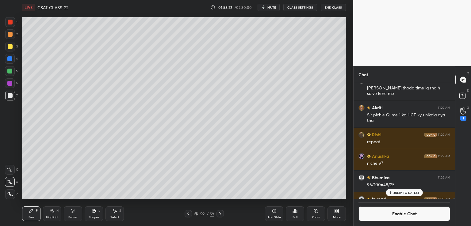
click at [403, 193] on p "JUMP TO LATEST" at bounding box center [406, 193] width 26 height 4
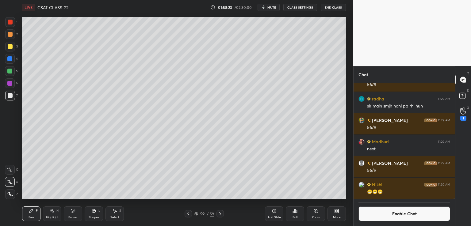
click at [398, 214] on button "Enable Chat" at bounding box center [404, 214] width 92 height 15
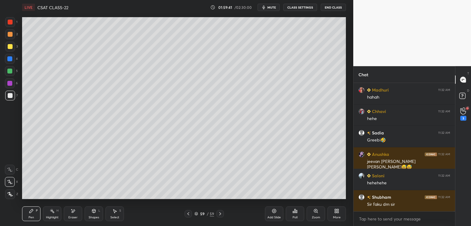
scroll to position [37610, 0]
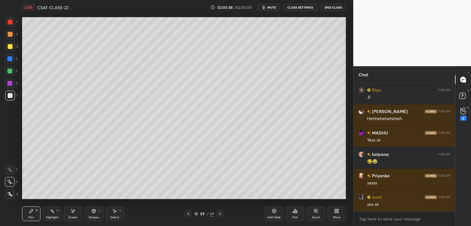
click at [274, 215] on div "Add Slide" at bounding box center [274, 214] width 18 height 15
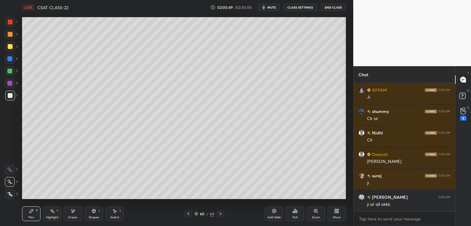
click at [295, 7] on button "CLASS SETTINGS" at bounding box center [300, 7] width 34 height 7
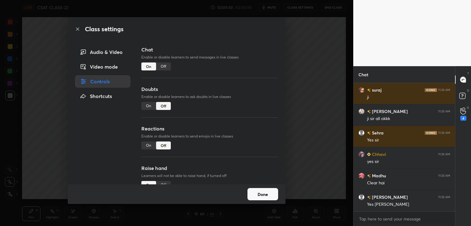
click at [163, 66] on div "Off" at bounding box center [163, 67] width 15 height 8
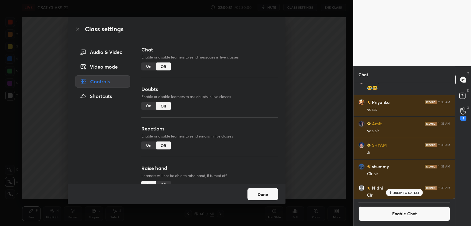
click at [298, 54] on div "Class settings Audio & Video Video mode Controls Shortcuts Chat Enable or disab…" at bounding box center [176, 113] width 353 height 226
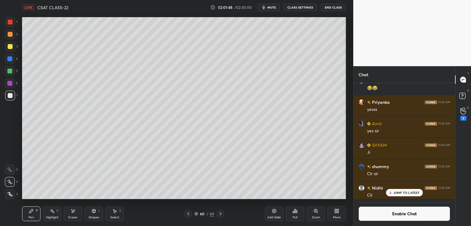
click at [273, 210] on icon at bounding box center [274, 211] width 5 height 5
click at [10, 45] on div at bounding box center [10, 46] width 5 height 5
click at [12, 95] on div at bounding box center [10, 95] width 5 height 5
click at [9, 46] on div at bounding box center [10, 46] width 5 height 5
click at [407, 193] on p "JUMP TO LATEST" at bounding box center [406, 193] width 26 height 4
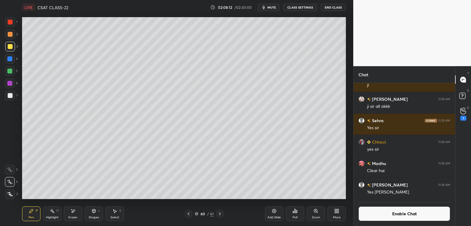
click at [396, 214] on button "Enable Chat" at bounding box center [404, 214] width 92 height 15
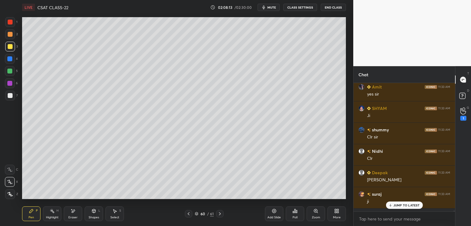
scroll to position [127, 100]
click at [397, 206] on p "JUMP TO LATEST" at bounding box center [406, 206] width 26 height 4
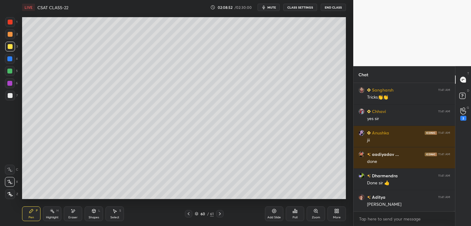
scroll to position [40491, 0]
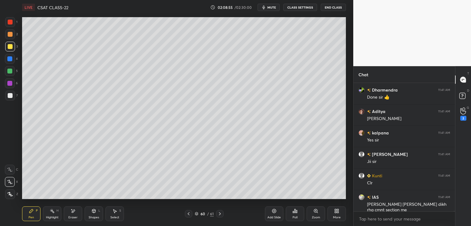
click at [219, 214] on icon at bounding box center [219, 213] width 5 height 5
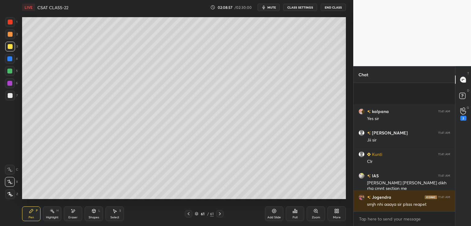
scroll to position [40620, 0]
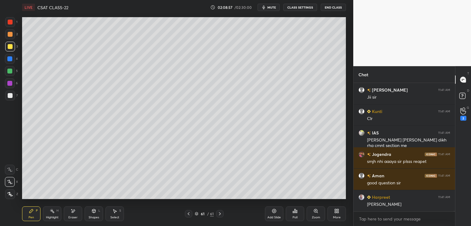
click at [275, 212] on icon at bounding box center [274, 211] width 5 height 5
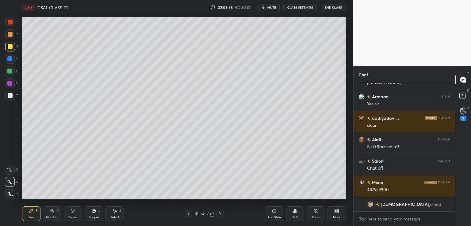
scroll to position [40335, 0]
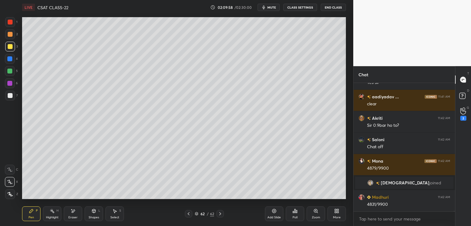
click at [305, 8] on button "CLASS SETTINGS" at bounding box center [300, 7] width 34 height 7
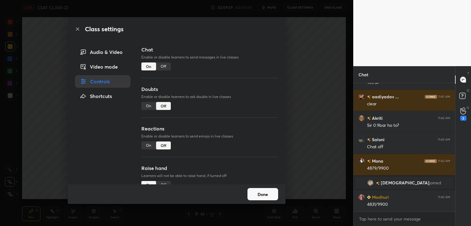
click at [162, 67] on div "Off" at bounding box center [163, 67] width 15 height 8
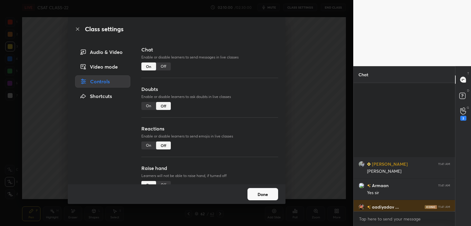
scroll to position [2, 2]
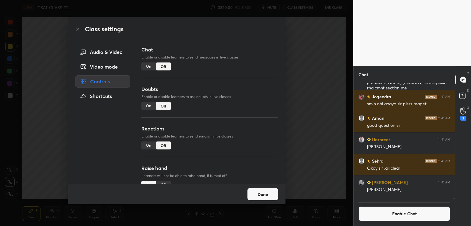
click at [292, 79] on div "Class settings Audio & Video Video mode Controls Shortcuts Chat Enable or disab…" at bounding box center [176, 113] width 353 height 226
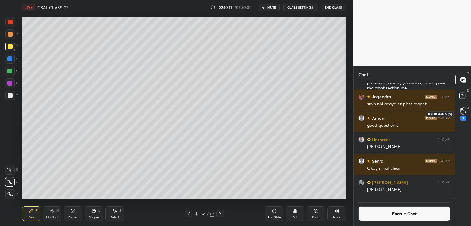
click at [463, 114] on icon at bounding box center [463, 111] width 6 height 6
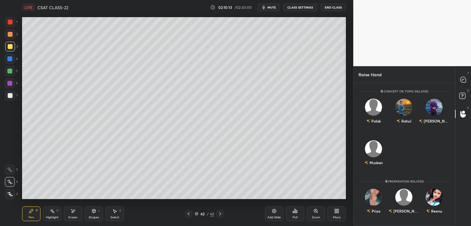
click at [463, 81] on icon at bounding box center [463, 80] width 6 height 6
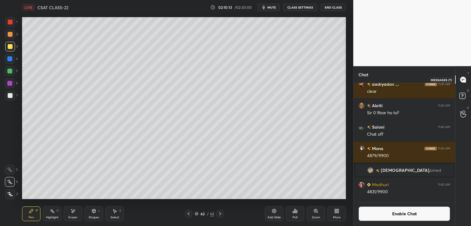
scroll to position [114, 100]
click at [461, 112] on icon at bounding box center [463, 111] width 6 height 7
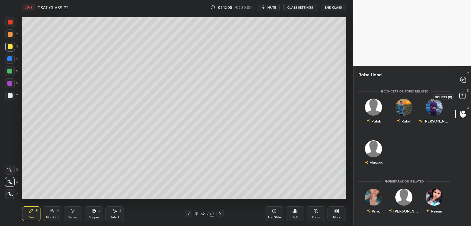
click at [463, 95] on rect at bounding box center [462, 96] width 6 height 6
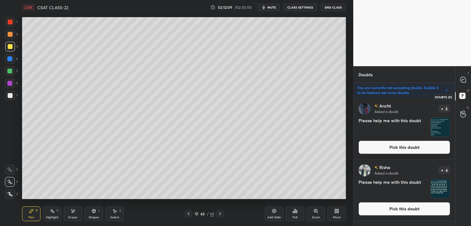
scroll to position [127, 100]
click at [462, 75] on div at bounding box center [463, 79] width 12 height 11
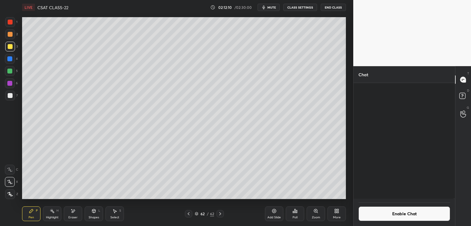
scroll to position [114, 100]
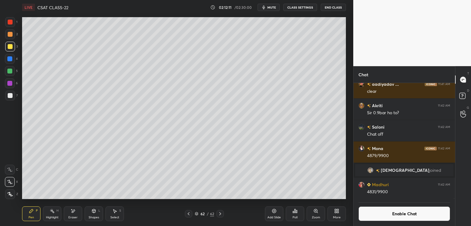
click at [400, 211] on button "Enable Chat" at bounding box center [404, 214] width 92 height 15
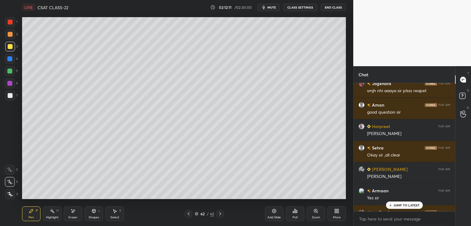
click at [409, 204] on p "JUMP TO LATEST" at bounding box center [406, 206] width 26 height 4
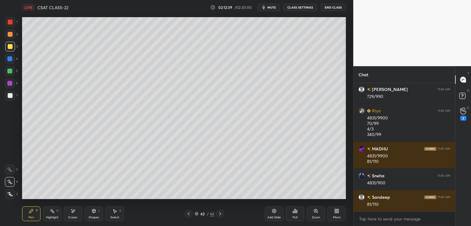
scroll to position [40691, 0]
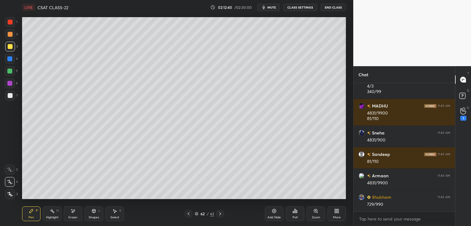
drag, startPoint x: 72, startPoint y: 214, endPoint x: 72, endPoint y: 210, distance: 3.7
click at [72, 214] on div "Eraser" at bounding box center [73, 214] width 18 height 15
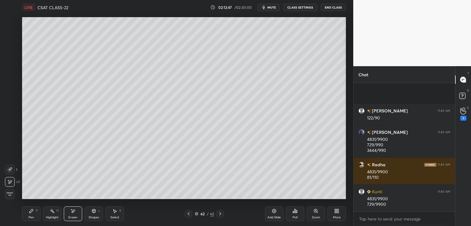
scroll to position [40906, 0]
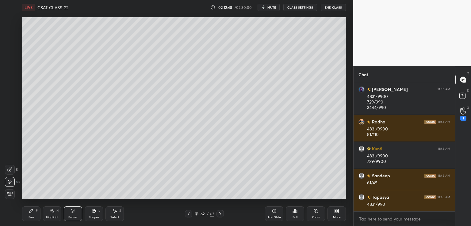
click at [30, 216] on div "Pen" at bounding box center [32, 217] width 6 height 3
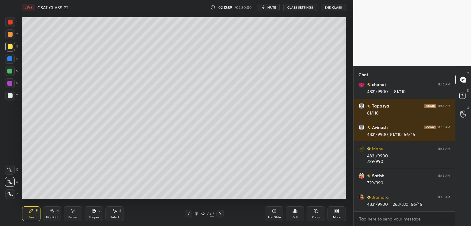
scroll to position [41283, 0]
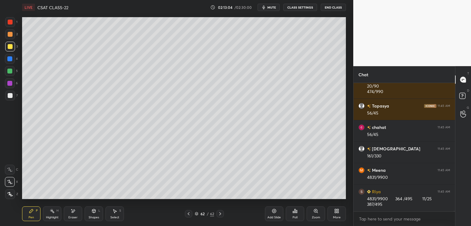
drag, startPoint x: 74, startPoint y: 211, endPoint x: 74, endPoint y: 200, distance: 11.6
click at [74, 209] on icon at bounding box center [72, 211] width 5 height 5
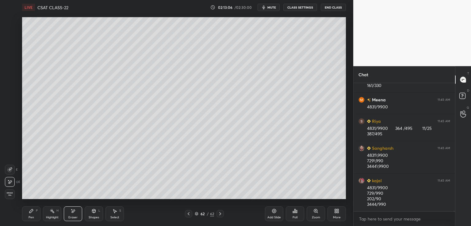
click at [33, 213] on div "Pen P" at bounding box center [31, 214] width 18 height 15
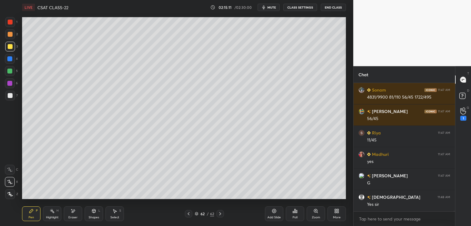
scroll to position [43580, 0]
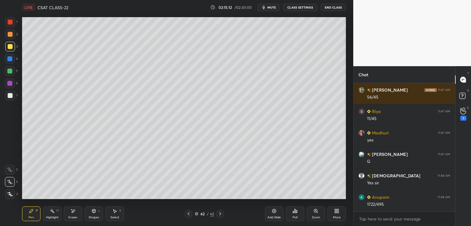
click at [272, 211] on icon at bounding box center [274, 211] width 5 height 5
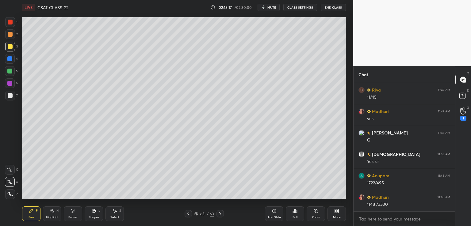
click at [187, 213] on icon at bounding box center [188, 213] width 5 height 5
click at [218, 214] on icon at bounding box center [220, 213] width 5 height 5
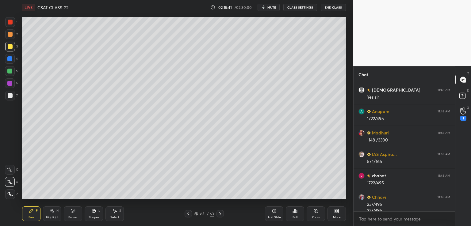
scroll to position [43672, 0]
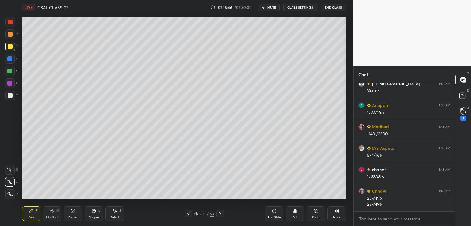
click at [74, 211] on icon at bounding box center [73, 211] width 3 height 3
click at [36, 211] on div "P" at bounding box center [37, 210] width 2 height 3
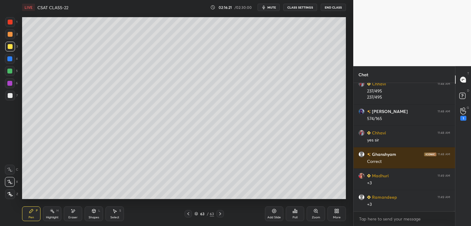
scroll to position [43801, 0]
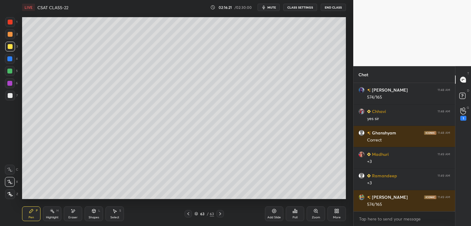
drag, startPoint x: 73, startPoint y: 214, endPoint x: 86, endPoint y: 201, distance: 18.4
click at [73, 214] on icon at bounding box center [72, 211] width 5 height 5
drag, startPoint x: 38, startPoint y: 210, endPoint x: 48, endPoint y: 203, distance: 12.6
click at [38, 210] on div "Pen P" at bounding box center [31, 214] width 18 height 15
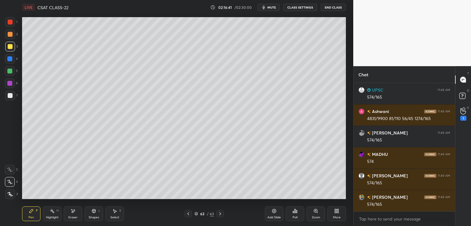
scroll to position [43951, 0]
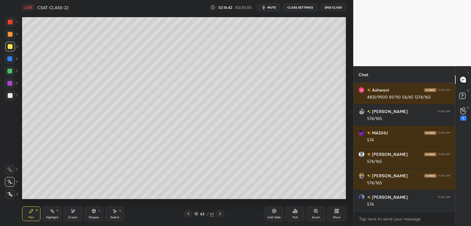
drag, startPoint x: 74, startPoint y: 213, endPoint x: 81, endPoint y: 206, distance: 10.0
click at [74, 213] on icon at bounding box center [72, 211] width 5 height 5
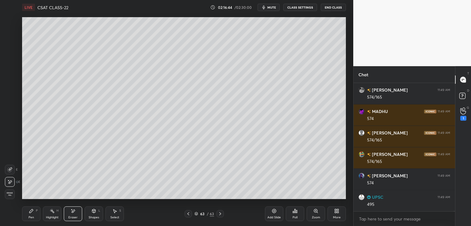
click at [31, 211] on icon at bounding box center [31, 211] width 4 height 4
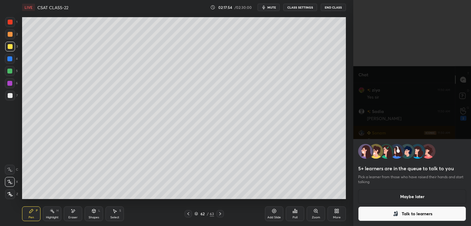
scroll to position [43731, 0]
click at [423, 199] on button "Maybe later" at bounding box center [412, 196] width 108 height 15
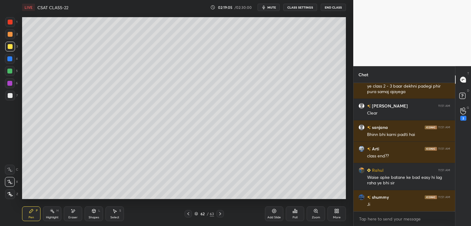
scroll to position [45212, 0]
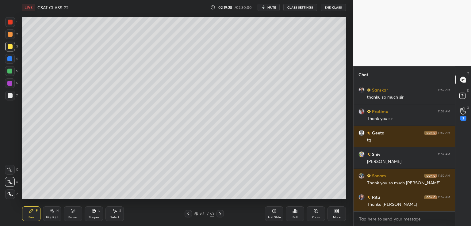
click at [273, 212] on icon at bounding box center [274, 211] width 5 height 5
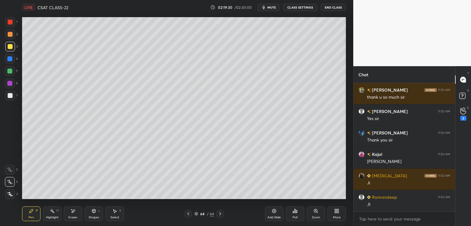
click at [189, 214] on icon at bounding box center [188, 213] width 5 height 5
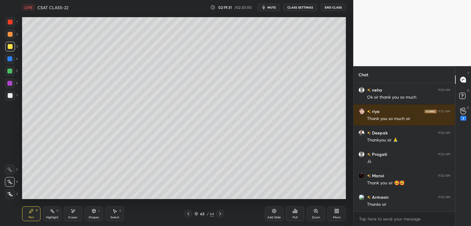
click at [221, 213] on icon at bounding box center [220, 213] width 5 height 5
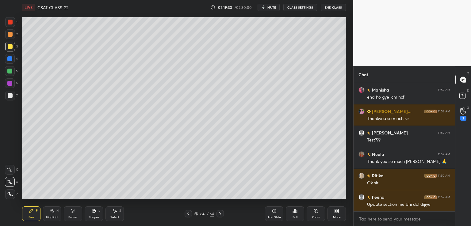
click at [298, 9] on button "CLASS SETTINGS" at bounding box center [300, 7] width 34 height 7
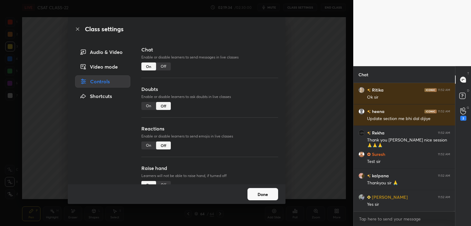
click at [164, 66] on div "Off" at bounding box center [163, 67] width 15 height 8
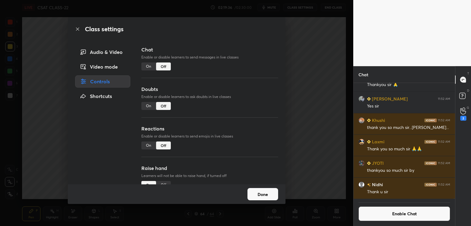
click at [141, 105] on div "On" at bounding box center [148, 106] width 15 height 8
click at [321, 69] on div "Class settings Audio & Video Video mode Controls Shortcuts Chat Enable or disab…" at bounding box center [176, 113] width 353 height 226
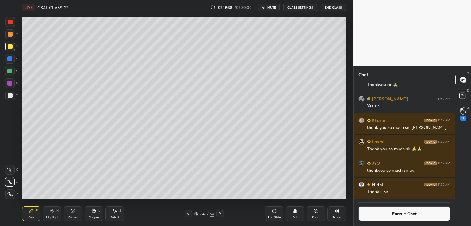
click at [461, 122] on div "G Raise Hand (G) 2" at bounding box center [463, 113] width 16 height 17
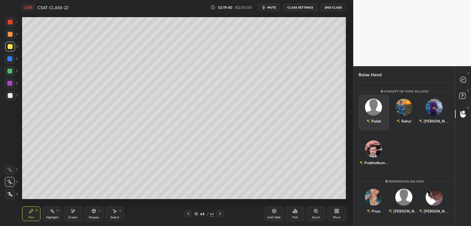
click at [382, 119] on div "Palak" at bounding box center [373, 113] width 30 height 36
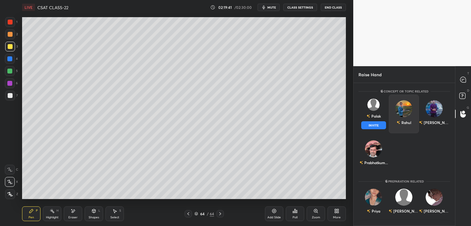
click at [375, 126] on button "INVITE" at bounding box center [373, 125] width 25 height 8
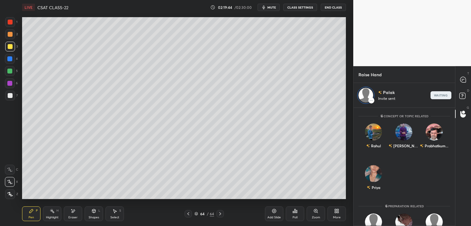
drag, startPoint x: 455, startPoint y: 143, endPoint x: 455, endPoint y: 160, distance: 17.2
click at [455, 160] on div "T Messages (T) D Doubts (D) G Raise Hand (G)" at bounding box center [463, 146] width 16 height 160
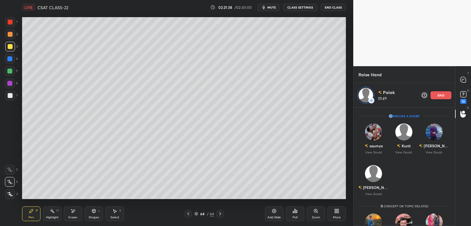
click at [275, 211] on icon at bounding box center [274, 211] width 5 height 5
click at [439, 96] on p "end" at bounding box center [440, 95] width 7 height 3
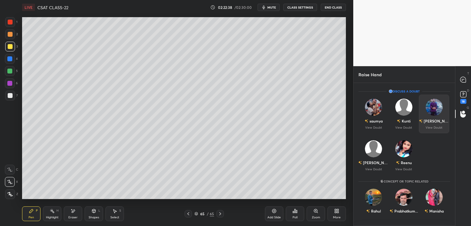
scroll to position [141, 100]
click at [465, 111] on icon at bounding box center [463, 114] width 6 height 7
click at [403, 124] on div "Kunti" at bounding box center [404, 121] width 14 height 10
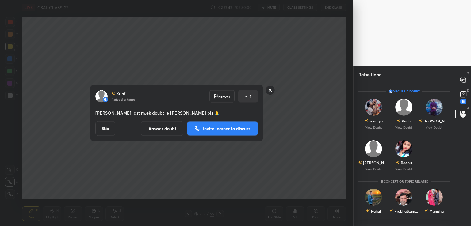
click at [247, 135] on button "Invite learner to discuss" at bounding box center [222, 128] width 71 height 15
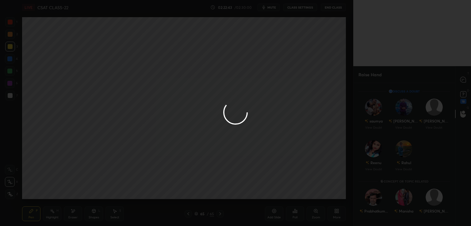
scroll to position [2, 2]
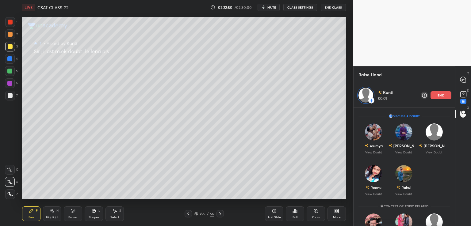
drag, startPoint x: 455, startPoint y: 133, endPoint x: 455, endPoint y: 150, distance: 16.9
click at [455, 150] on div "T Messages (T) D Doubts (D) 18 G Raise Hand (G)" at bounding box center [463, 146] width 16 height 160
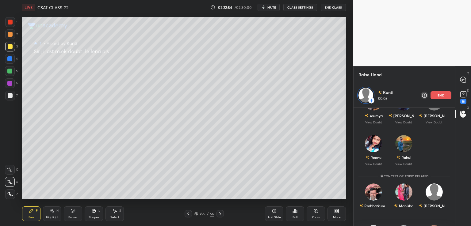
scroll to position [2, 0]
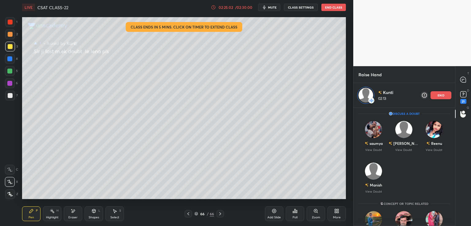
click at [443, 96] on p "end" at bounding box center [440, 95] width 7 height 3
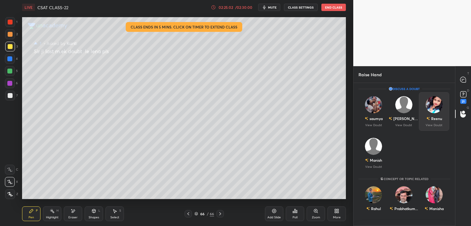
scroll to position [141, 100]
click at [463, 98] on icon at bounding box center [462, 94] width 9 height 9
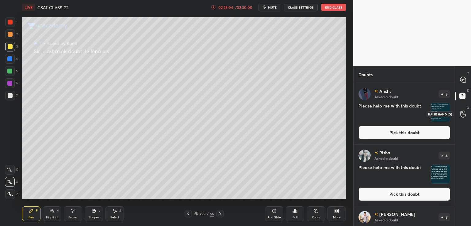
click at [462, 114] on icon at bounding box center [463, 114] width 6 height 6
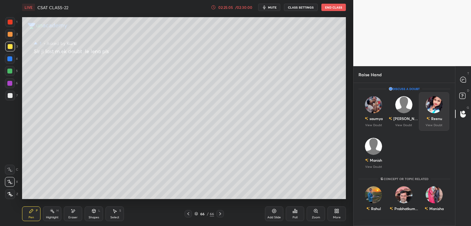
click at [433, 122] on div "Reenu" at bounding box center [434, 118] width 16 height 10
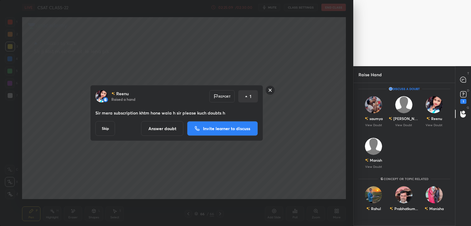
click at [214, 129] on p "Invite learner to discuss" at bounding box center [226, 129] width 47 height 4
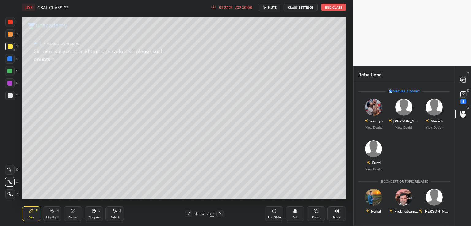
click at [275, 213] on icon at bounding box center [274, 211] width 5 height 5
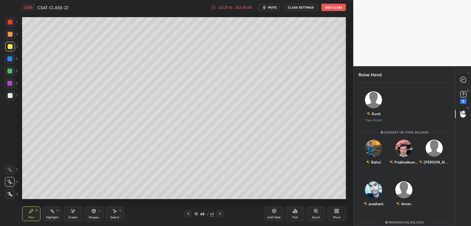
scroll to position [0, 0]
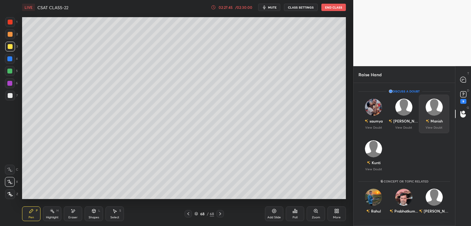
click at [432, 125] on div "Manish" at bounding box center [433, 121] width 17 height 10
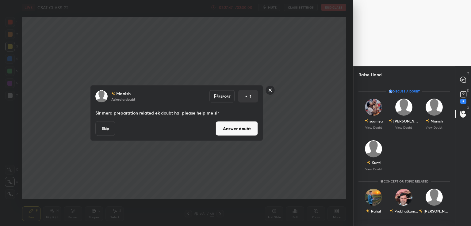
click at [231, 128] on button "Answer doubt" at bounding box center [236, 128] width 42 height 15
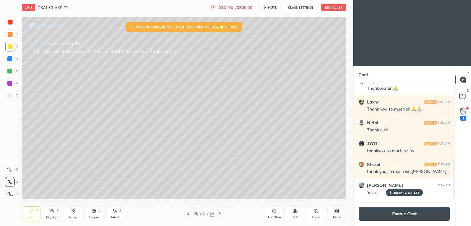
scroll to position [30461, 30319]
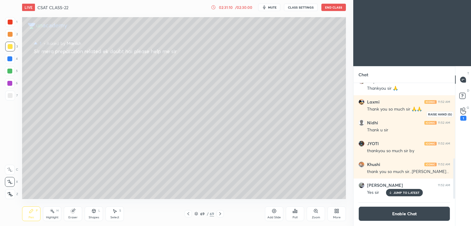
click at [463, 114] on icon at bounding box center [463, 111] width 6 height 6
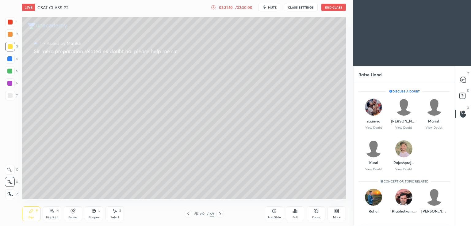
scroll to position [2, 2]
click at [371, 209] on div "Rahul" at bounding box center [373, 203] width 30 height 36
click at [400, 121] on div "[PERSON_NAME]" at bounding box center [404, 121] width 26 height 6
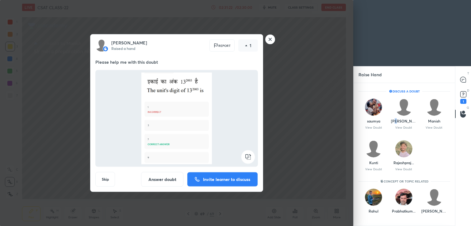
click at [164, 183] on button "Answer doubt" at bounding box center [162, 179] width 42 height 15
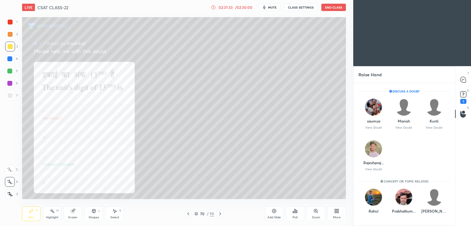
drag, startPoint x: 211, startPoint y: 3, endPoint x: 212, endPoint y: 14, distance: 11.4
click at [215, 9] on div "LIVE CSAT CLASS-22 02:31:33 / 02:30:00 mute CLASS SETTINGS End Class" at bounding box center [184, 7] width 324 height 15
click at [374, 168] on div "Rajeshpraj... View Doubt" at bounding box center [373, 155] width 30 height 39
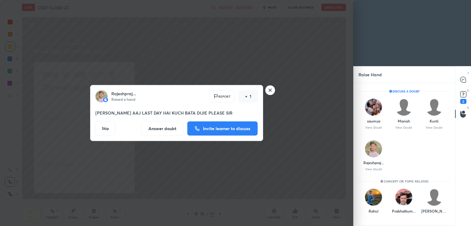
click at [201, 128] on button "Invite learner to discuss" at bounding box center [222, 128] width 71 height 15
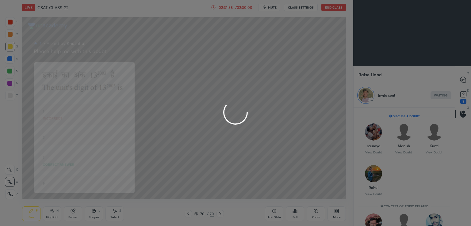
scroll to position [2, 2]
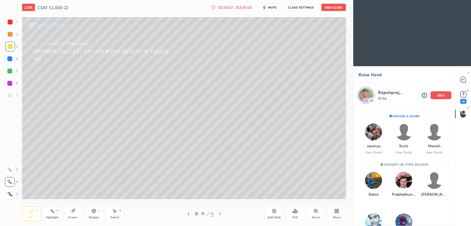
click at [443, 96] on p "end" at bounding box center [440, 95] width 7 height 3
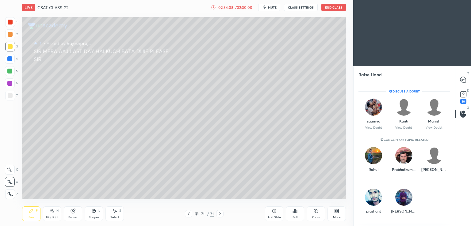
scroll to position [141, 100]
click at [462, 95] on icon at bounding box center [463, 94] width 2 height 2
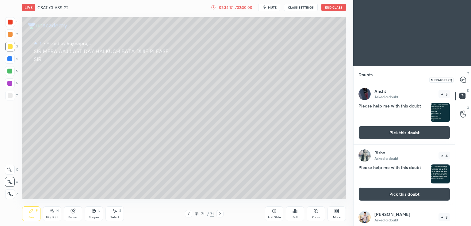
click at [463, 77] on icon at bounding box center [463, 80] width 6 height 6
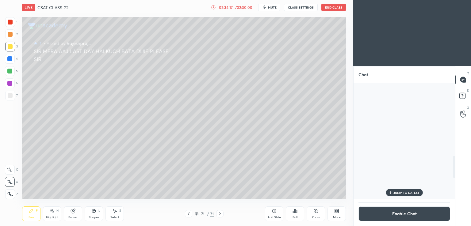
scroll to position [114, 100]
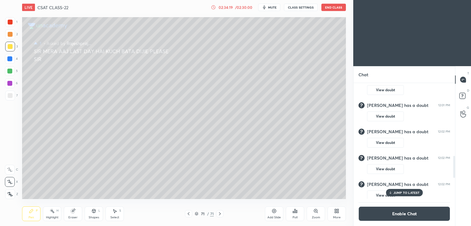
click at [406, 192] on p "JUMP TO LATEST" at bounding box center [406, 193] width 26 height 4
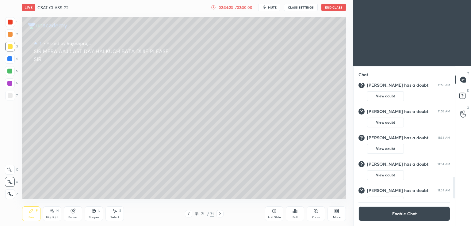
click at [400, 214] on button "Enable Chat" at bounding box center [404, 214] width 92 height 15
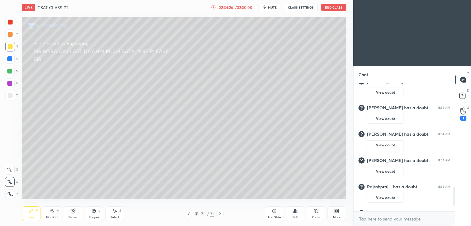
click at [329, 5] on button "End Class" at bounding box center [333, 7] width 25 height 7
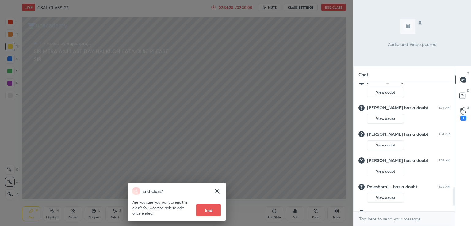
click at [205, 208] on button "End" at bounding box center [208, 210] width 25 height 12
type textarea "x"
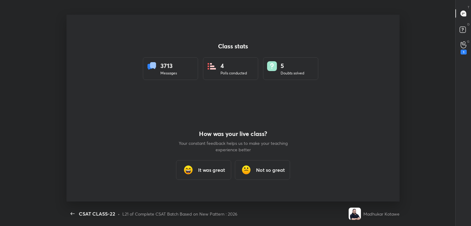
scroll to position [0, 0]
